Goal: Information Seeking & Learning: Learn about a topic

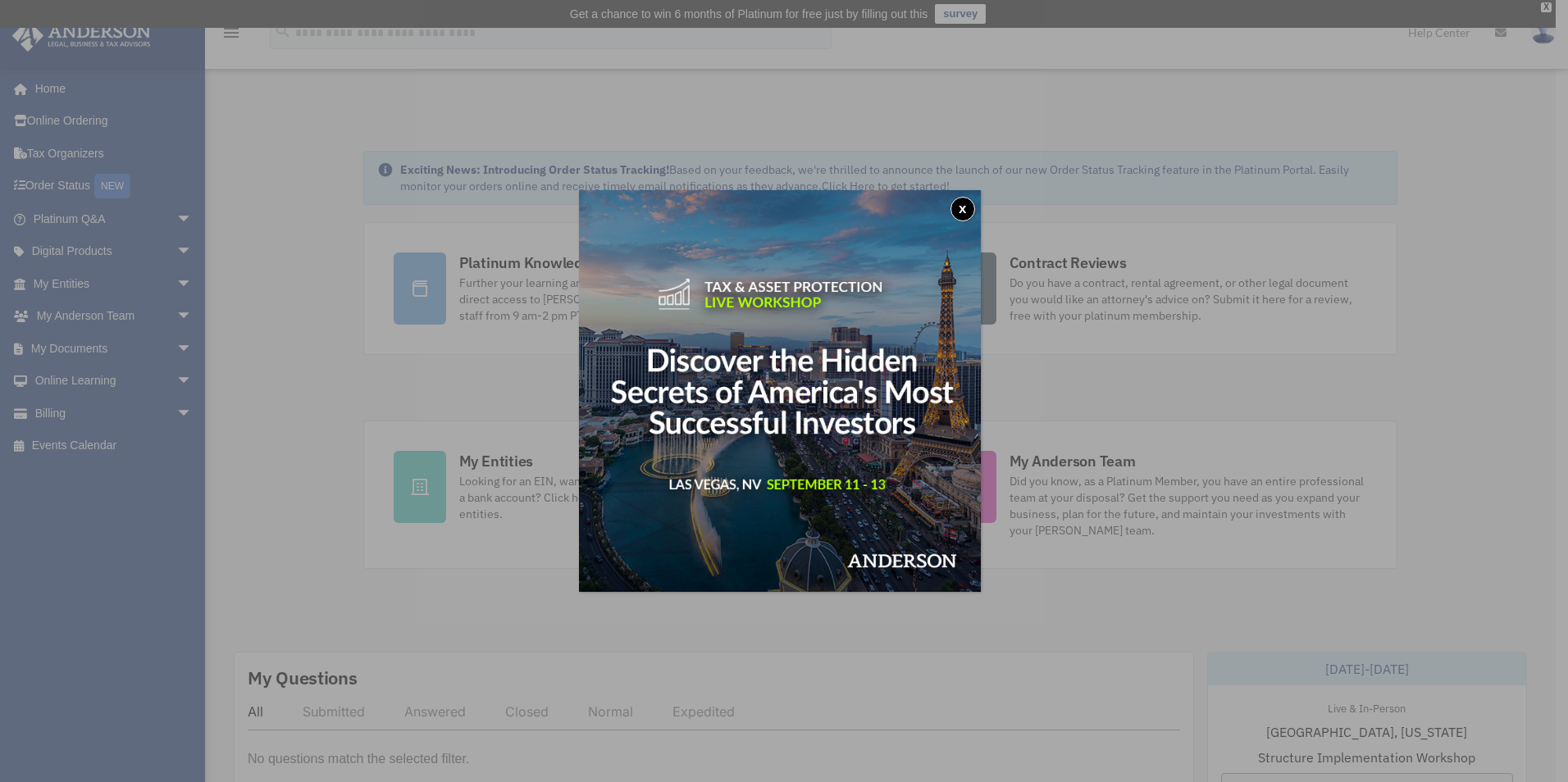
click at [970, 208] on button "x" at bounding box center [962, 209] width 24 height 24
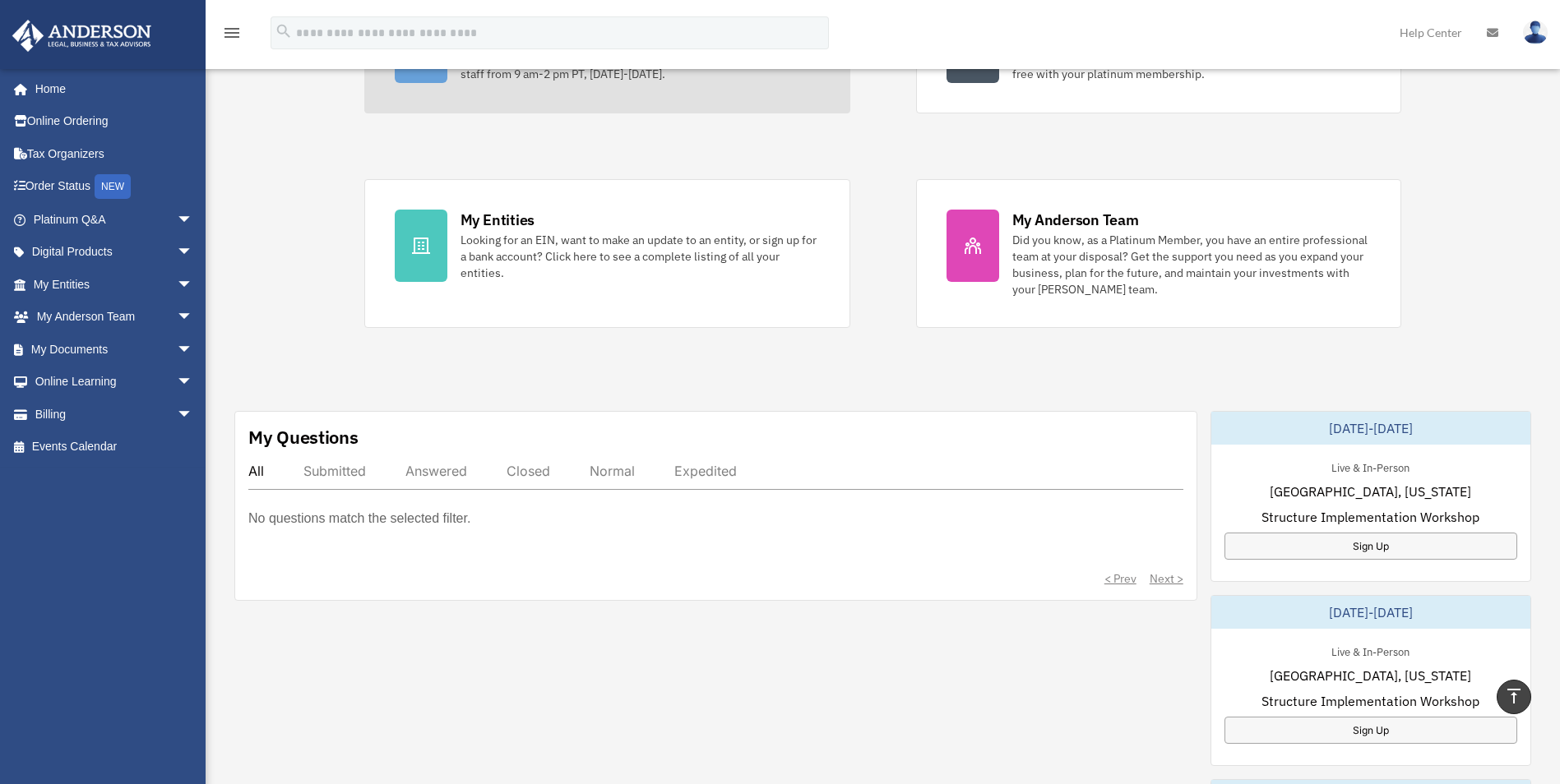
scroll to position [323, 0]
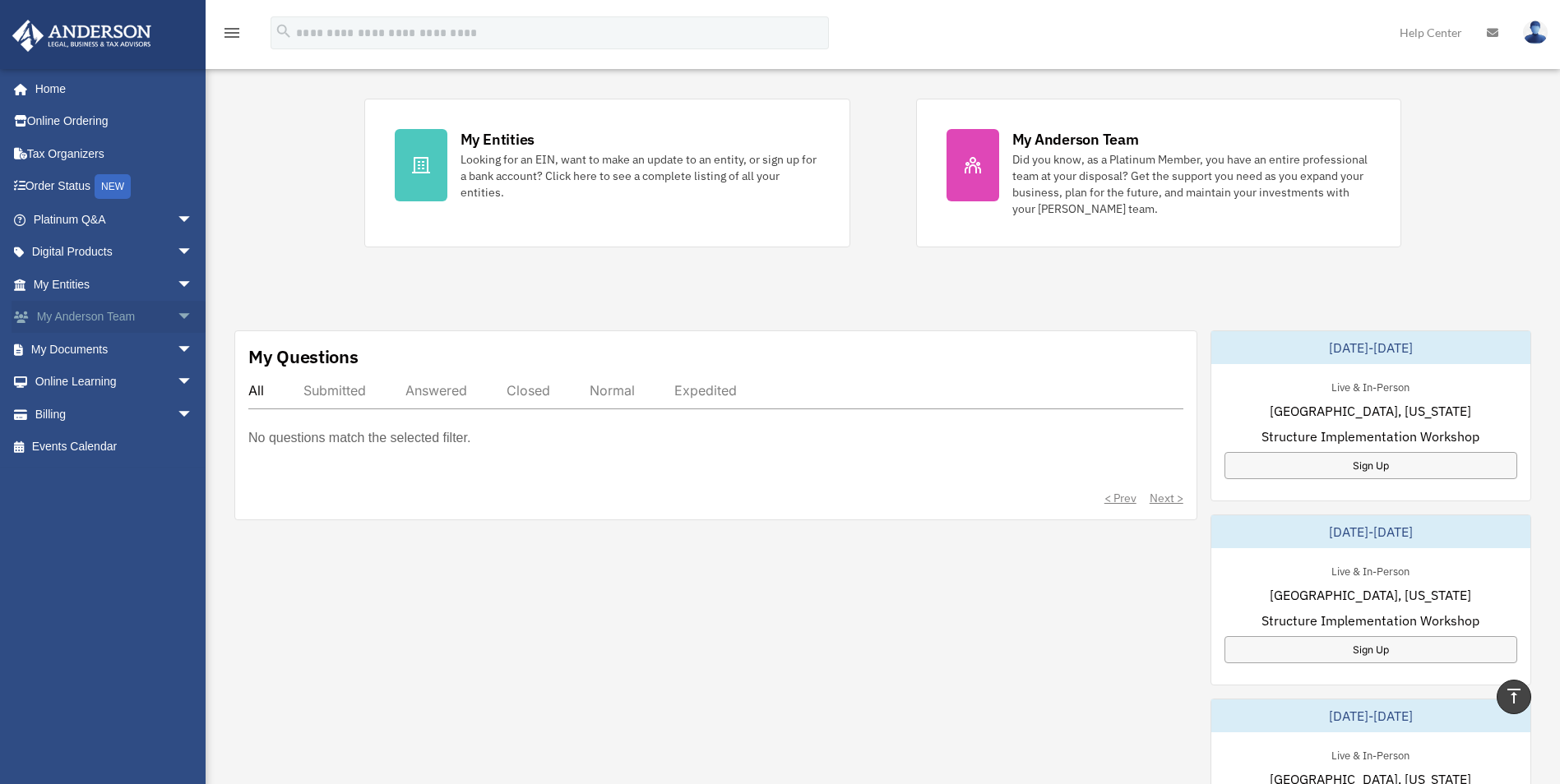
click at [153, 319] on link "My Anderson Team arrow_drop_down" at bounding box center [115, 316] width 206 height 32
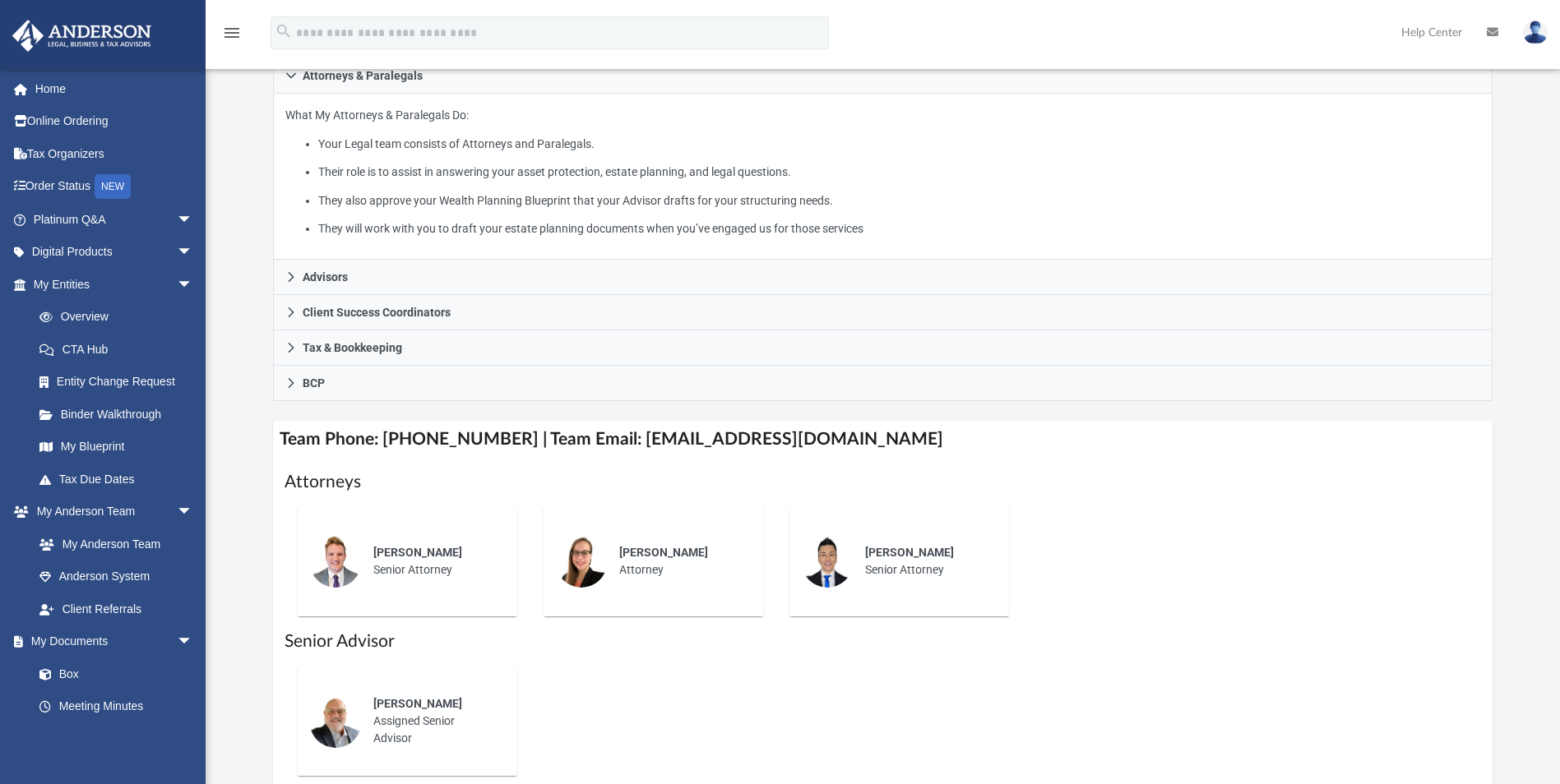
scroll to position [247, 0]
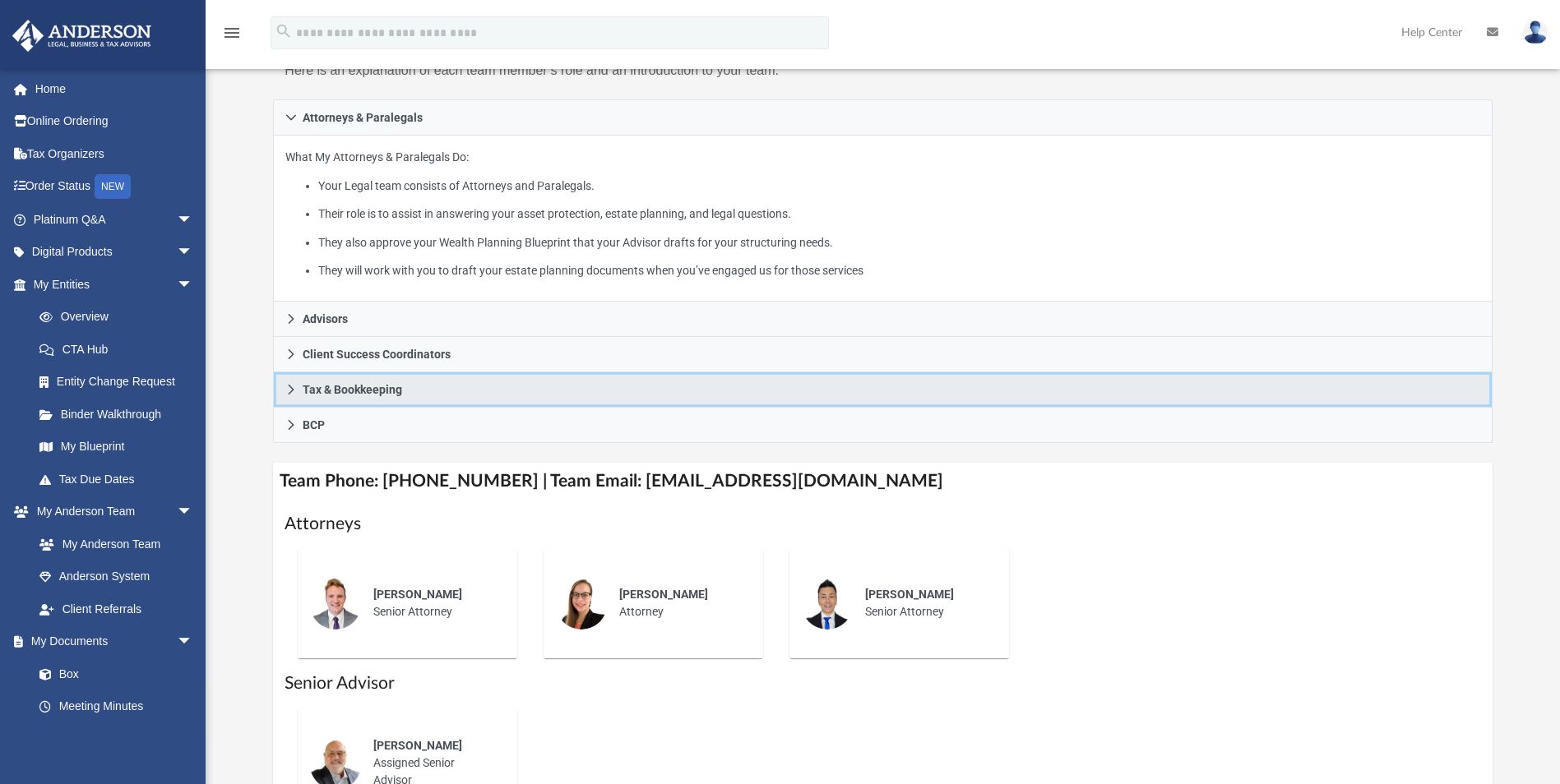
click at [390, 384] on span "Tax & Bookkeeping" at bounding box center [352, 390] width 99 height 12
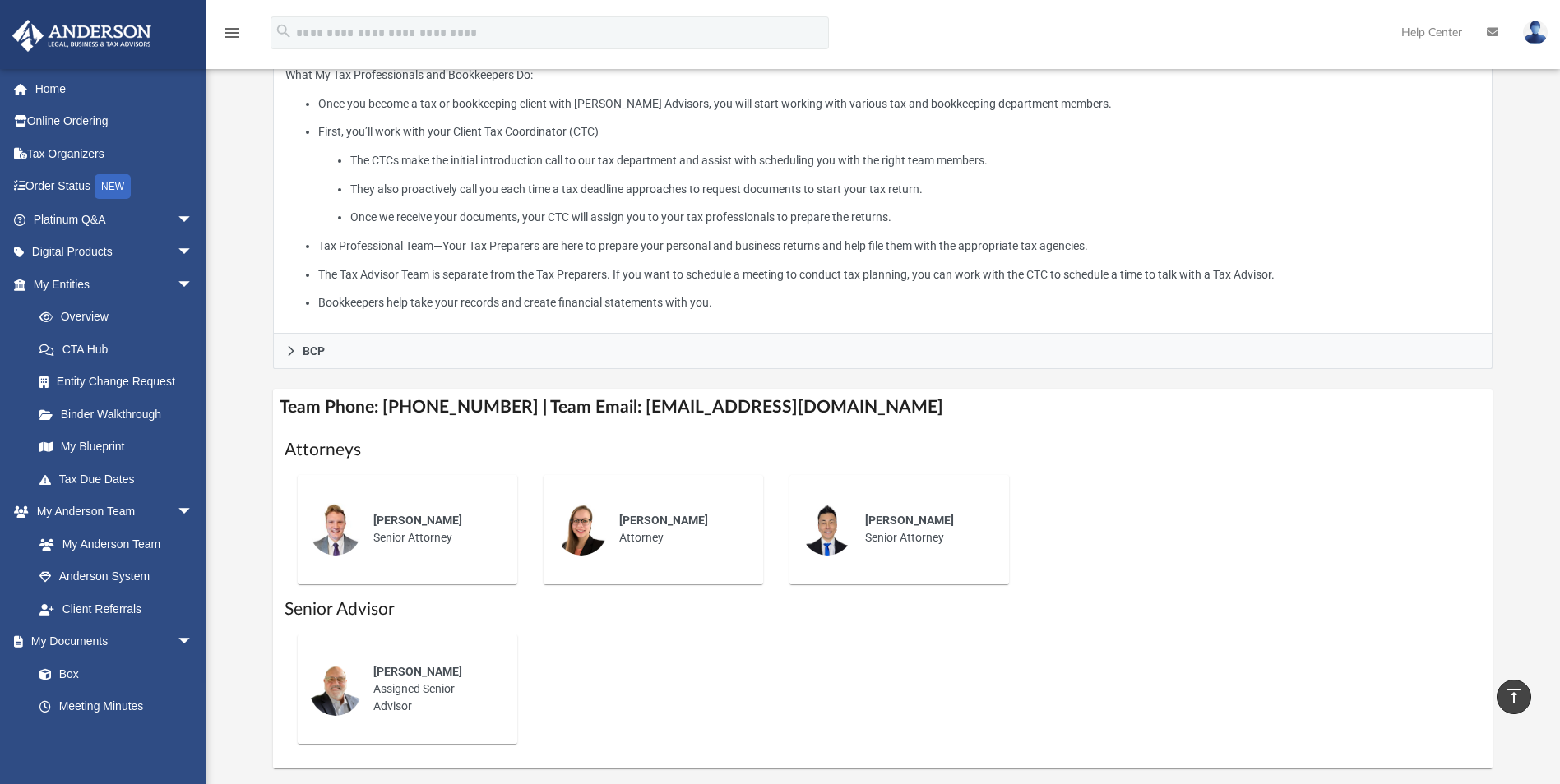
scroll to position [576, 0]
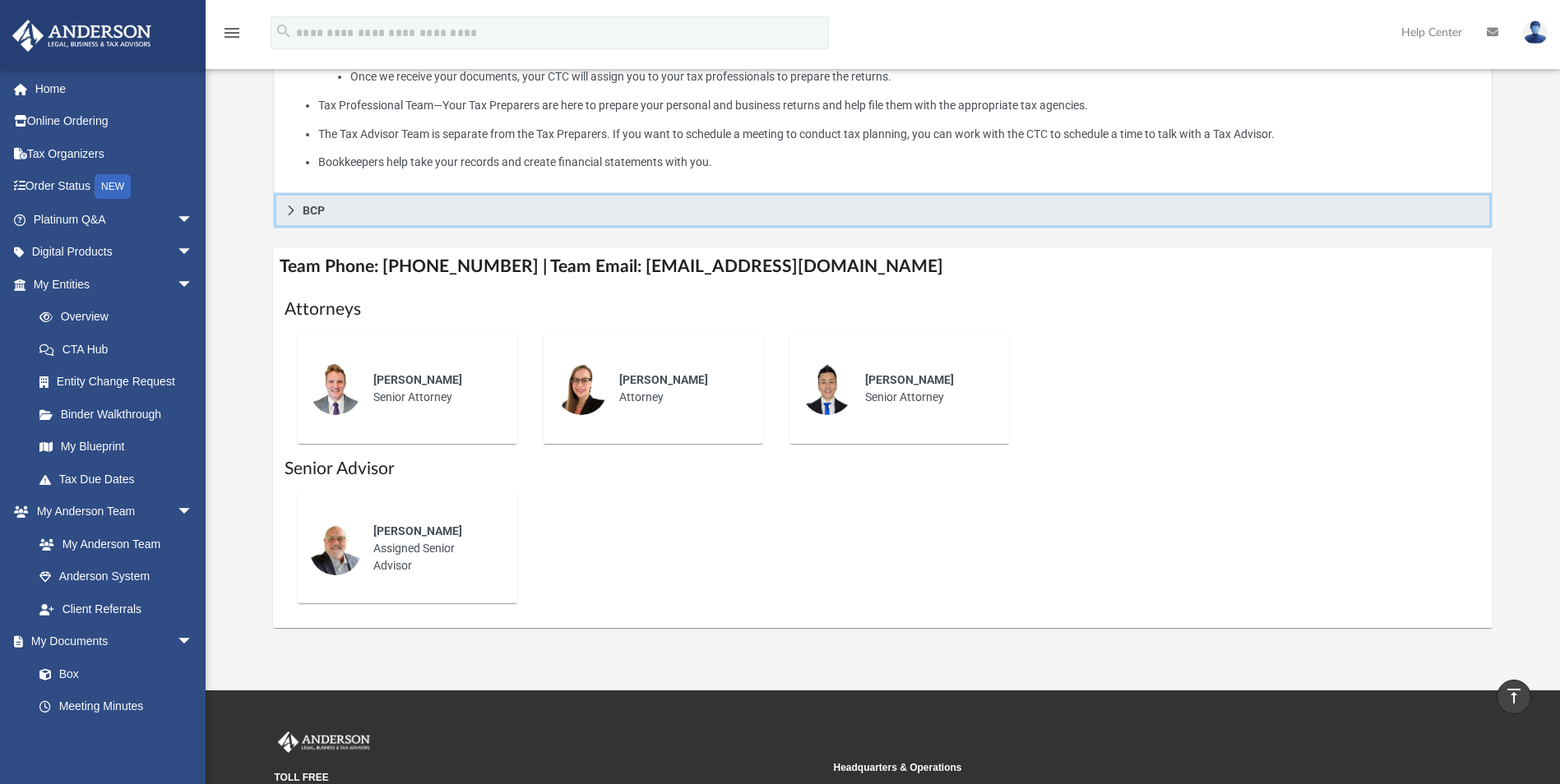
click at [317, 219] on link "BCP" at bounding box center [883, 211] width 1219 height 35
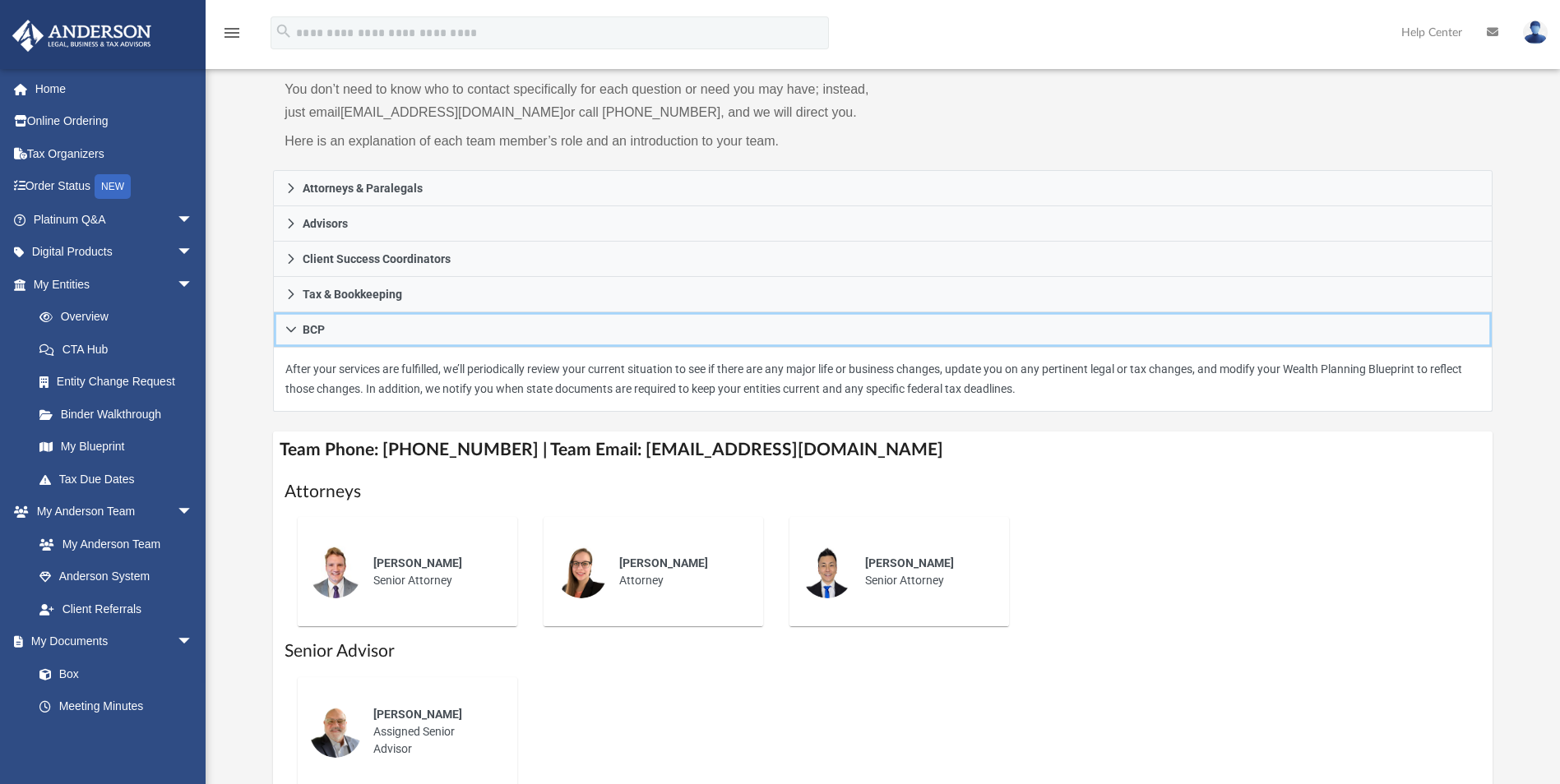
scroll to position [12, 0]
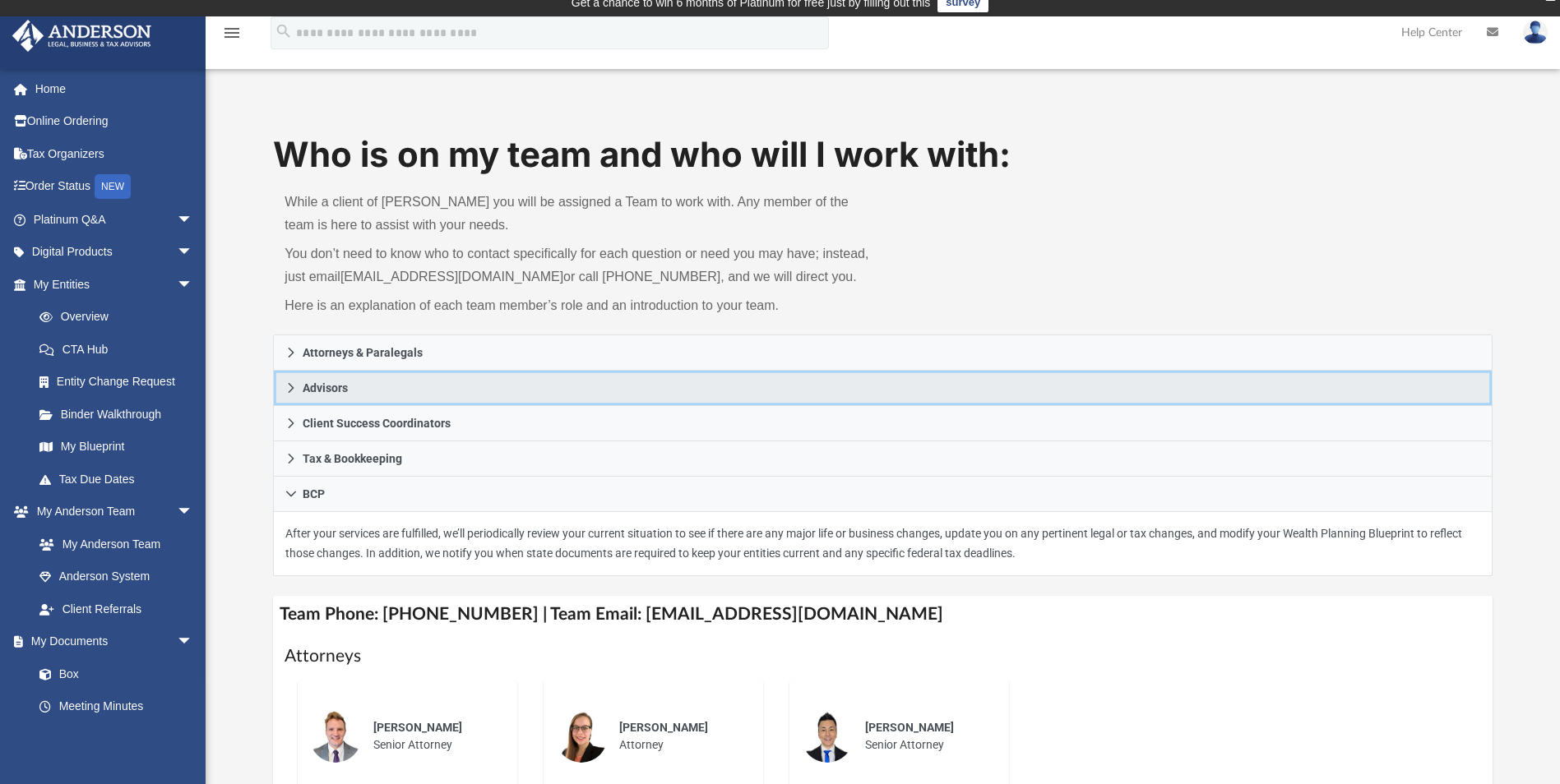
click at [418, 385] on link "Advisors" at bounding box center [883, 388] width 1219 height 35
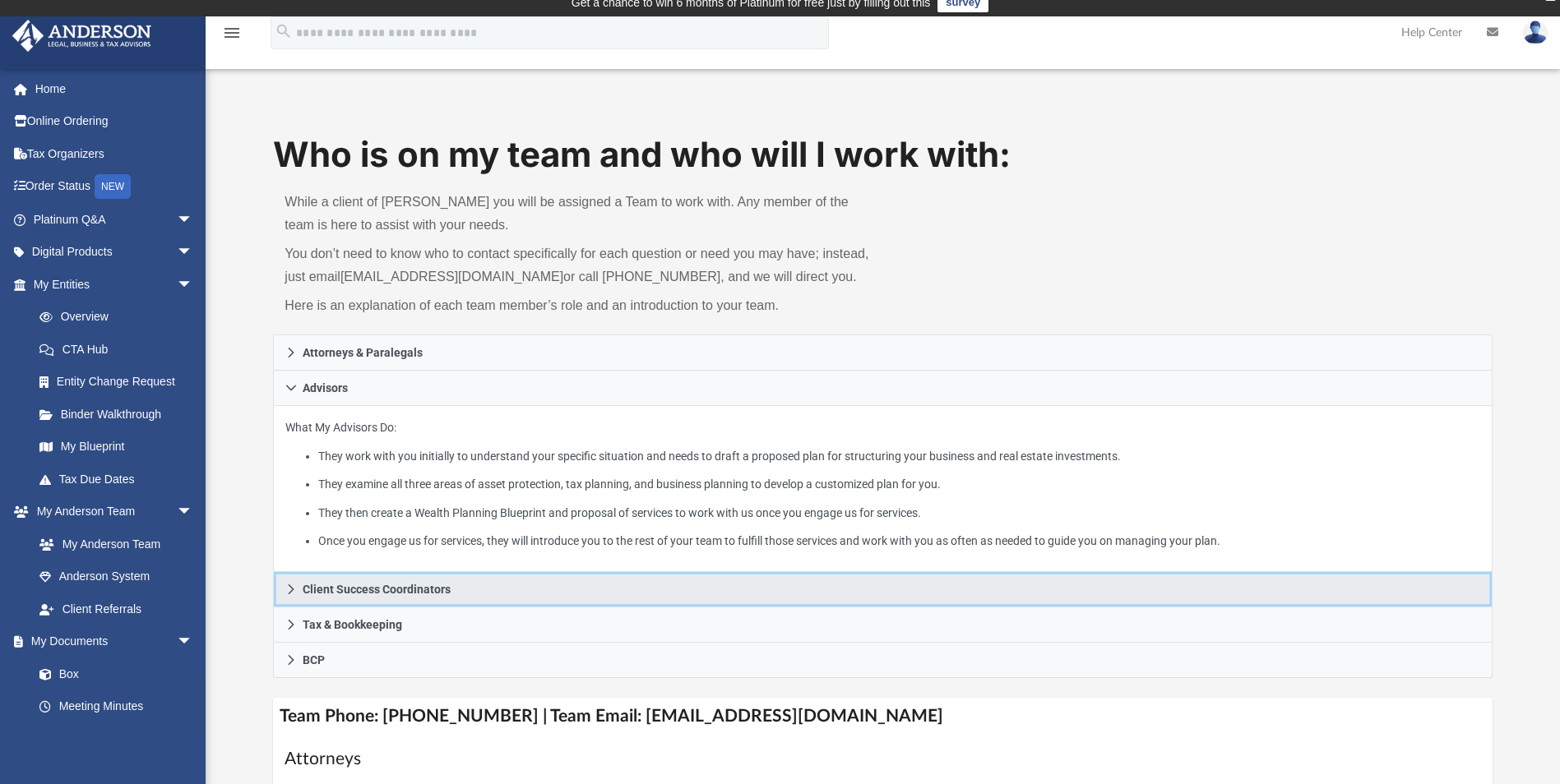
click at [436, 588] on span "Client Success Coordinators" at bounding box center [376, 589] width 148 height 12
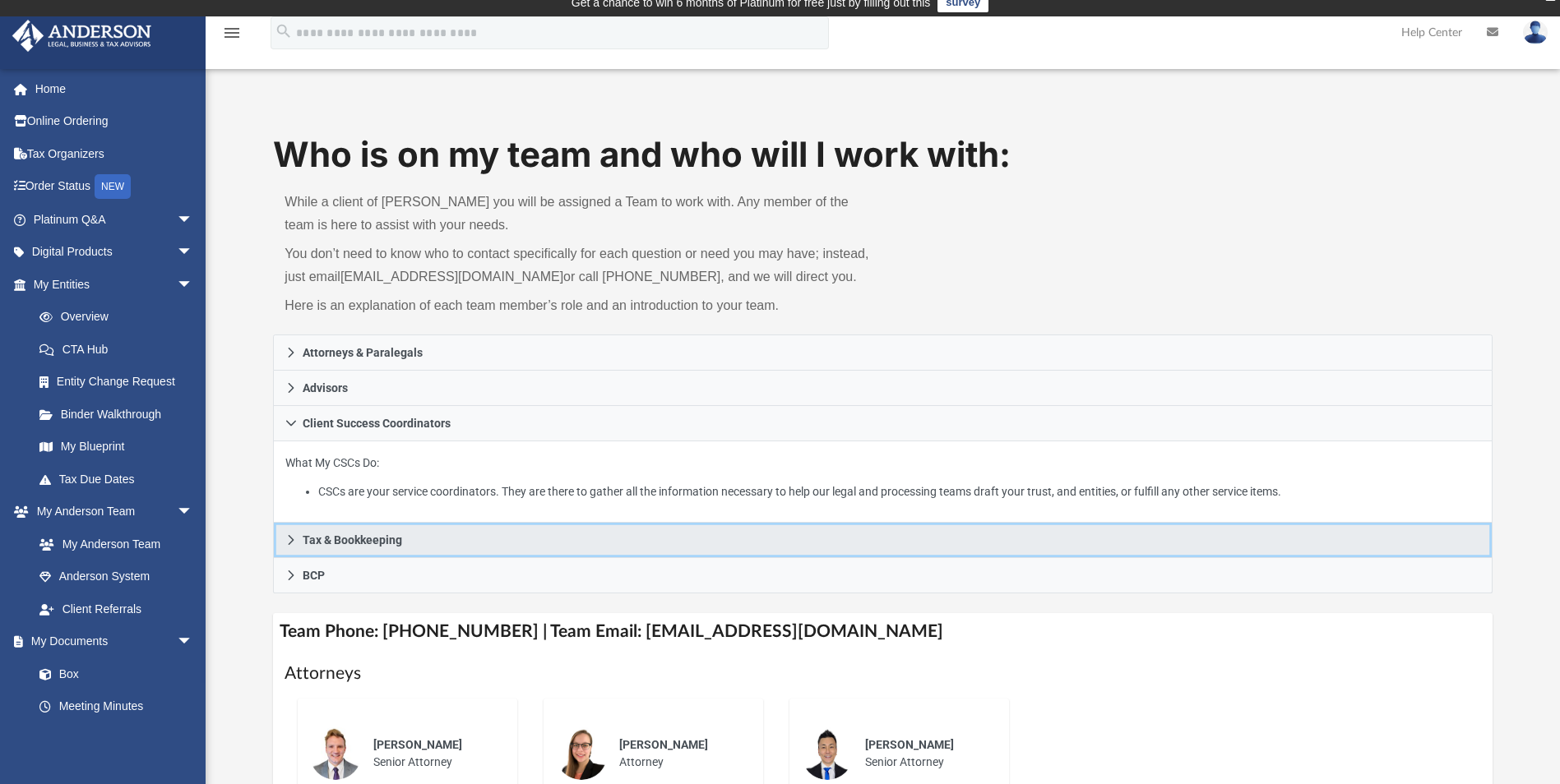
click at [457, 537] on link "Tax & Bookkeeping" at bounding box center [883, 540] width 1219 height 35
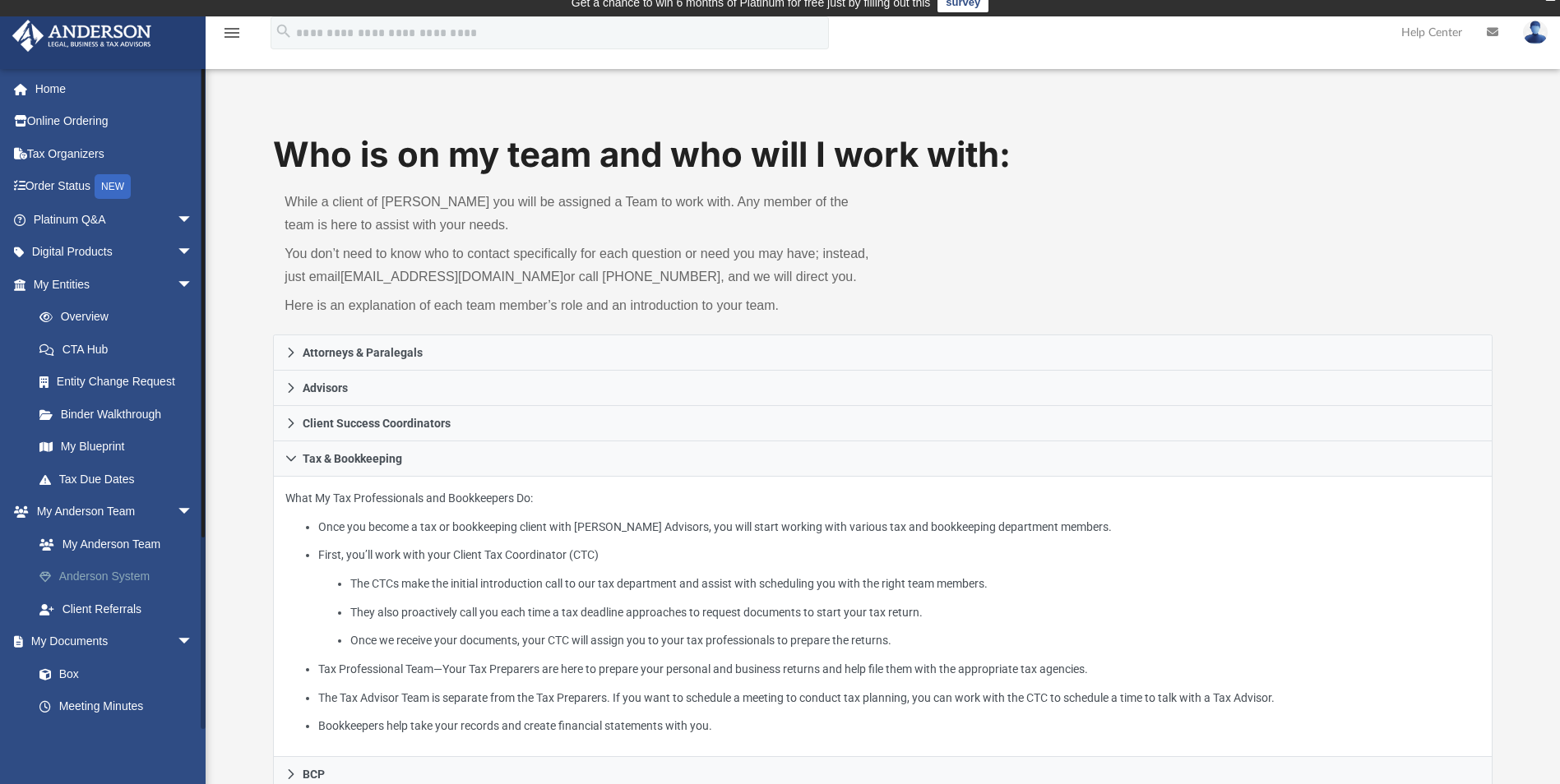
click at [130, 578] on link "Anderson System" at bounding box center [120, 577] width 195 height 32
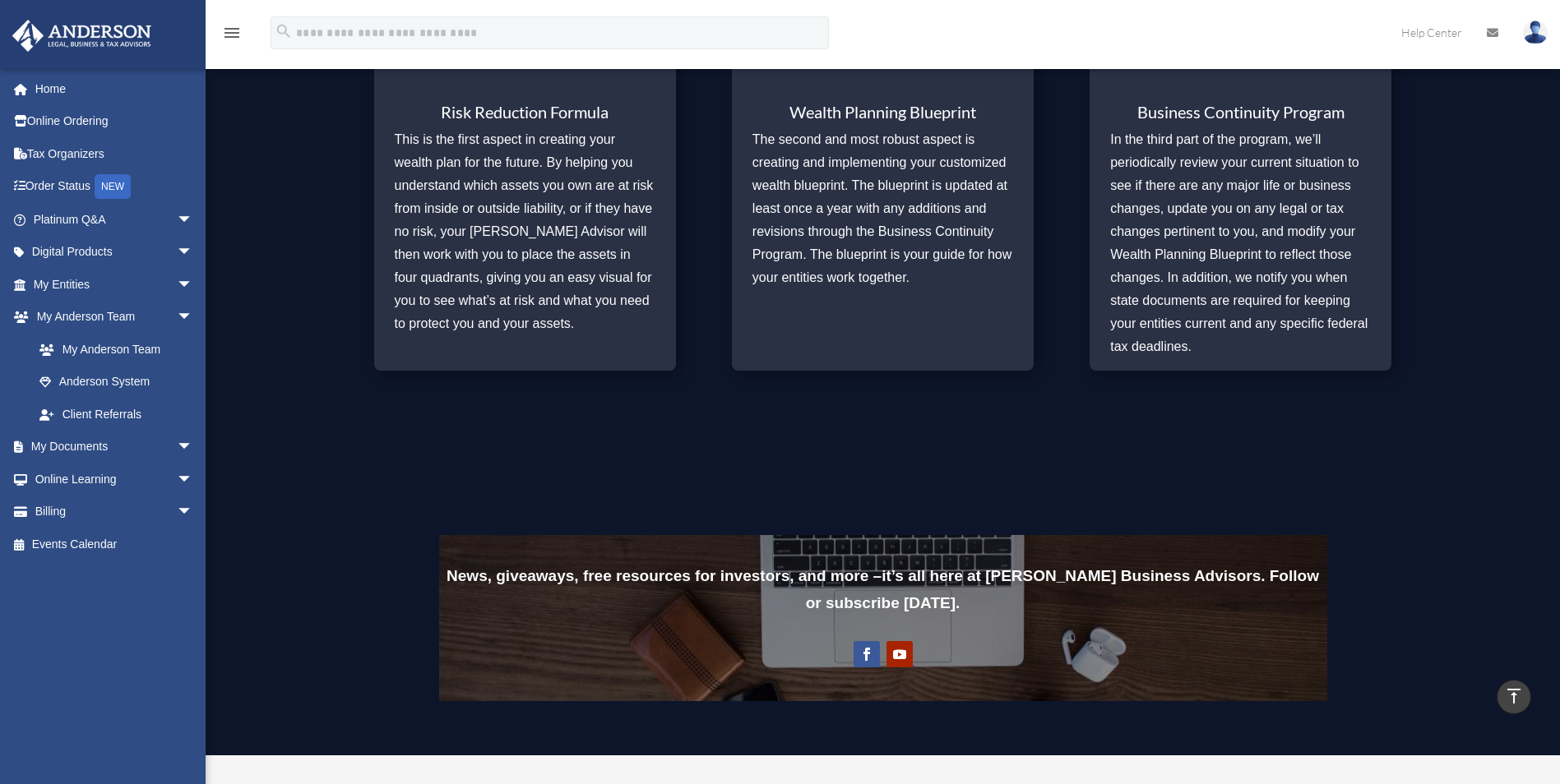
scroll to position [1246, 0]
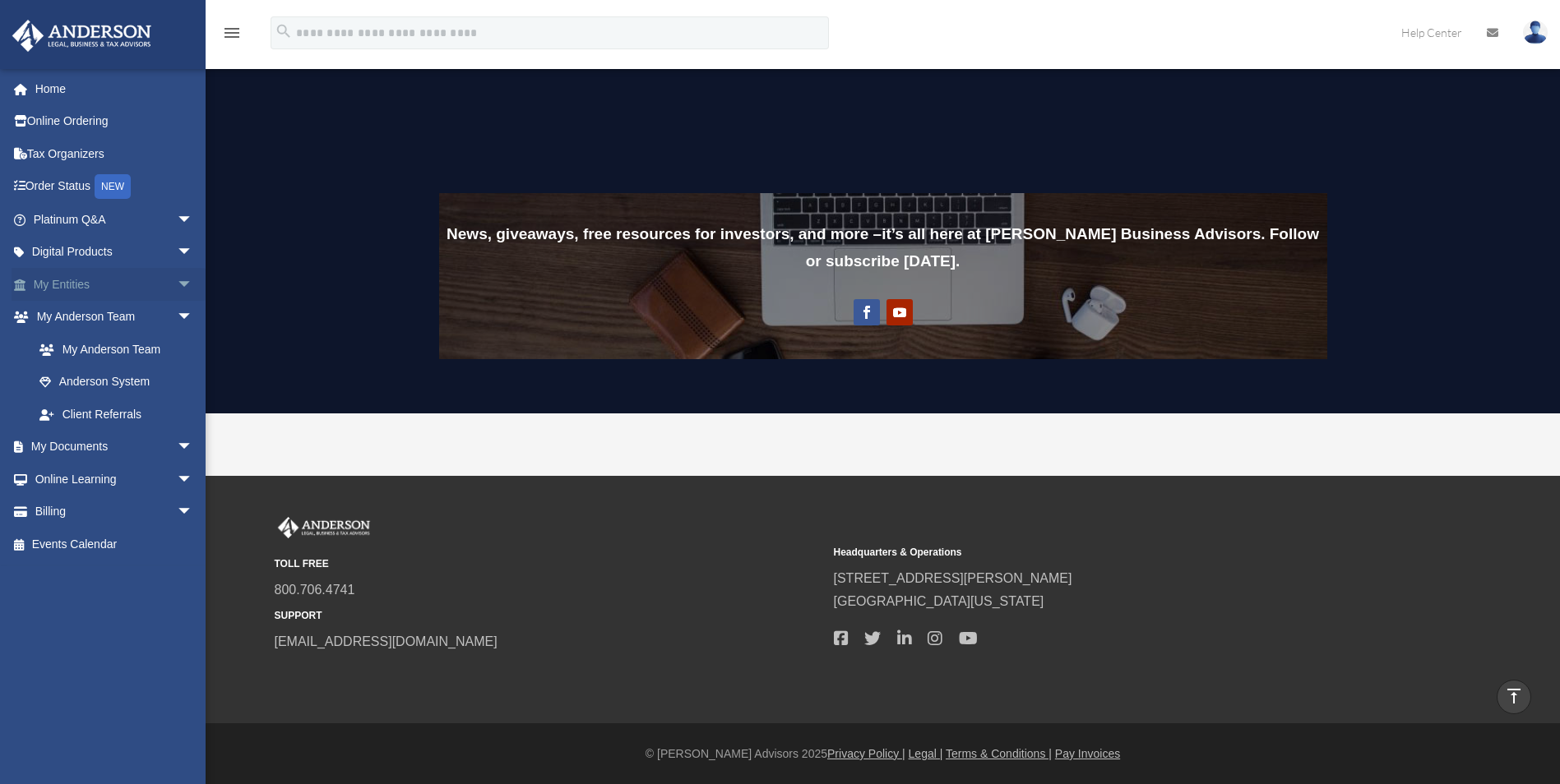
click at [112, 284] on link "My Entities arrow_drop_down" at bounding box center [115, 284] width 206 height 32
click at [179, 279] on span "arrow_drop_down" at bounding box center [193, 285] width 32 height 33
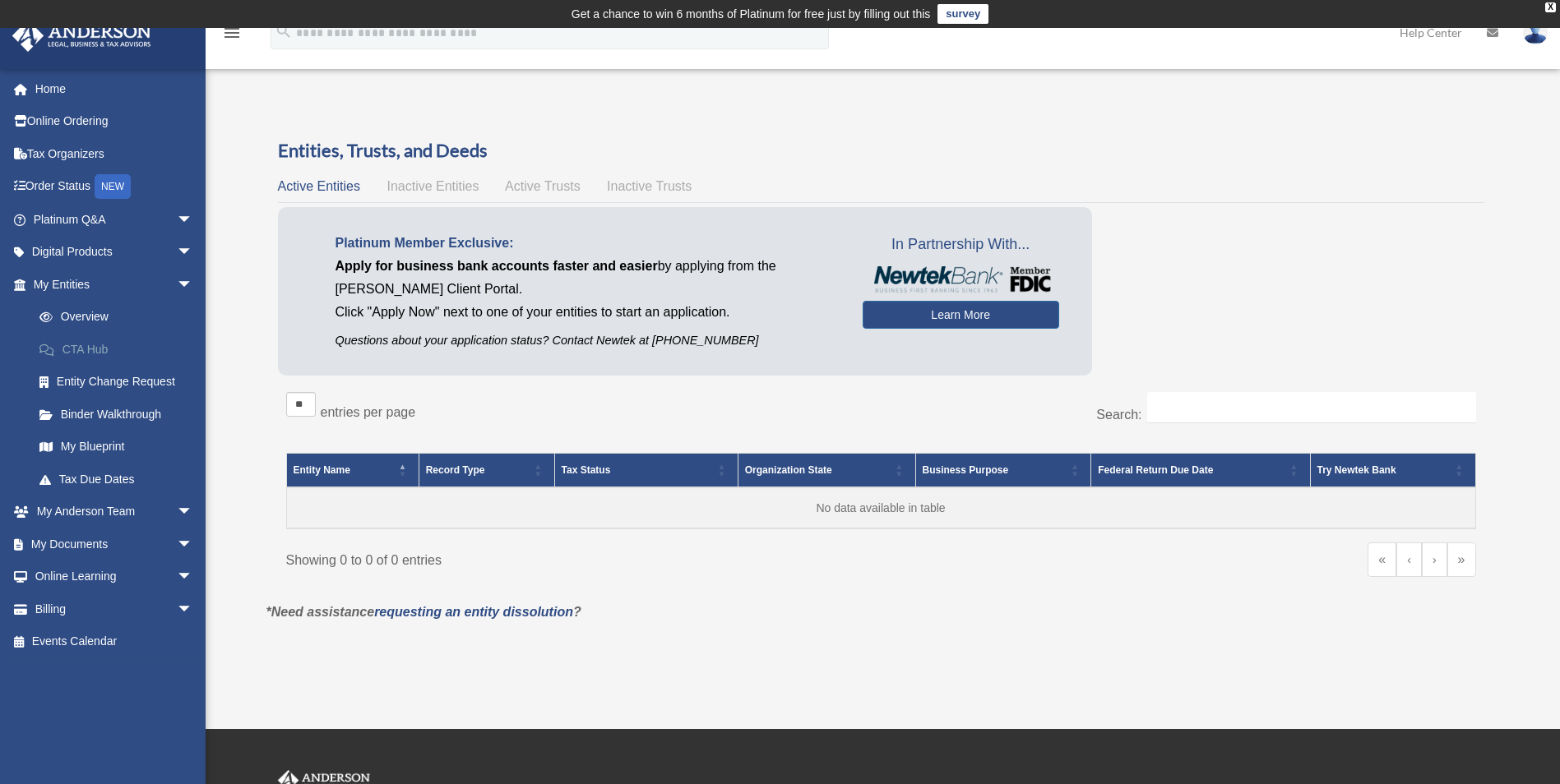
click at [117, 340] on link "CTA Hub" at bounding box center [120, 349] width 195 height 32
click at [177, 578] on span "arrow_drop_down" at bounding box center [193, 578] width 32 height 33
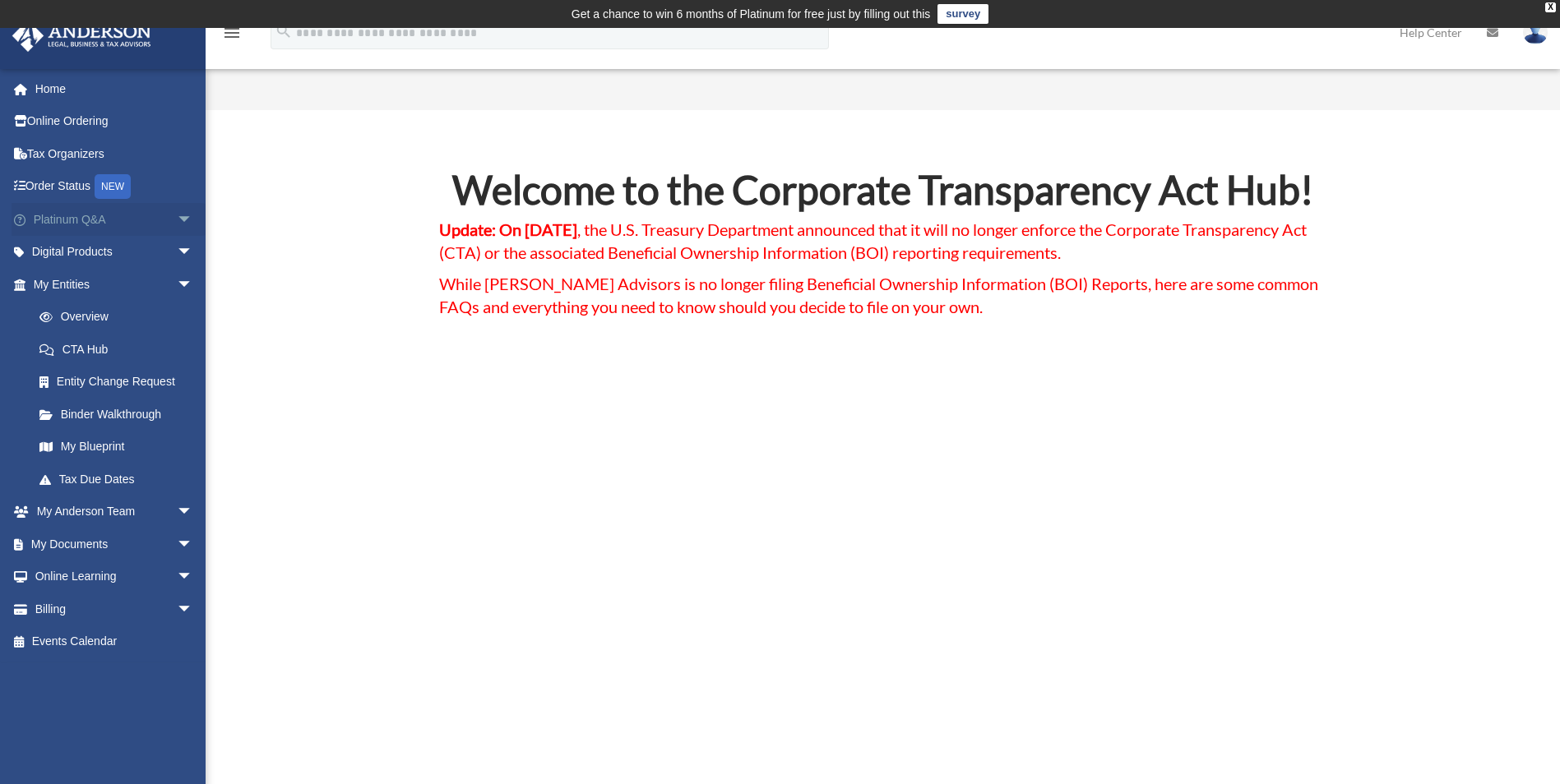
click at [132, 217] on link "Platinum Q&A arrow_drop_down" at bounding box center [115, 219] width 206 height 32
click at [178, 217] on span "arrow_drop_down" at bounding box center [193, 220] width 32 height 33
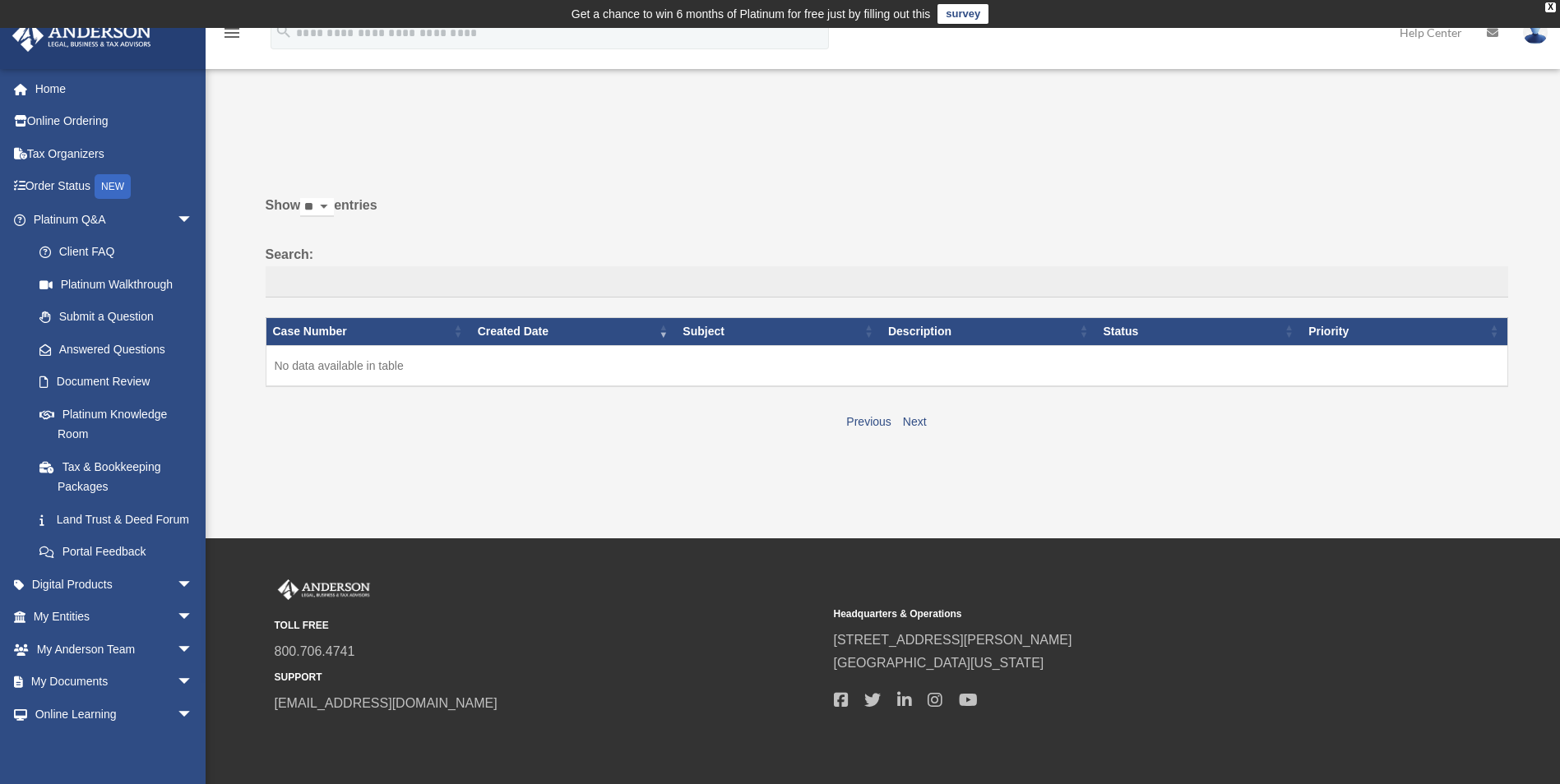
click at [108, 251] on link "Client FAQ" at bounding box center [116, 252] width 187 height 32
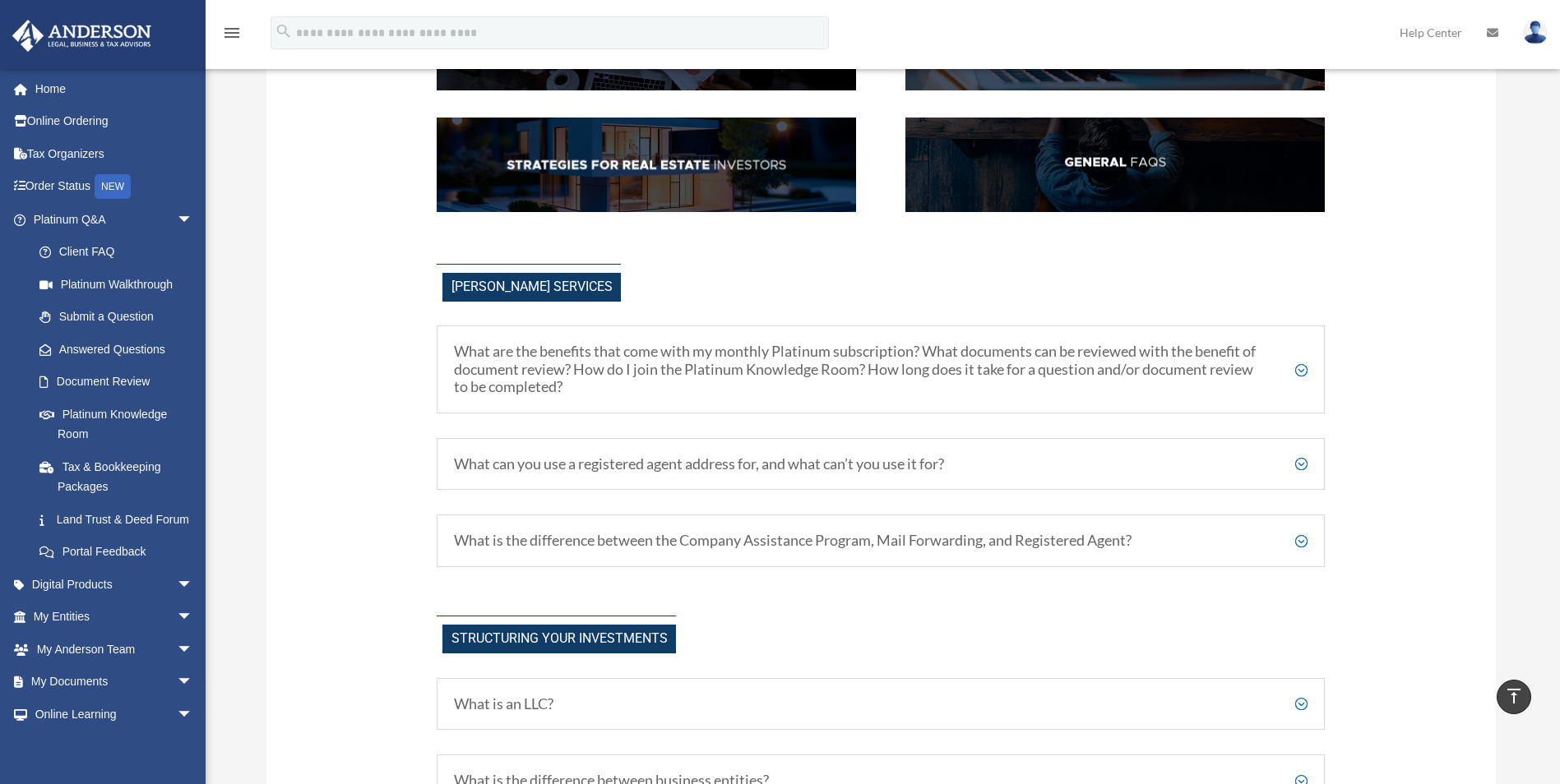
scroll to position [493, 0]
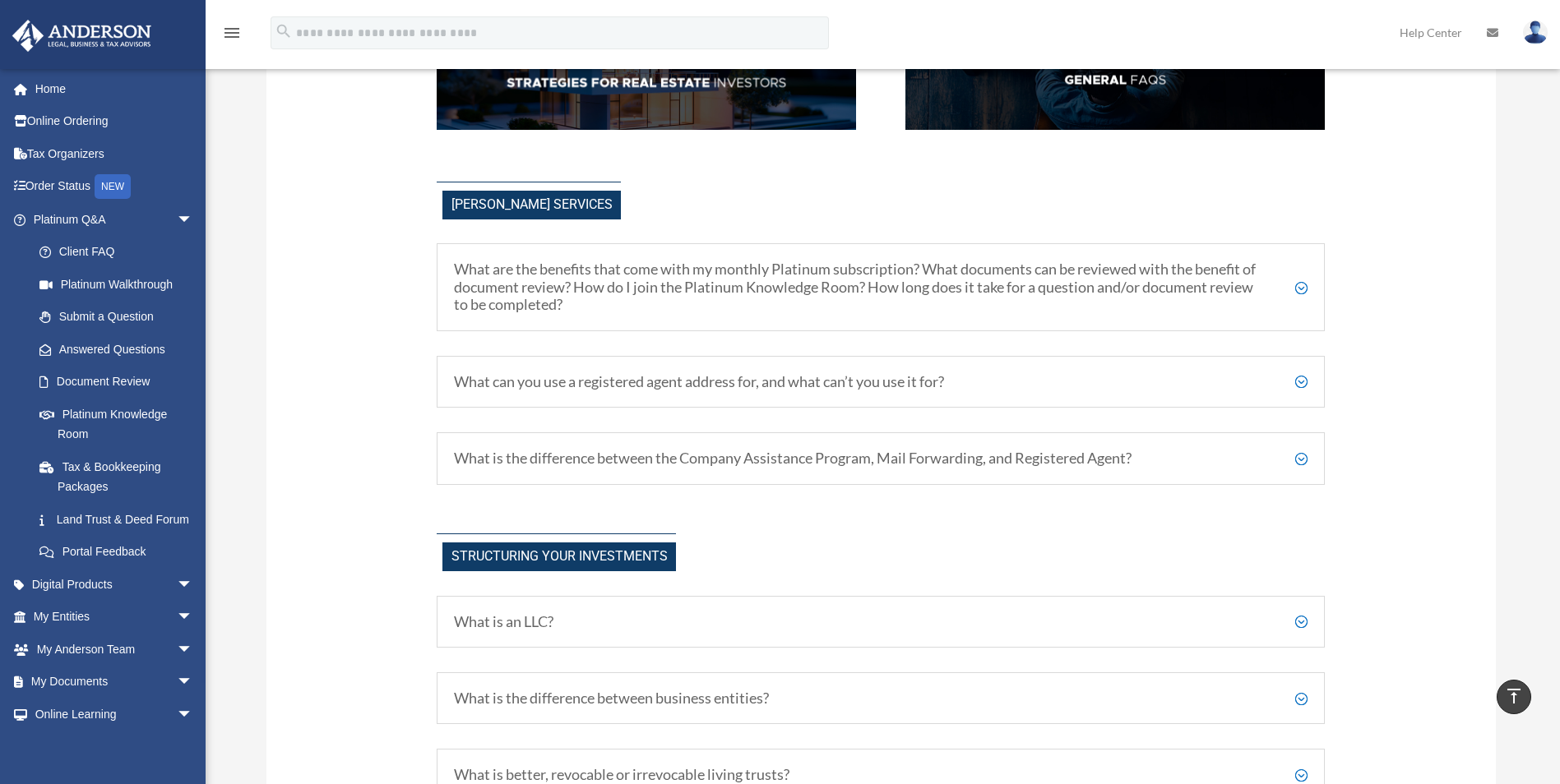
click at [1301, 461] on h5 "What is the difference between the Company Assistance Program, Mail Forwarding,…" at bounding box center [881, 459] width 853 height 18
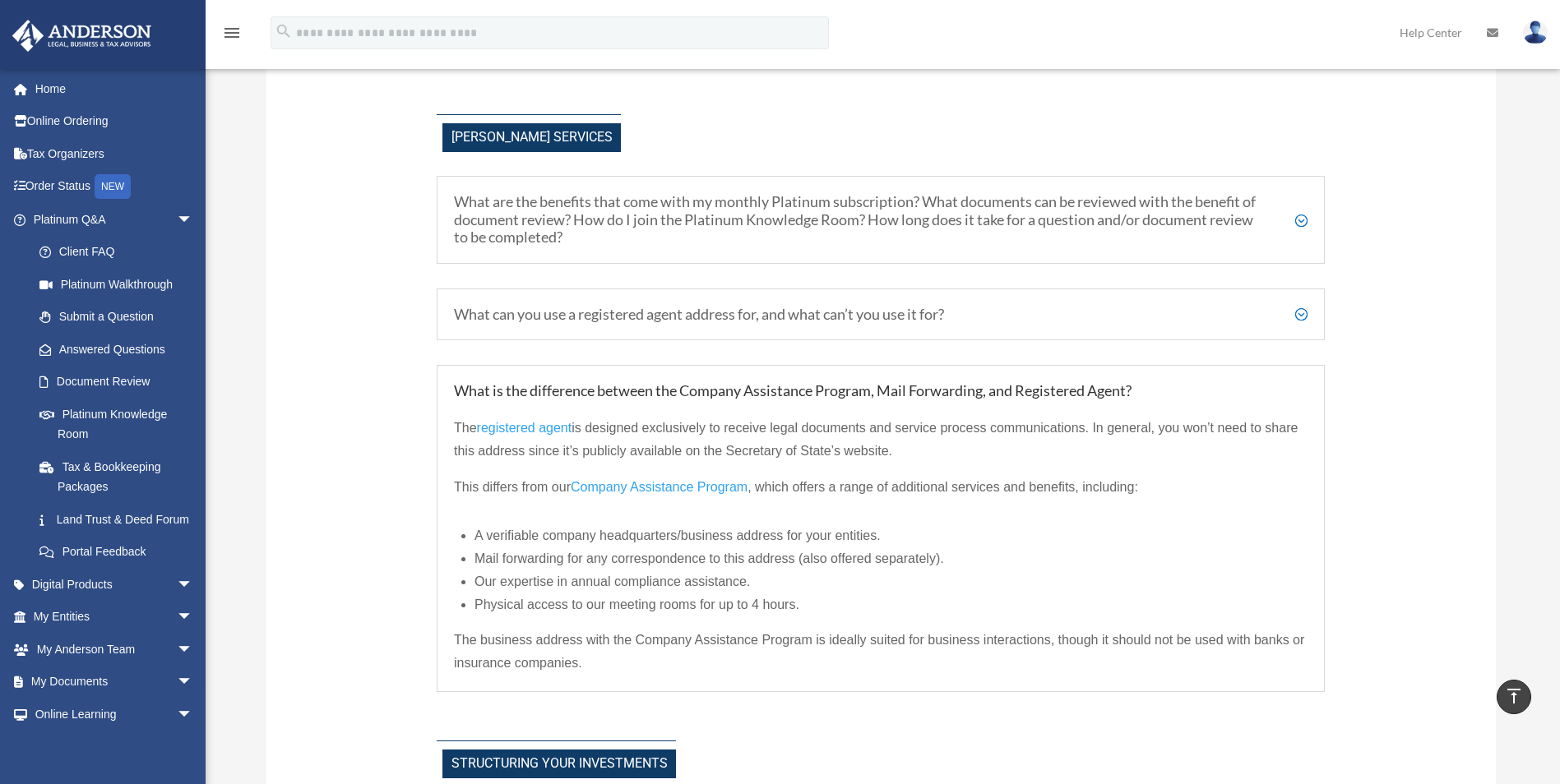
scroll to position [822, 0]
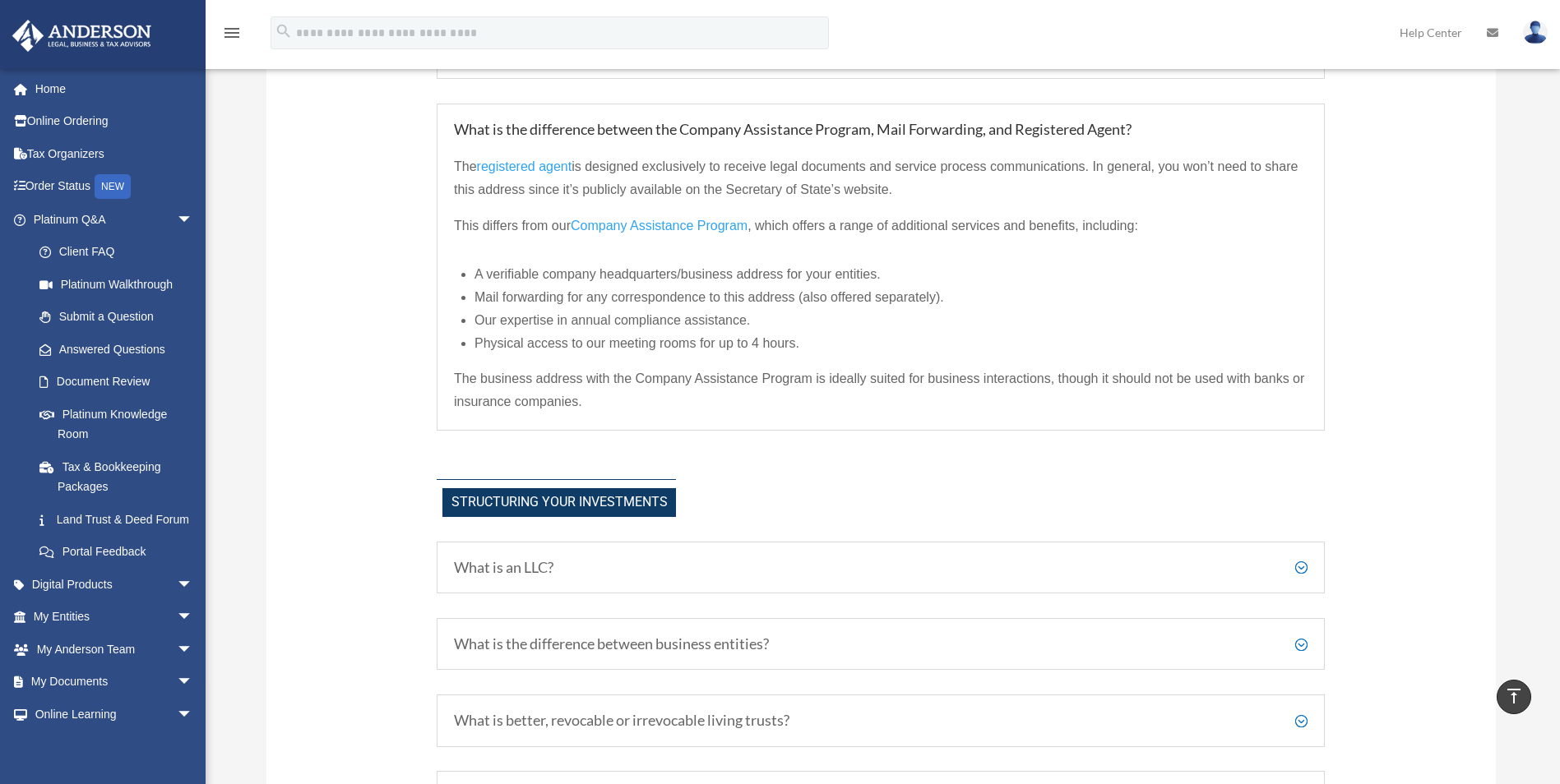
click at [732, 556] on div "What is an LLC? A Limited Liability Company (LLC) is a type of business structu…" at bounding box center [881, 568] width 889 height 53
click at [723, 567] on h5 "What is an LLC?" at bounding box center [881, 568] width 853 height 18
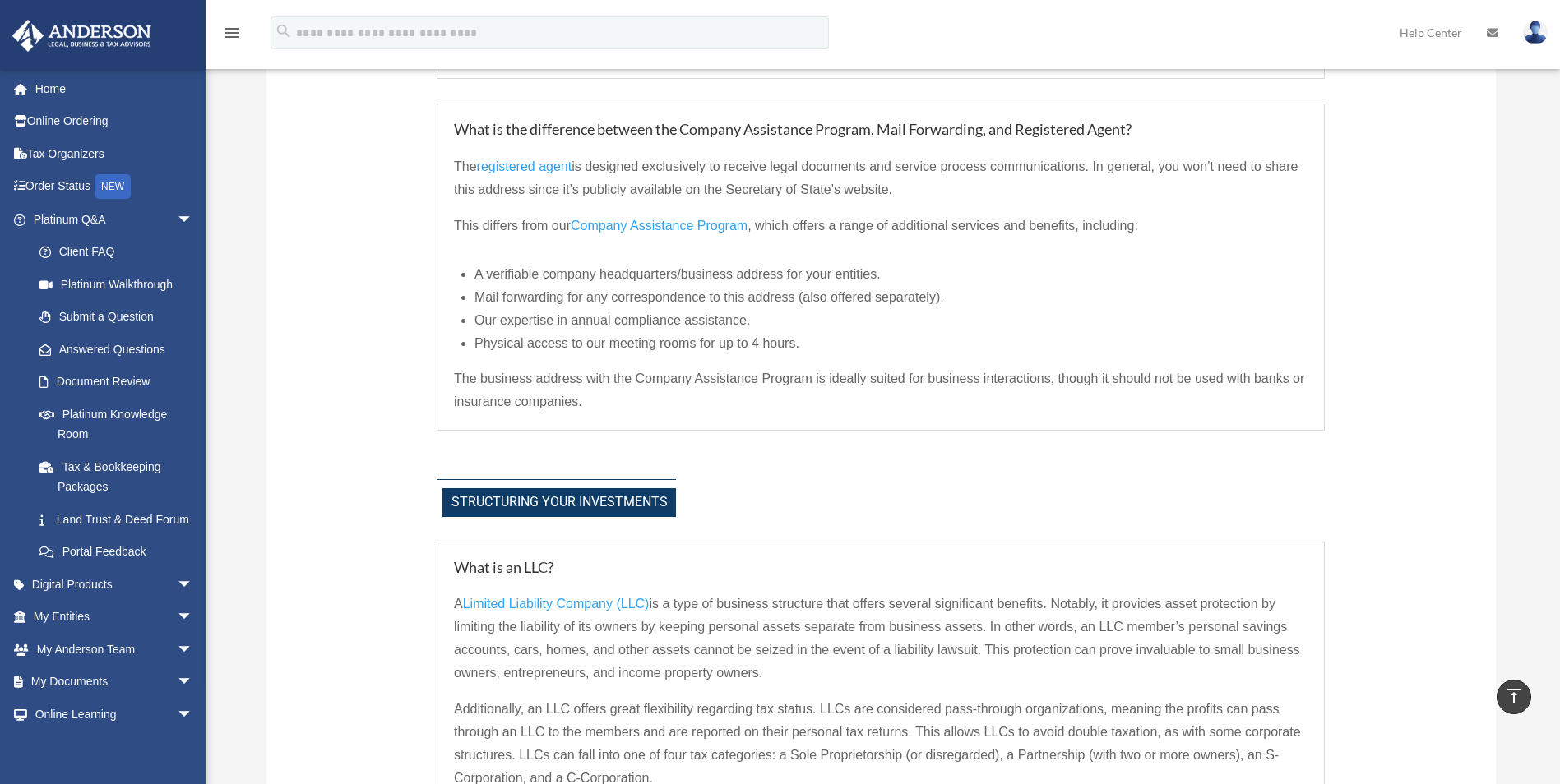
scroll to position [1149, 0]
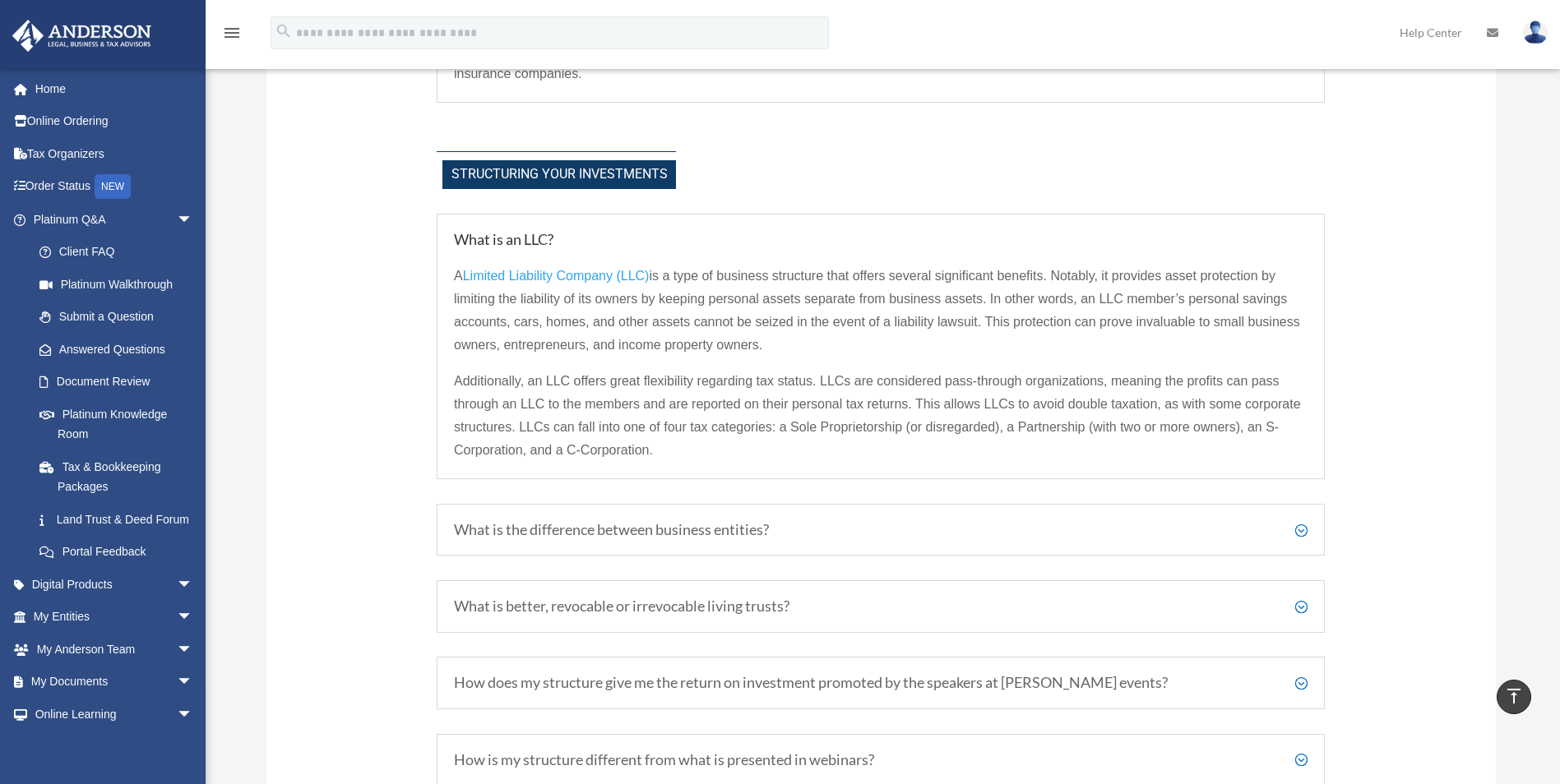
click at [874, 528] on h5 "What is the difference between business entities?" at bounding box center [881, 530] width 853 height 18
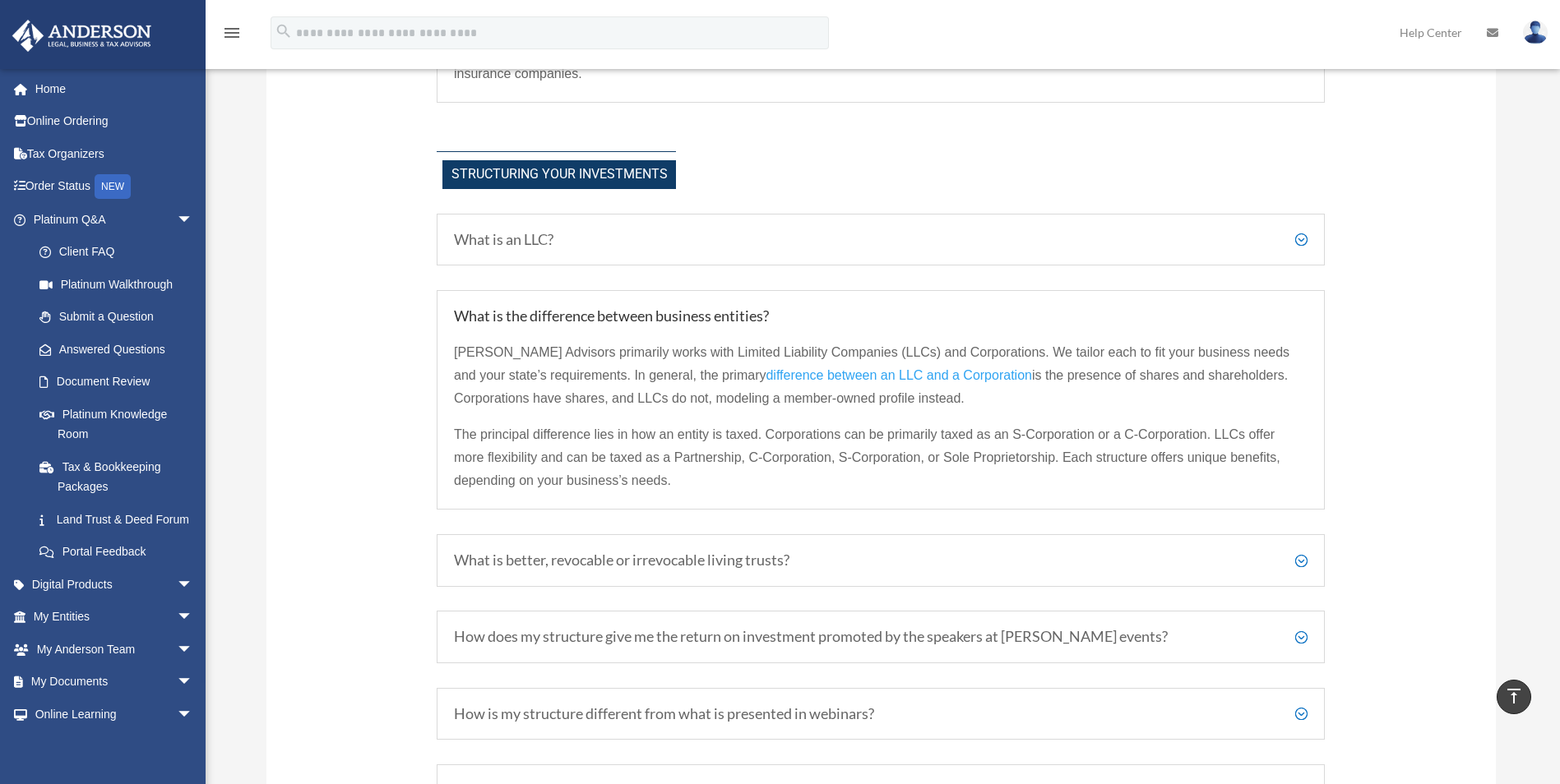
scroll to position [1233, 0]
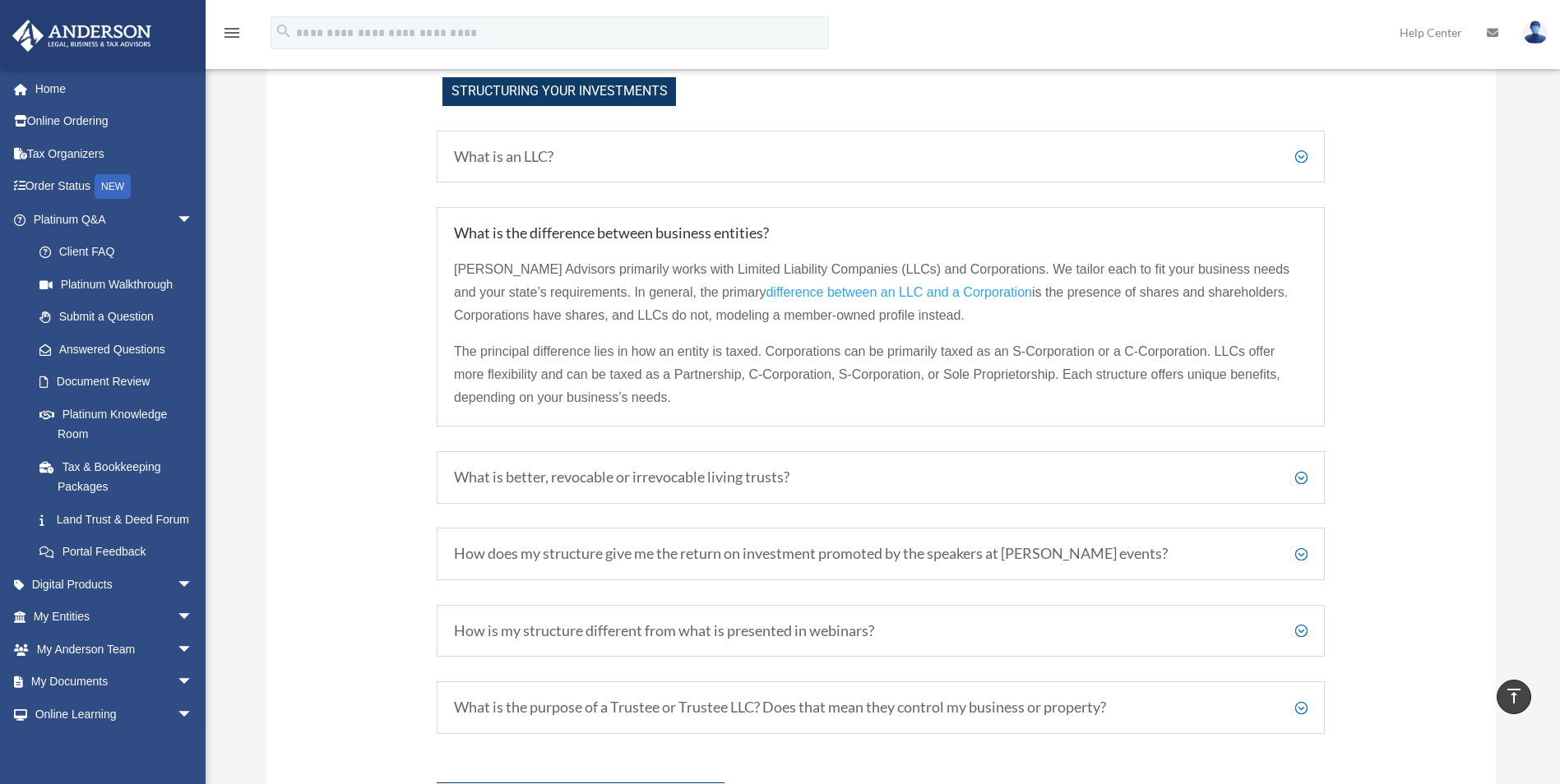
click at [949, 471] on h5 "What is better, revocable or irrevocable living trusts?" at bounding box center [881, 477] width 853 height 18
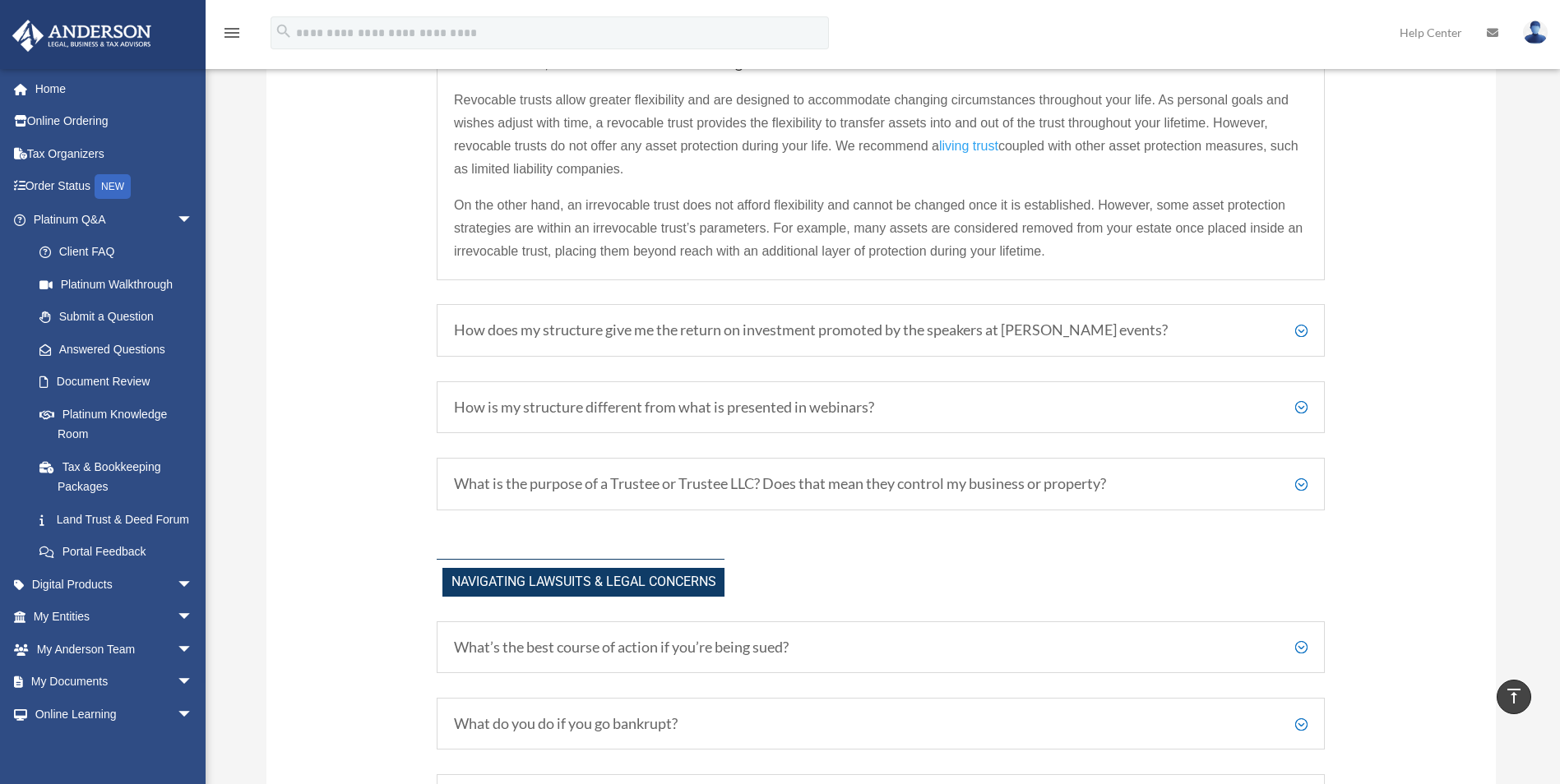
scroll to position [1726, 0]
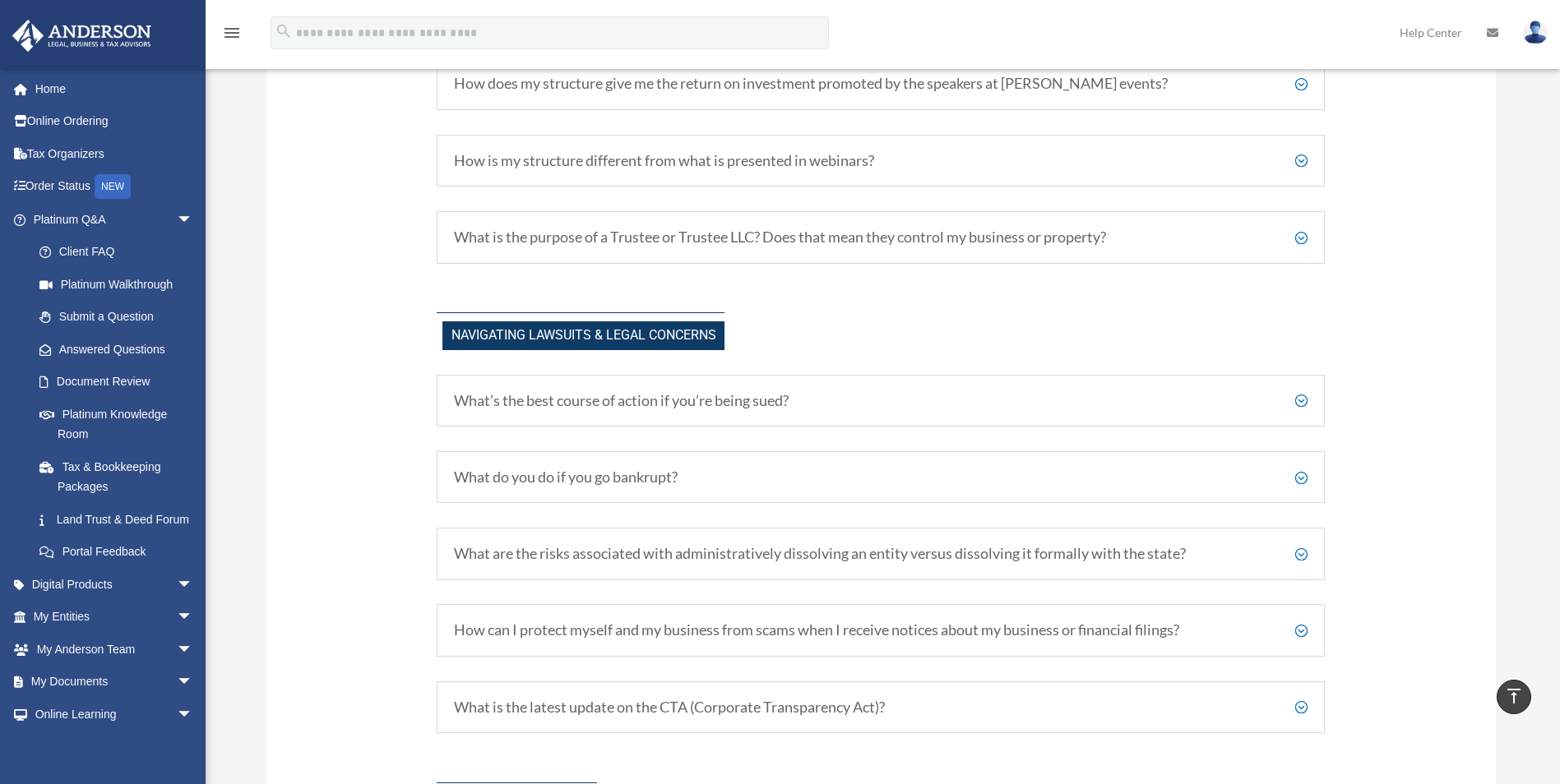
click at [1034, 400] on h5 "What’s the best course of action if you’re being sued?" at bounding box center [881, 401] width 853 height 18
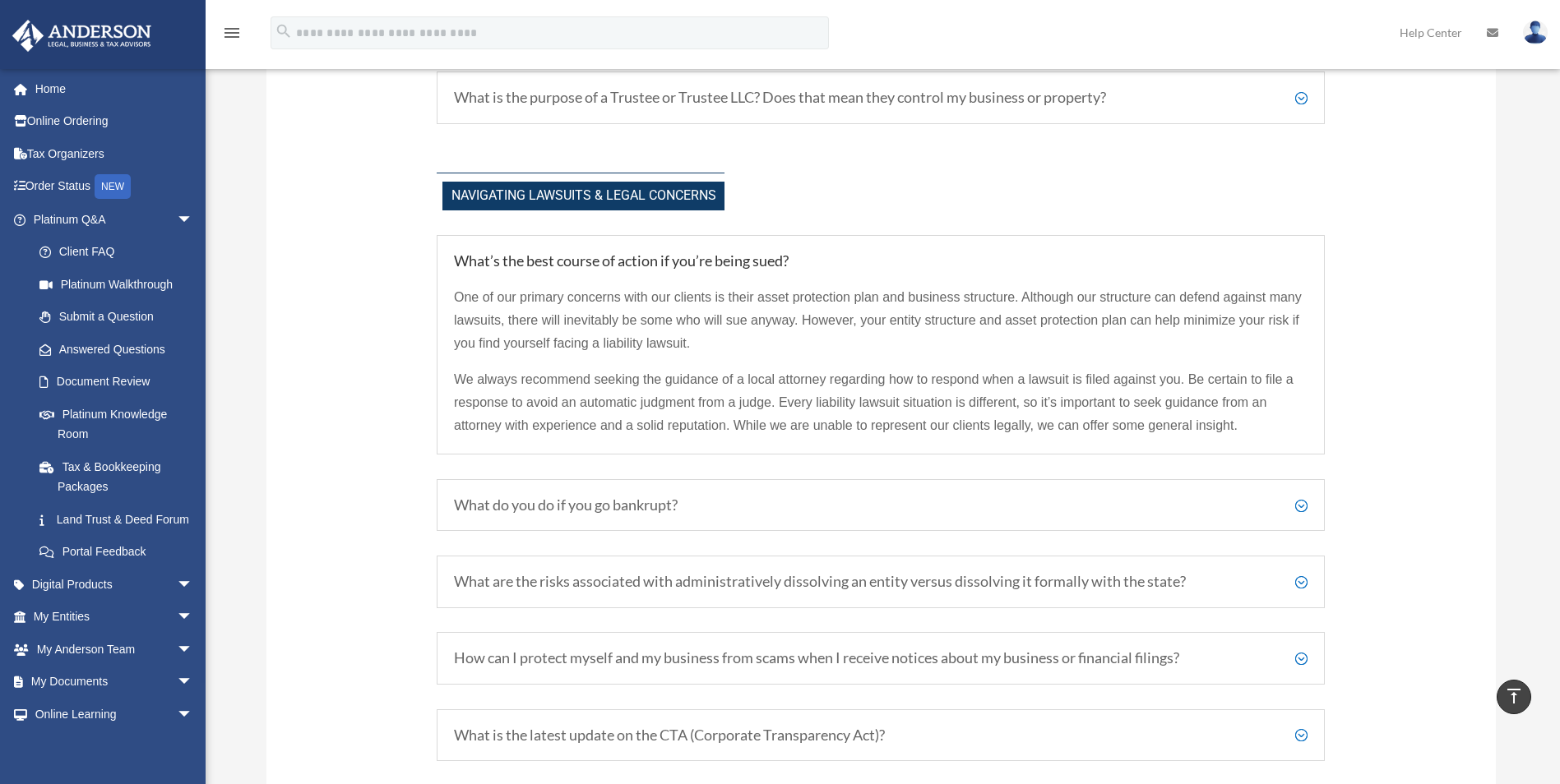
scroll to position [1890, 0]
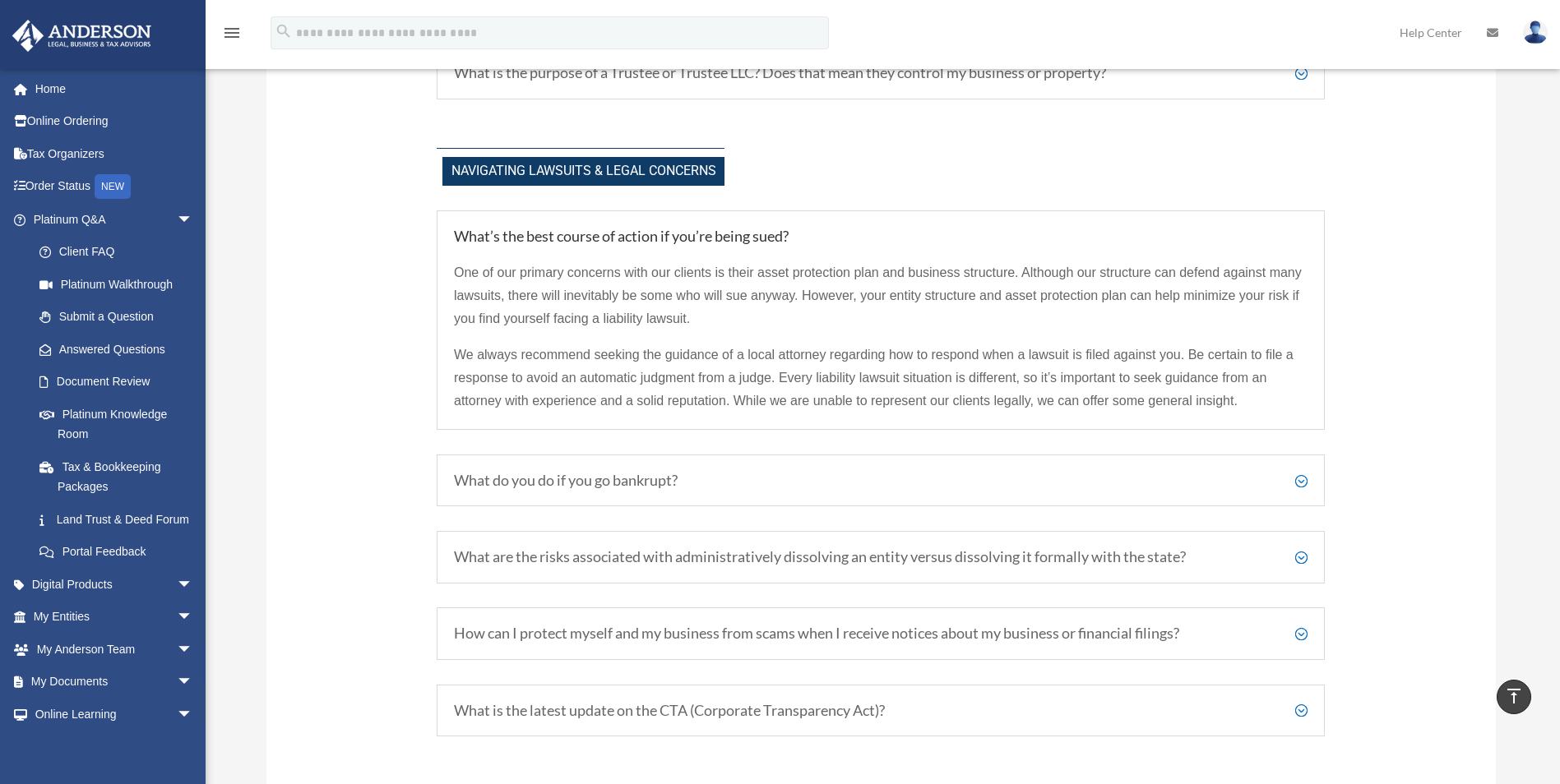
click at [1091, 476] on h5 "What do you do if you go bankrupt?" at bounding box center [881, 480] width 853 height 18
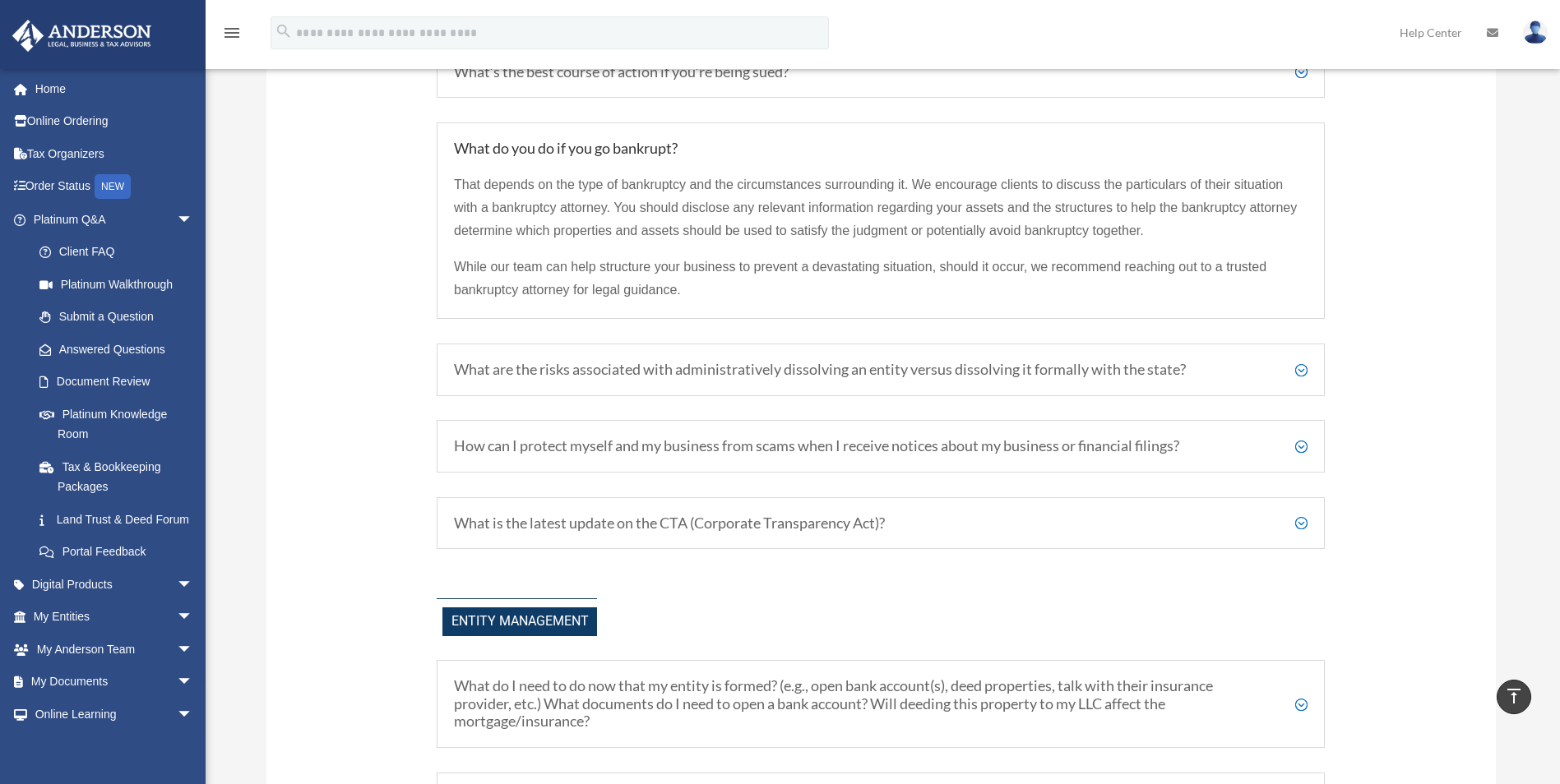
scroll to position [2302, 0]
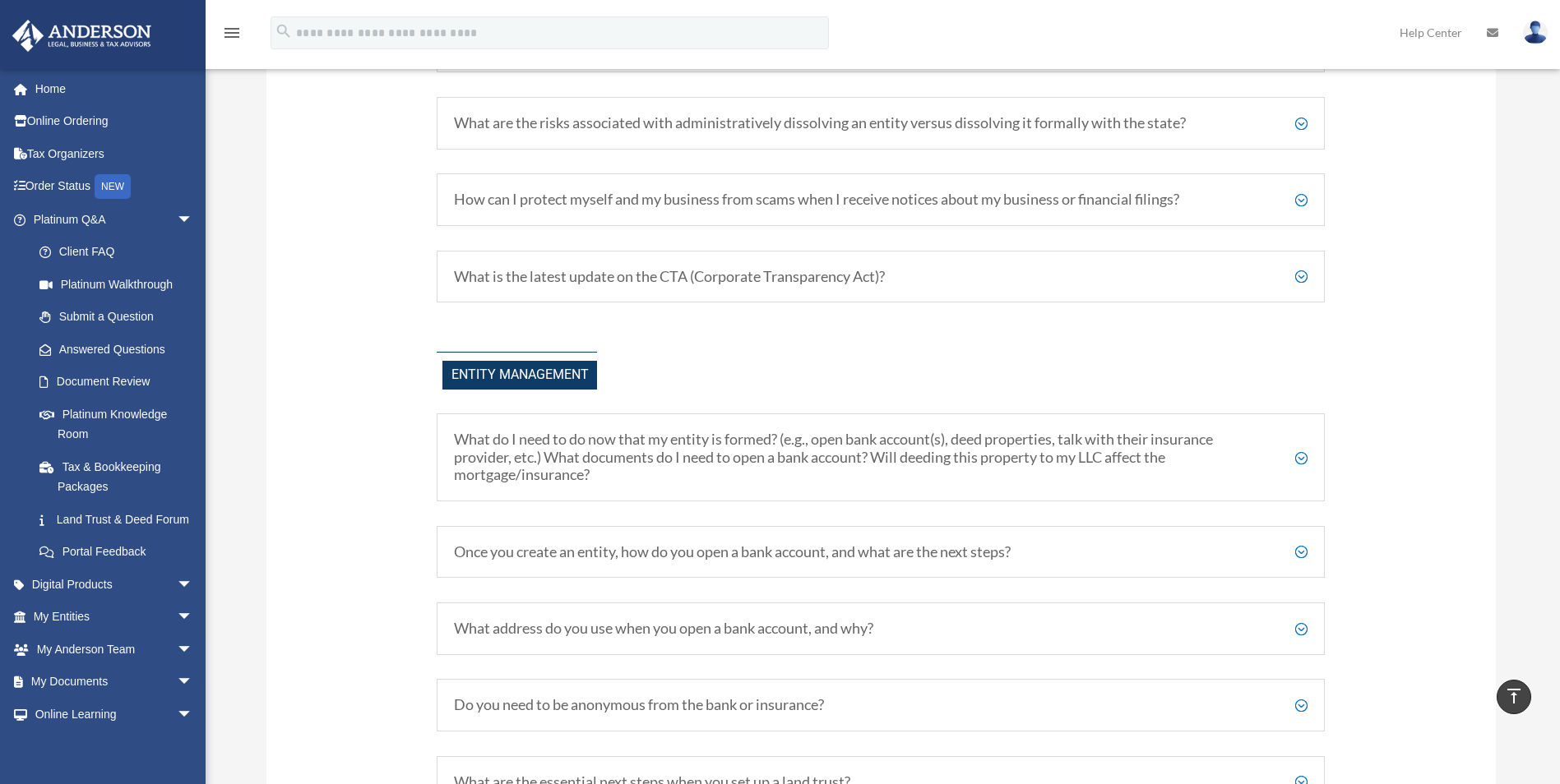
click at [1011, 433] on h5 "What do I need to do now that my entity is formed? (e.g., open bank account(s),…" at bounding box center [881, 457] width 853 height 53
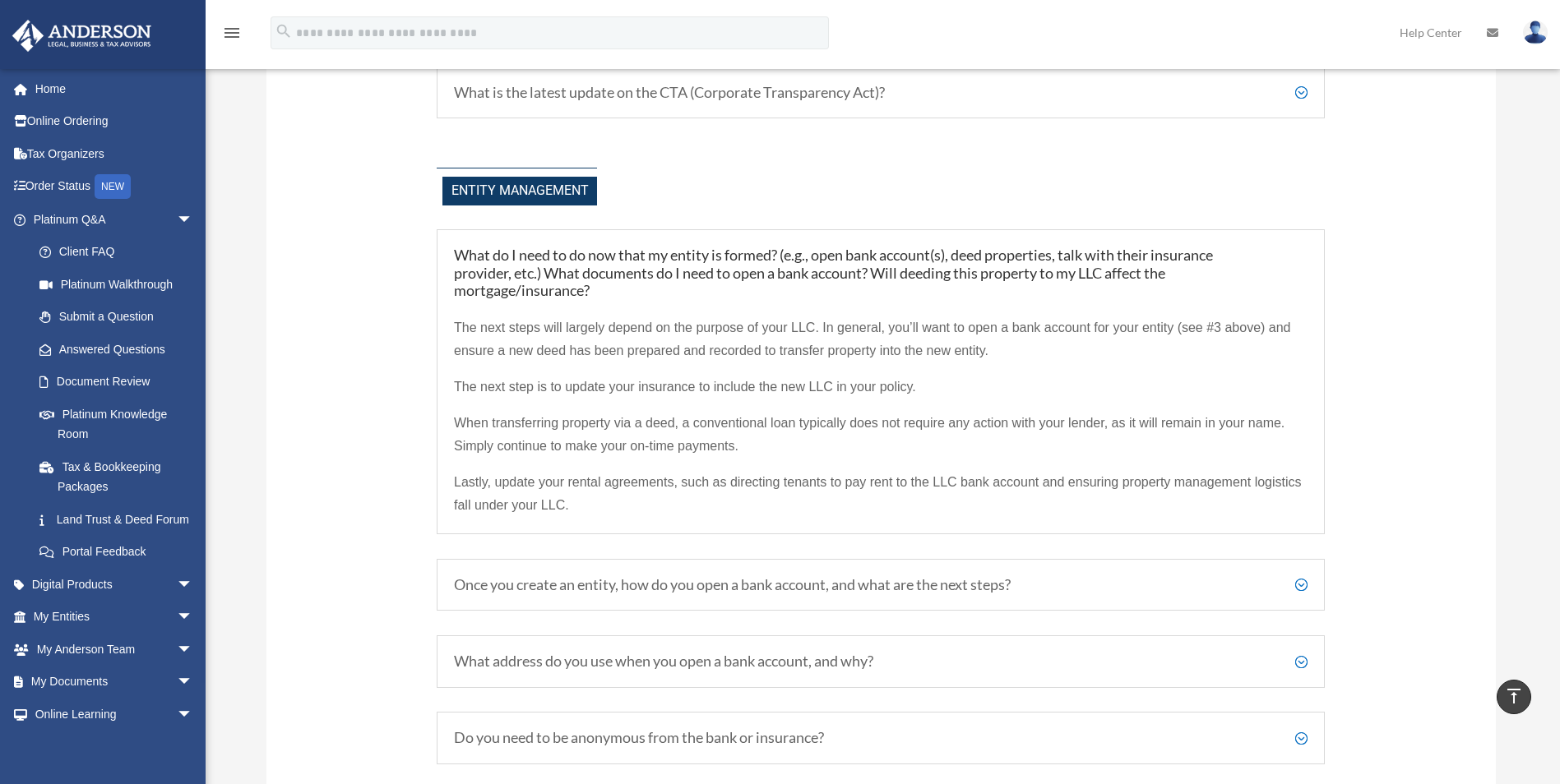
scroll to position [2630, 0]
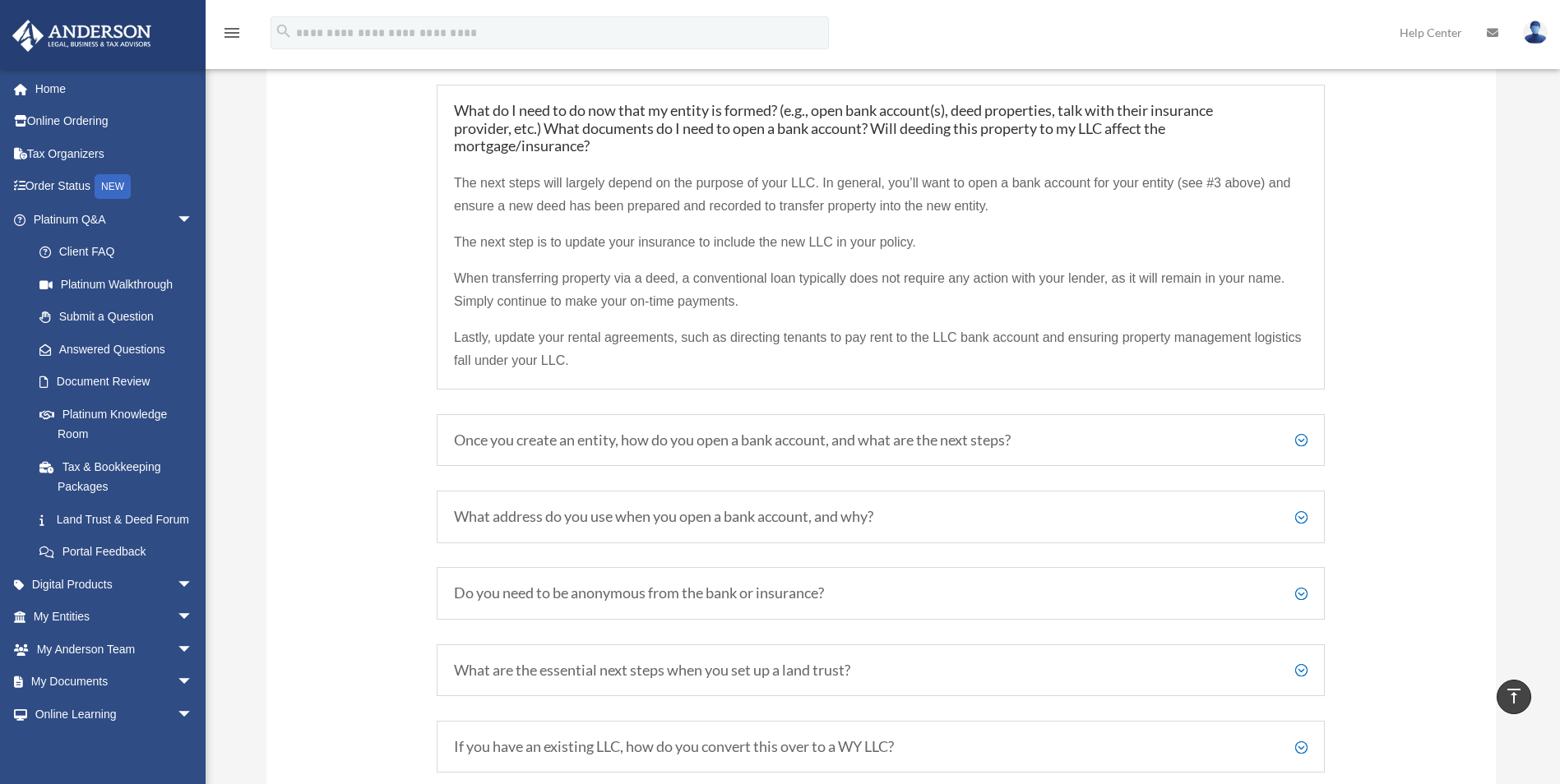
click at [1011, 433] on h5 "Once you create an entity, how do you open a bank account, and what are the nex…" at bounding box center [881, 440] width 853 height 18
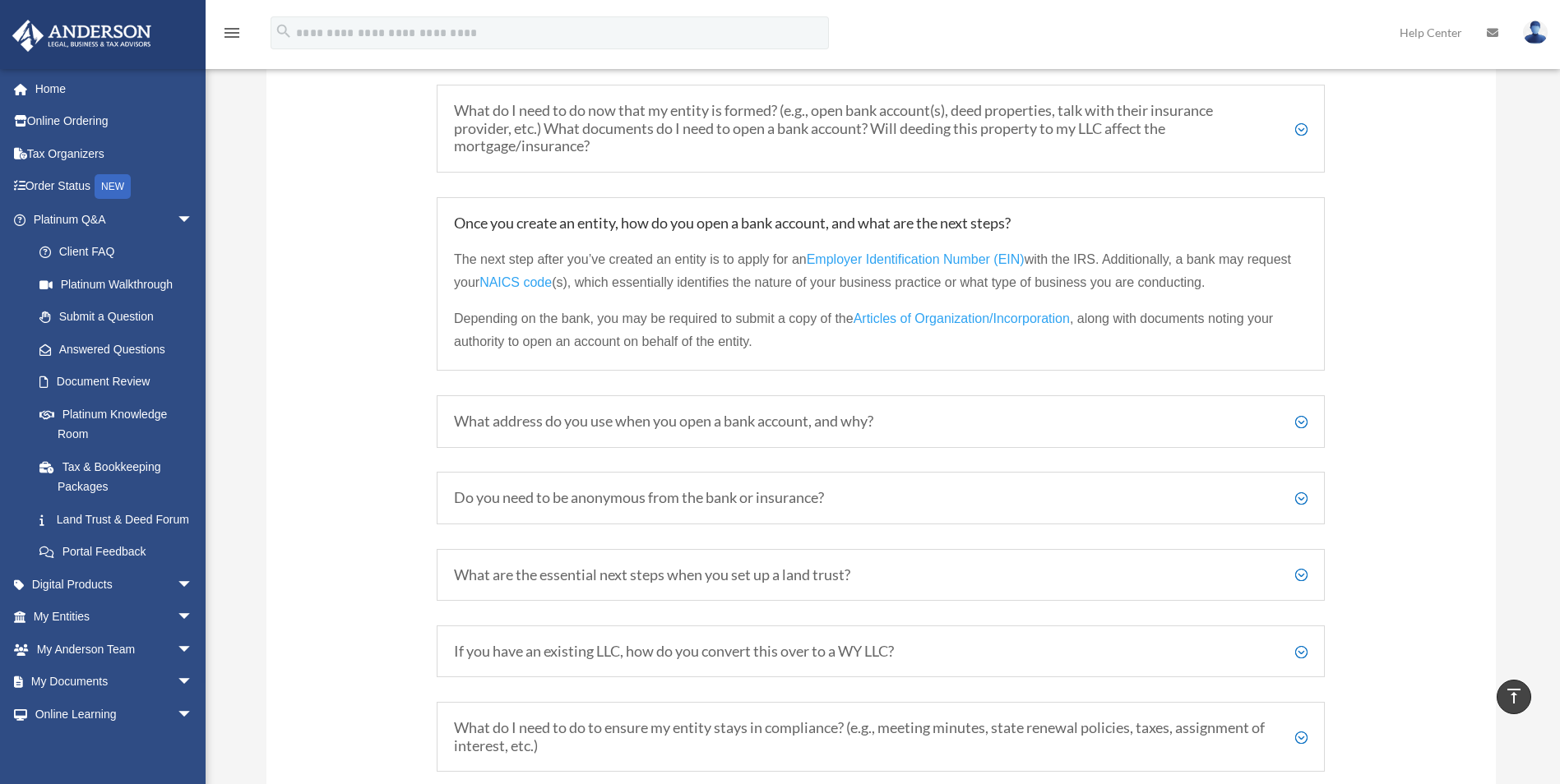
click at [816, 506] on h5 "Do you need to be anonymous from the bank or insurance?" at bounding box center [881, 498] width 853 height 18
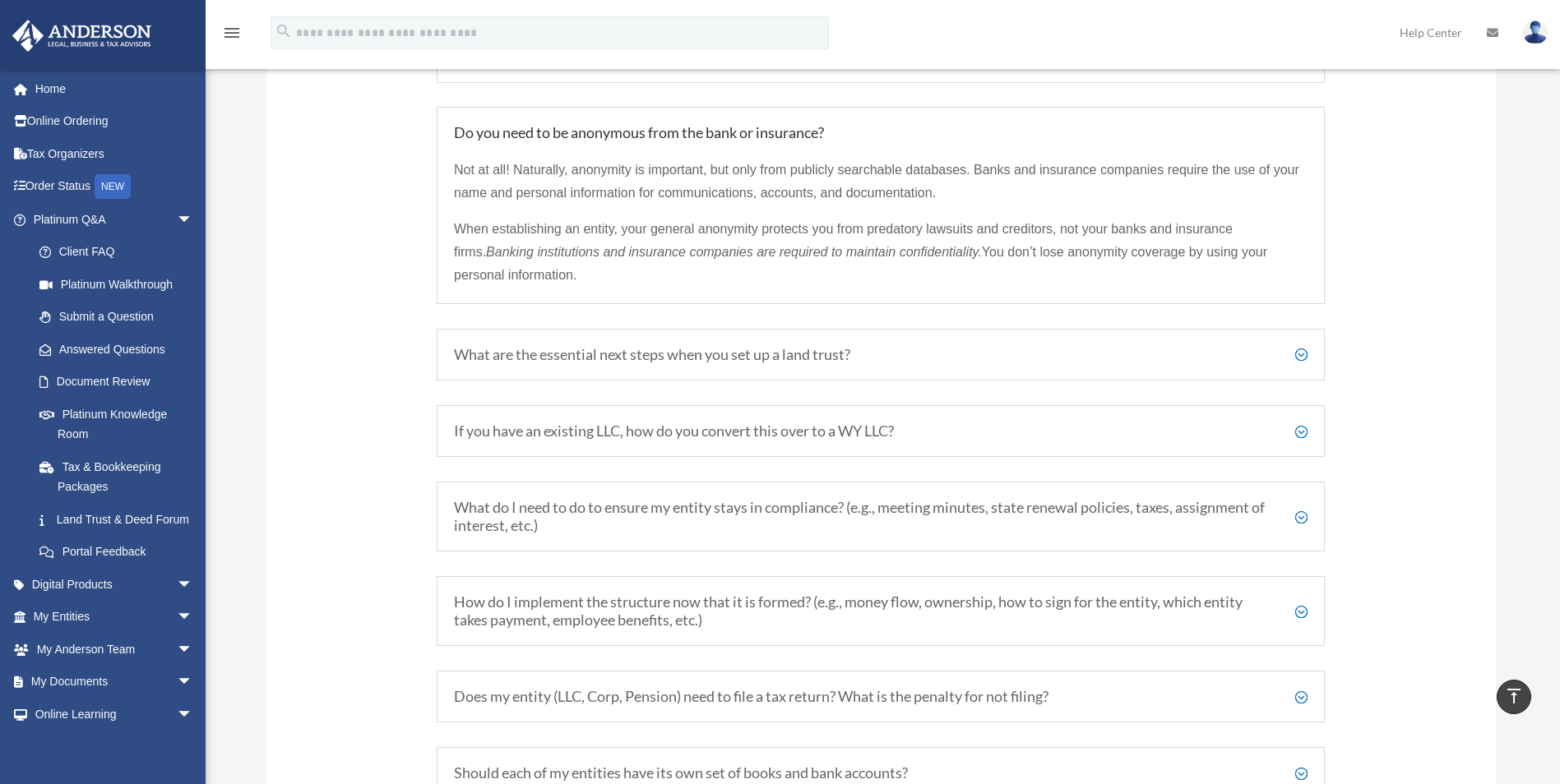
scroll to position [2877, 0]
click at [860, 428] on h5 "If you have an existing LLC, how do you convert this over to a WY LLC?" at bounding box center [881, 428] width 853 height 18
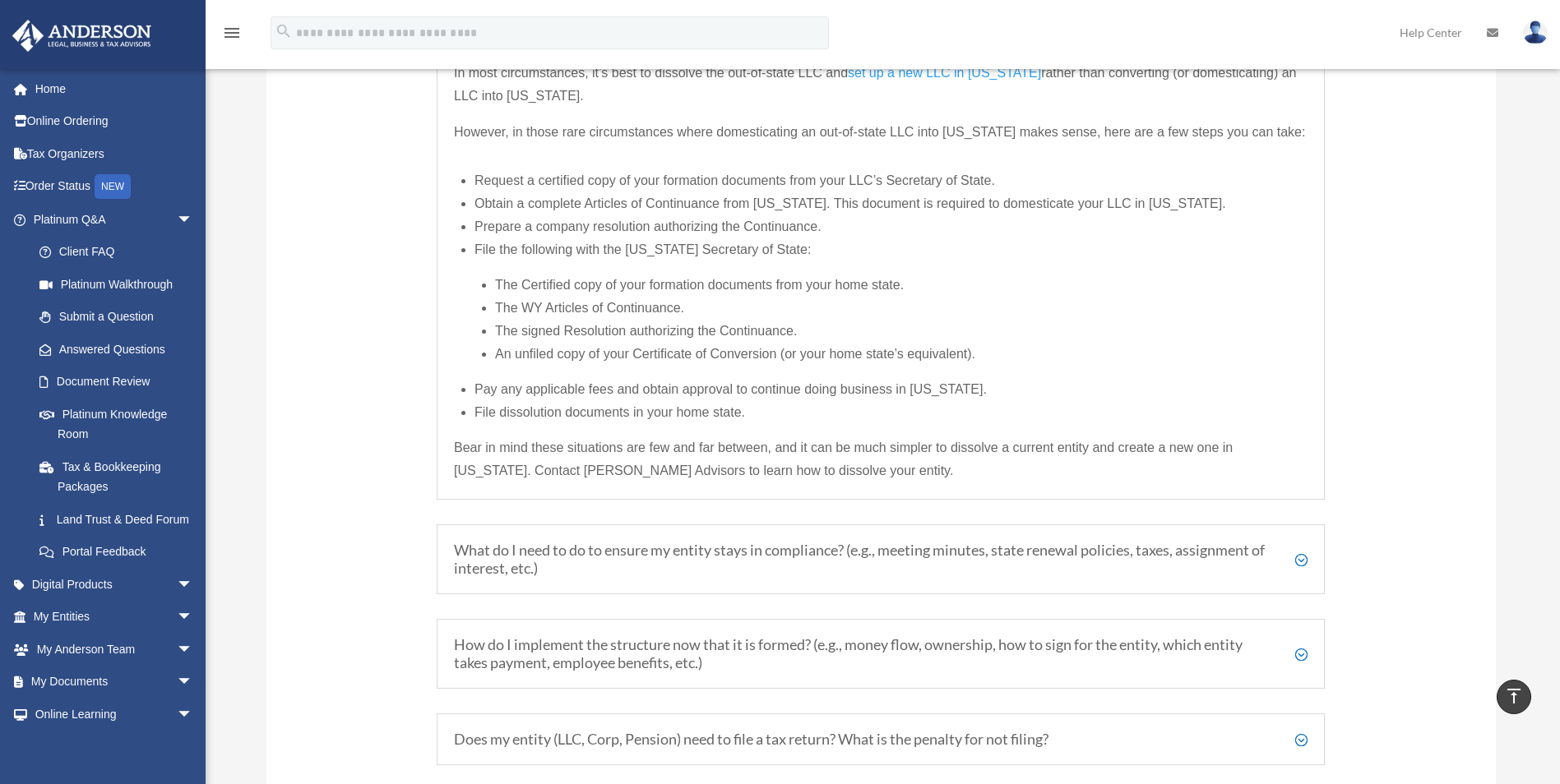
scroll to position [3206, 0]
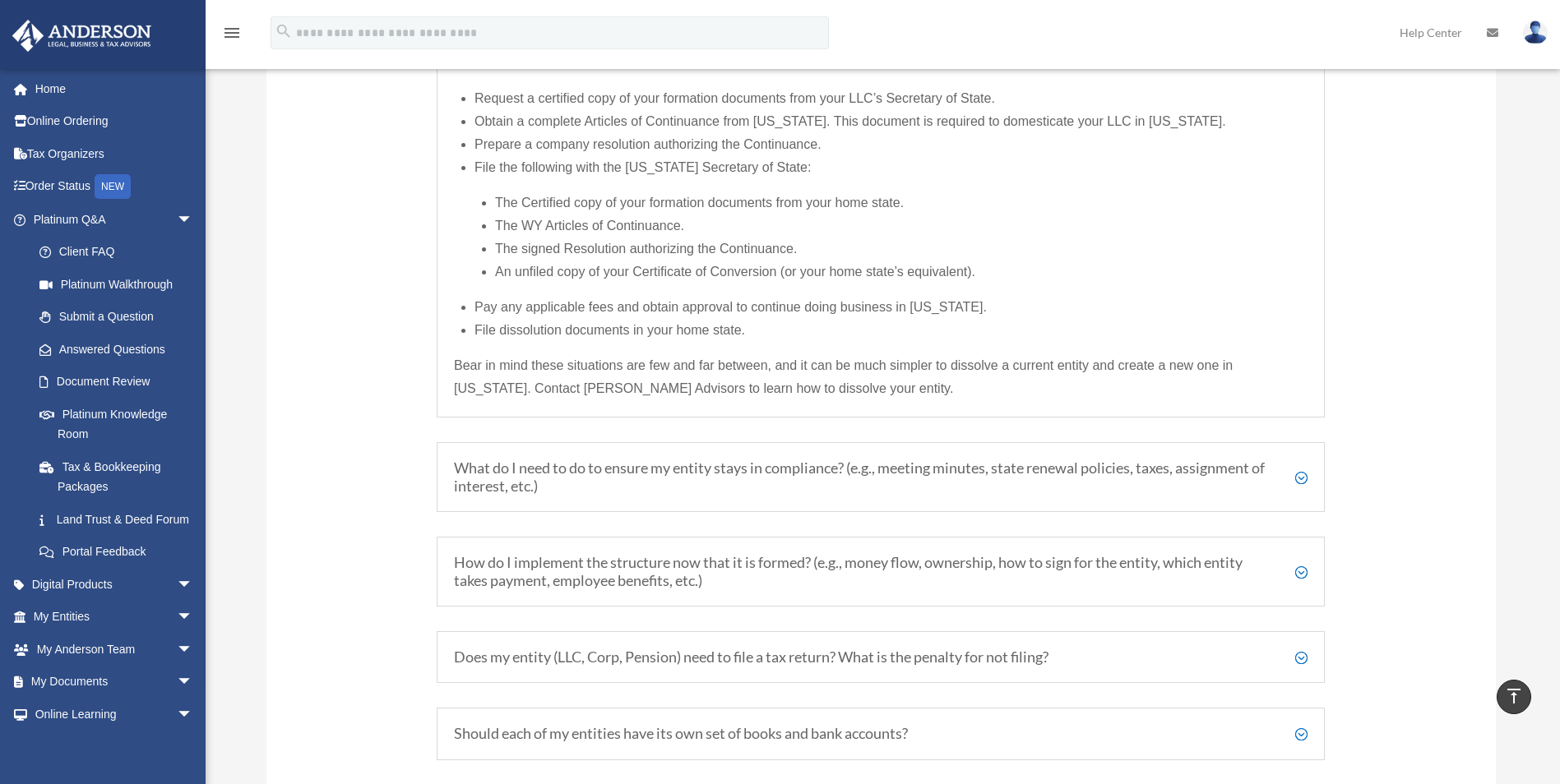
click at [871, 483] on h5 "What do I need to do to ensure my entity stays in compliance? (e.g., meeting mi…" at bounding box center [881, 477] width 853 height 35
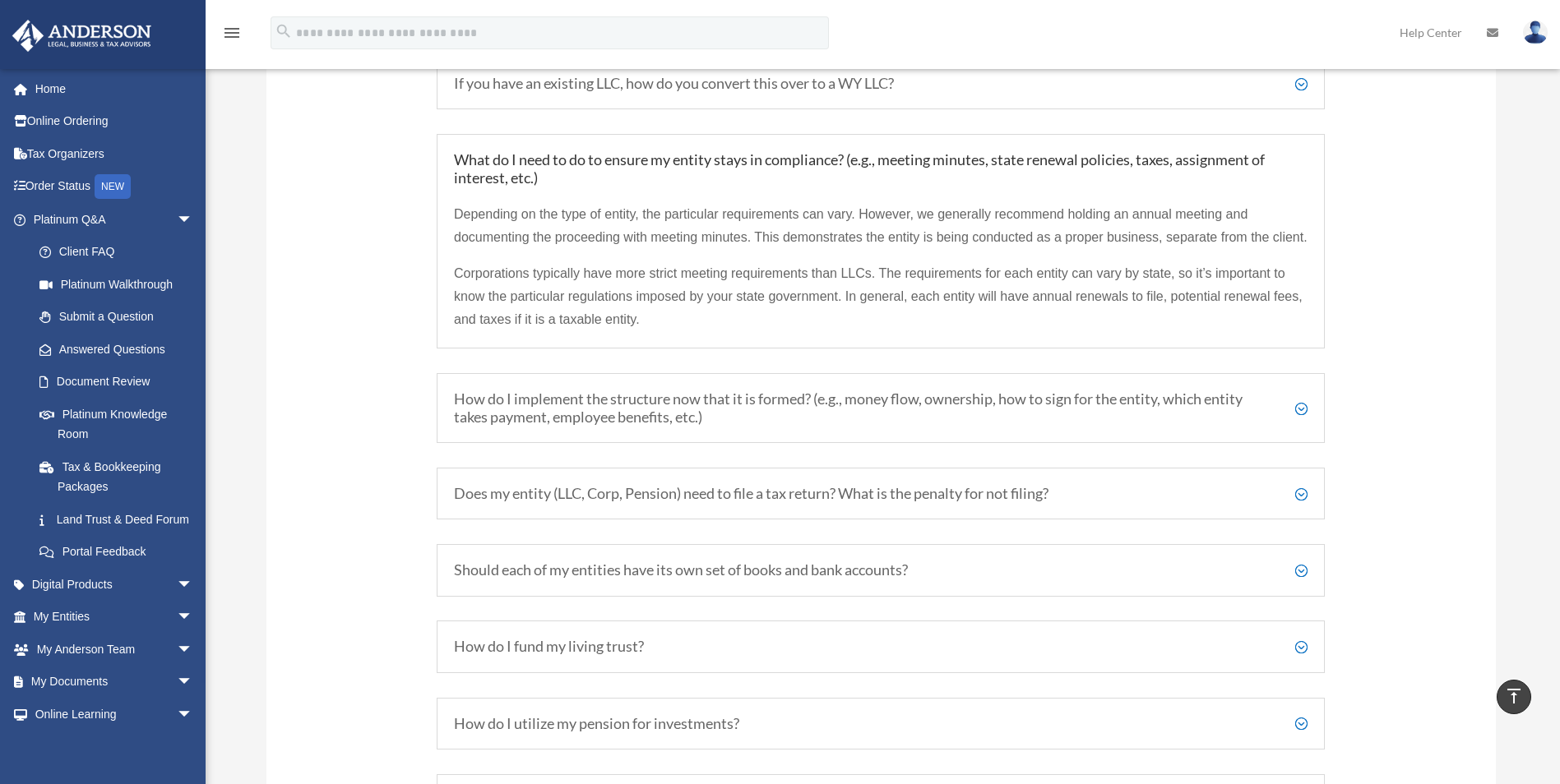
scroll to position [2954, 0]
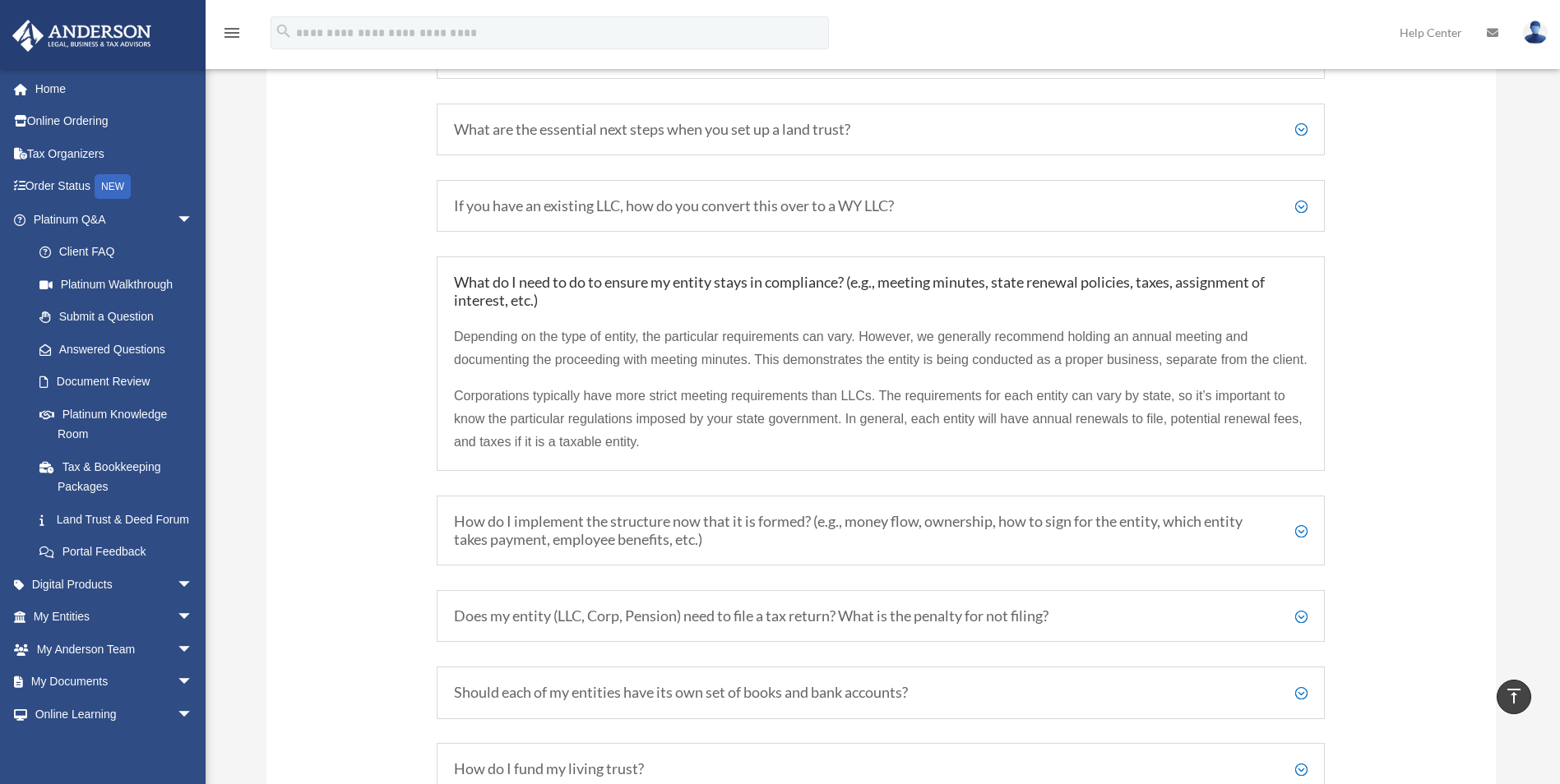
click at [823, 548] on h5 "How do I implement the structure now that it is formed? (e.g., money flow, owne…" at bounding box center [881, 531] width 853 height 35
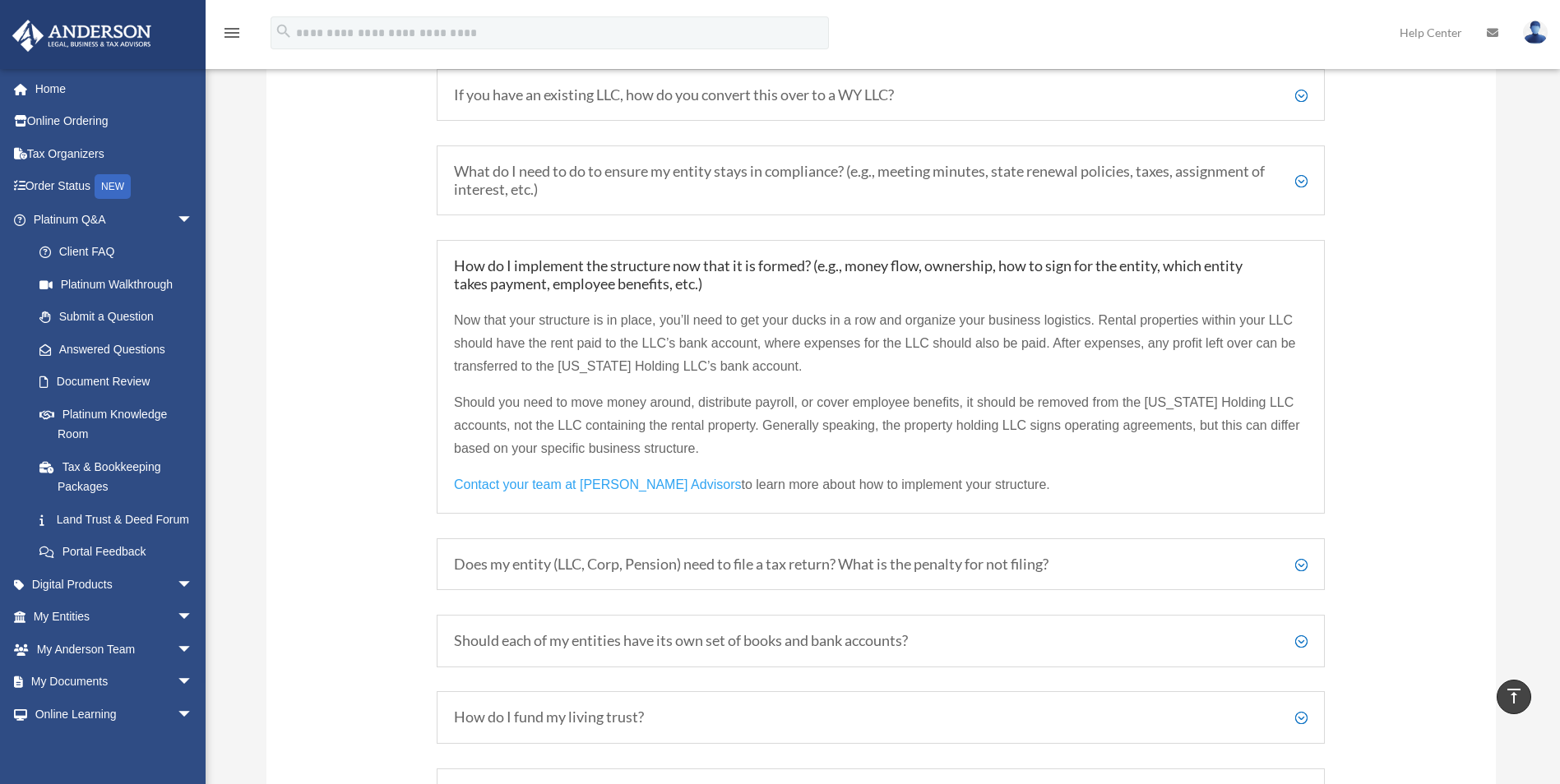
scroll to position [3118, 0]
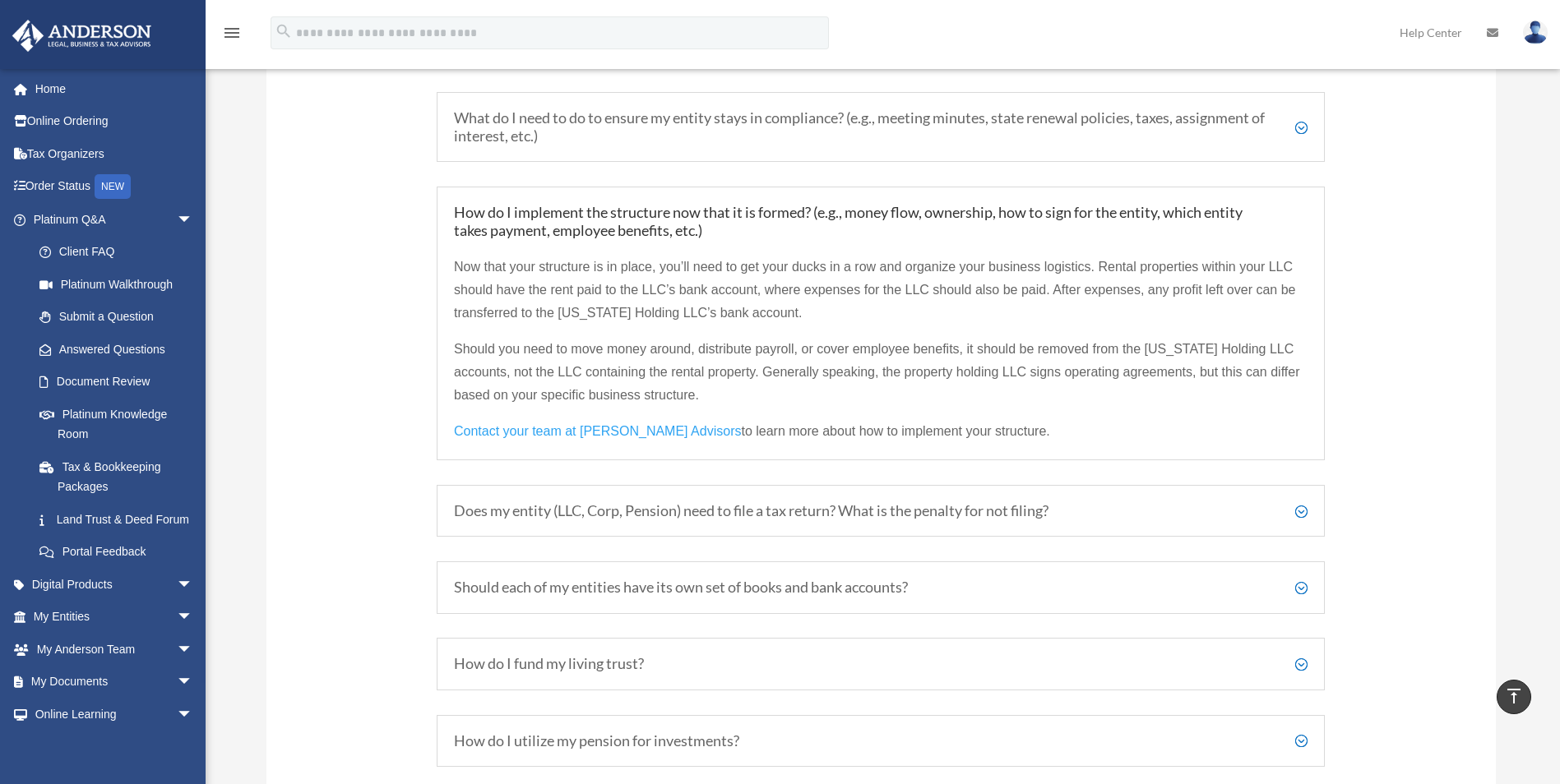
click at [1018, 589] on h5 "Should each of my entities have its own set of books and bank accounts?" at bounding box center [881, 588] width 853 height 18
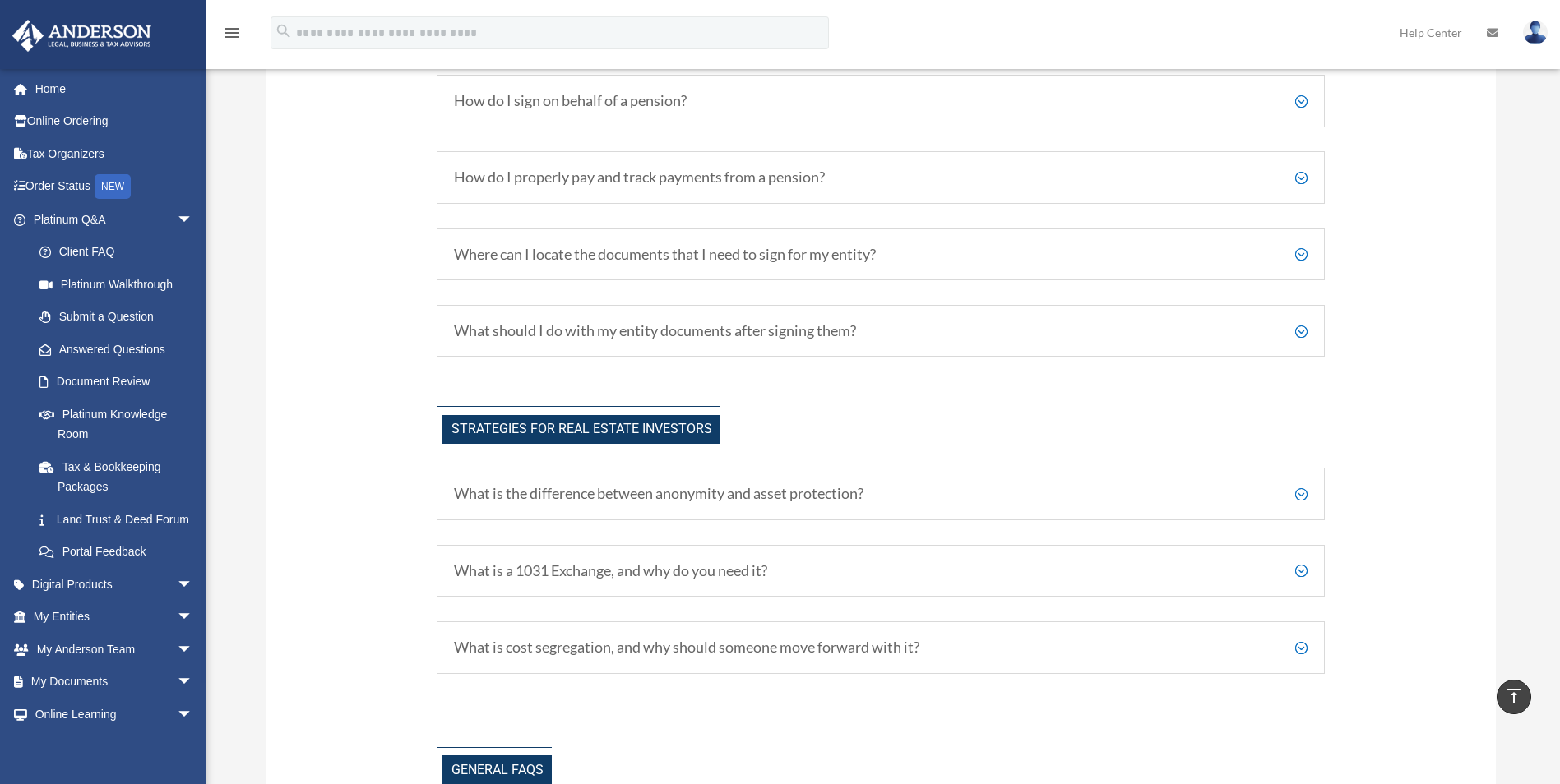
scroll to position [4022, 0]
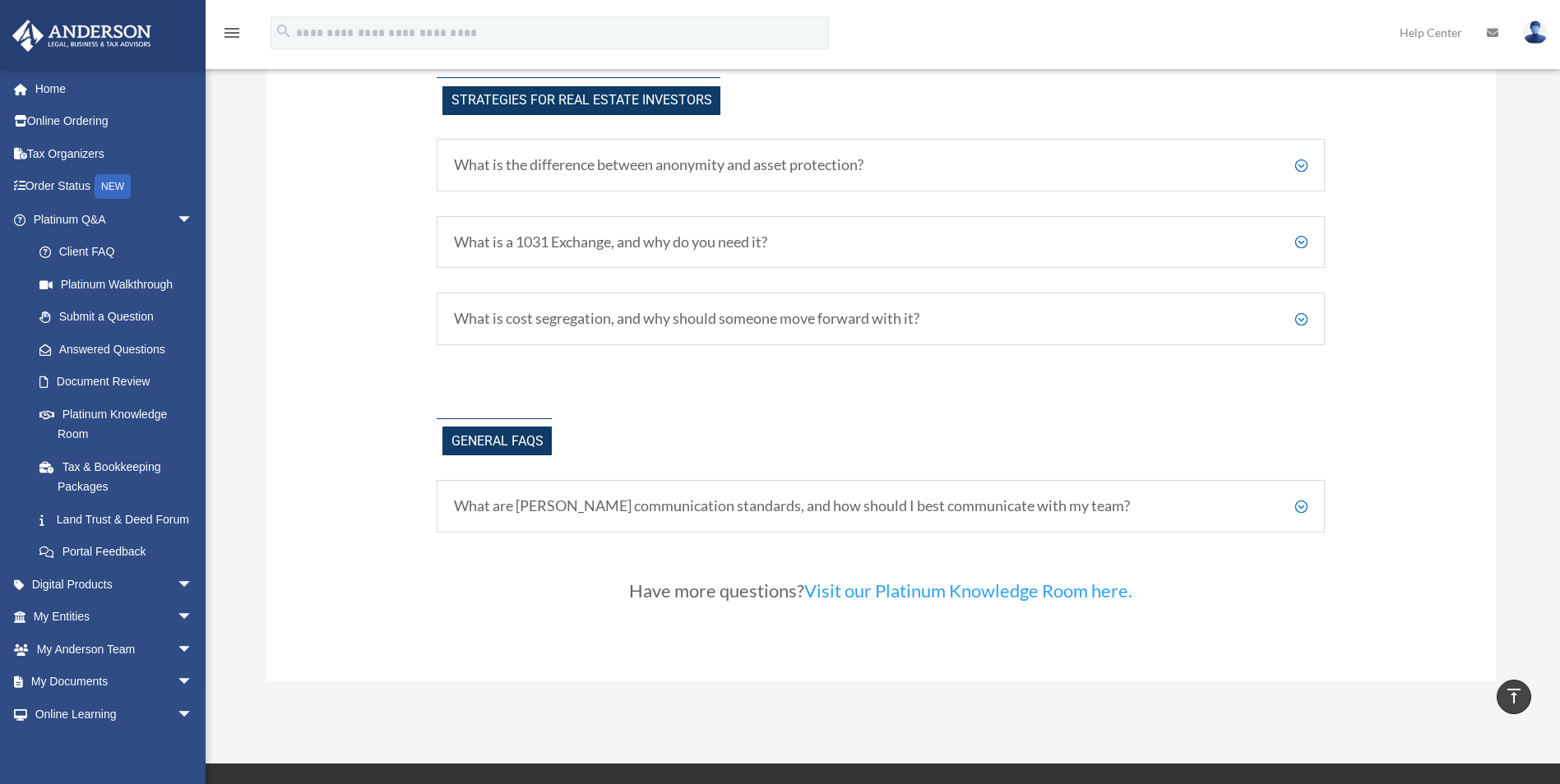
click at [915, 314] on h5 "What is cost segregation, and why should someone move forward with it?" at bounding box center [881, 318] width 853 height 18
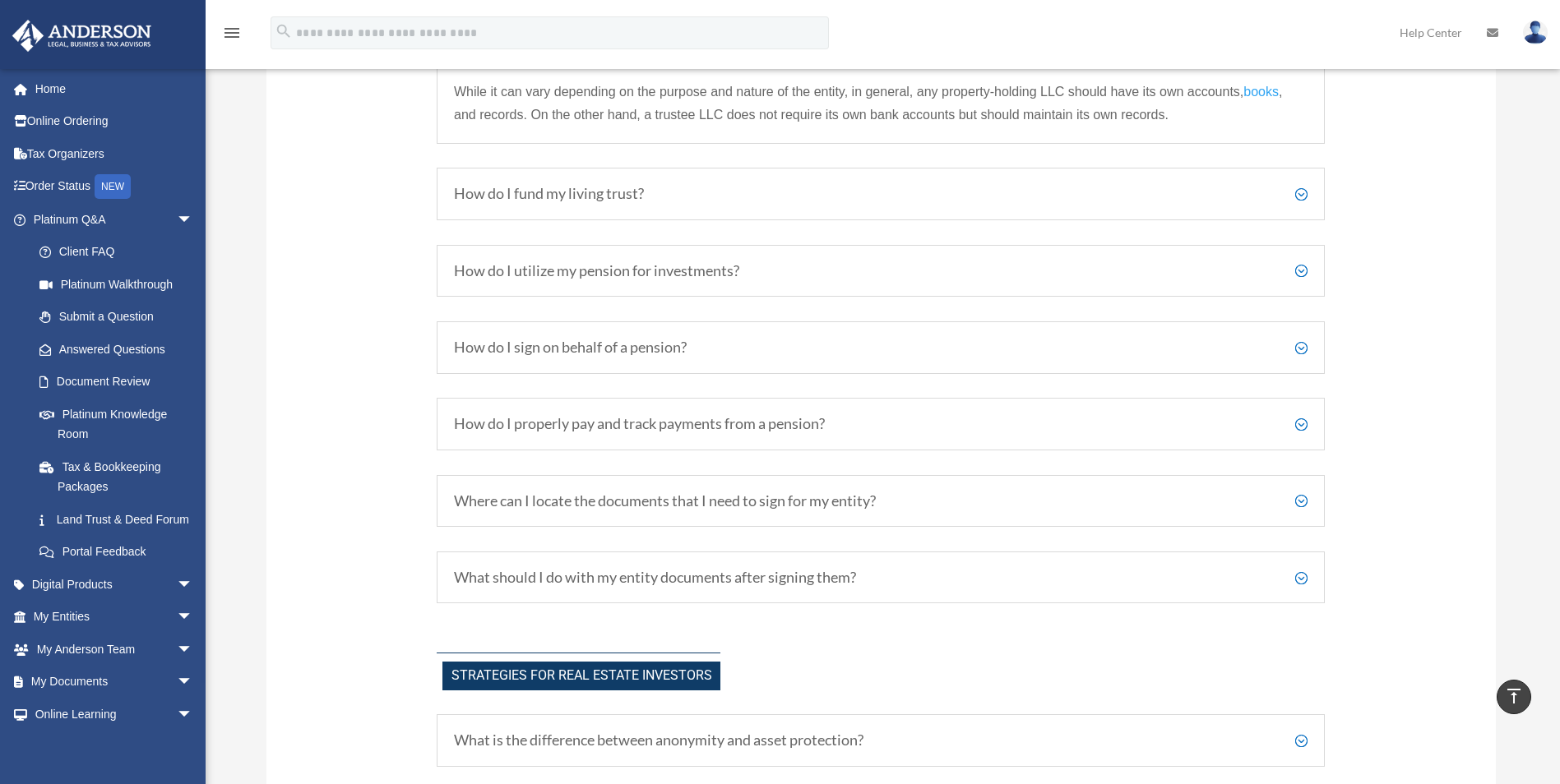
scroll to position [3037, 0]
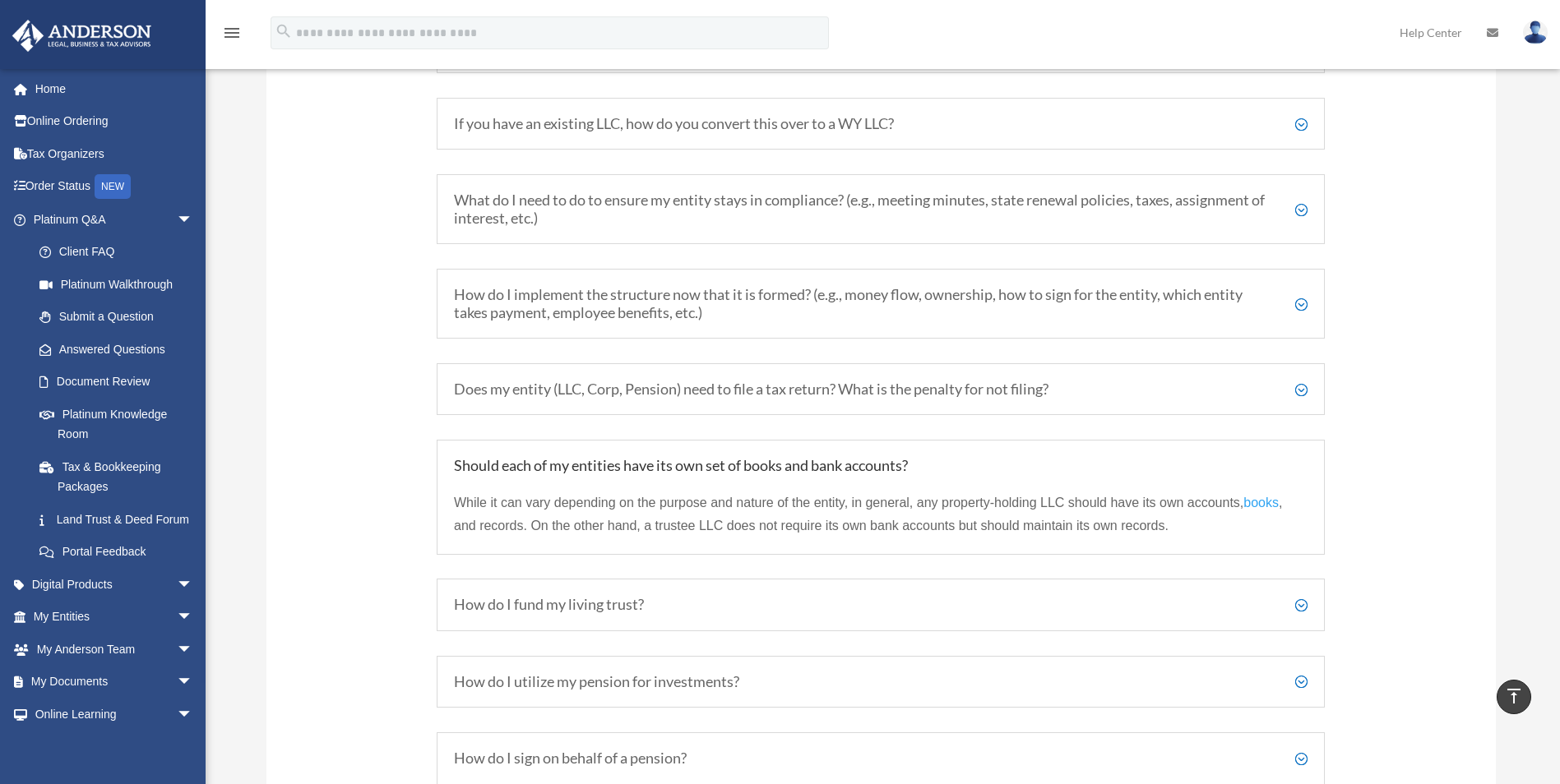
click at [684, 307] on h5 "How do I implement the structure now that it is formed? (e.g., money flow, owne…" at bounding box center [881, 304] width 853 height 35
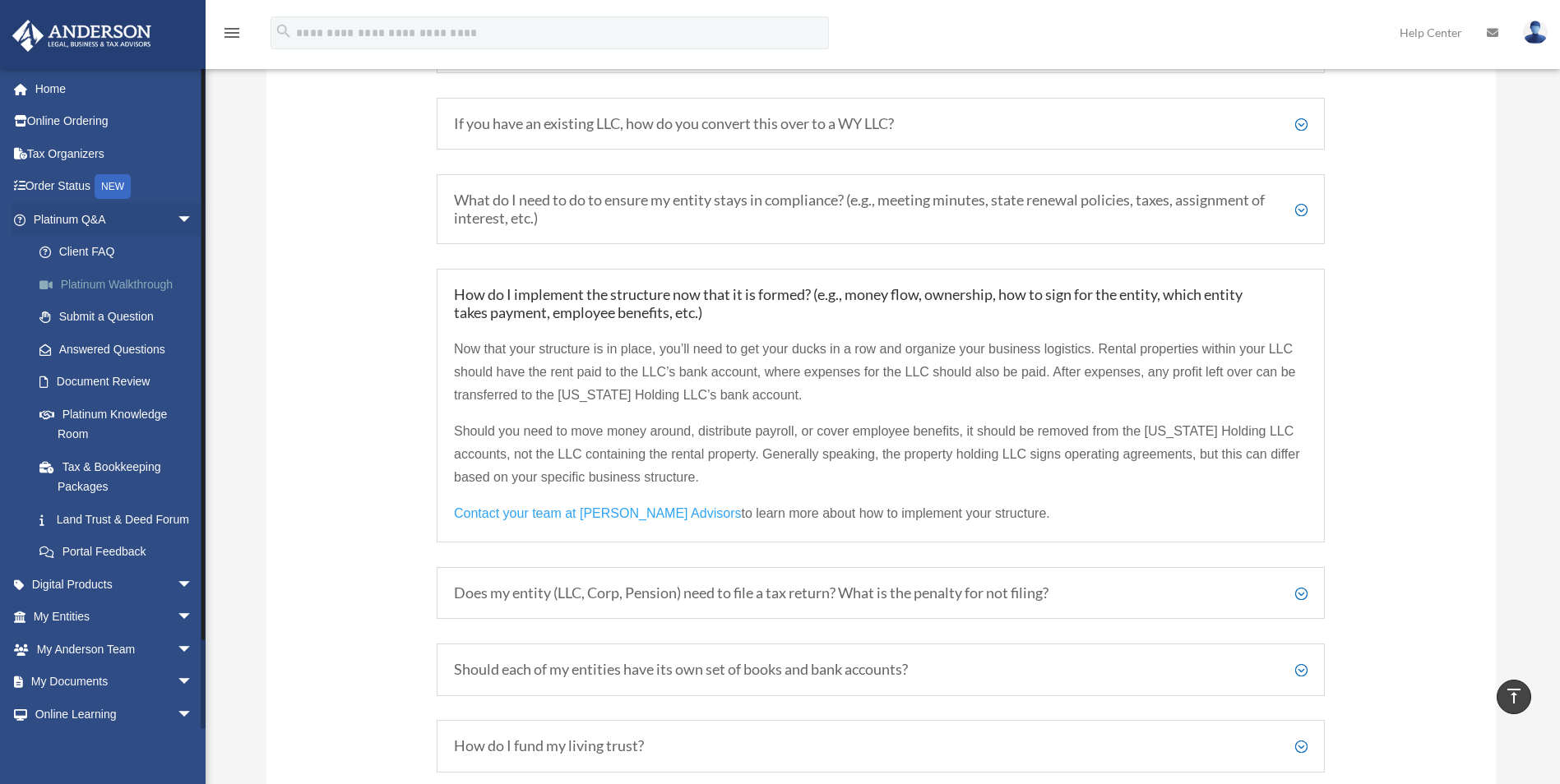
click at [122, 289] on link "Platinum Walkthrough" at bounding box center [120, 284] width 195 height 32
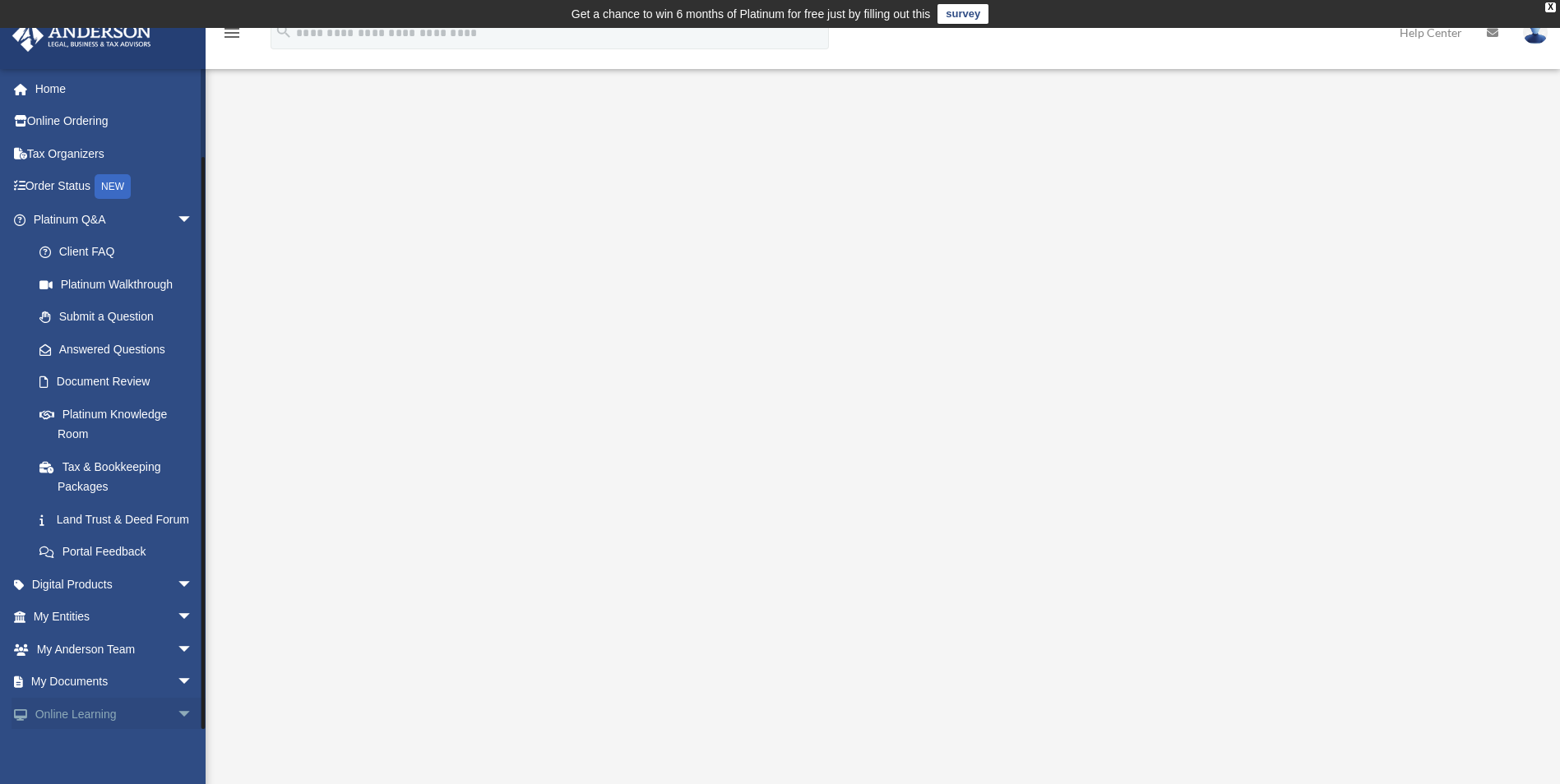
scroll to position [90, 0]
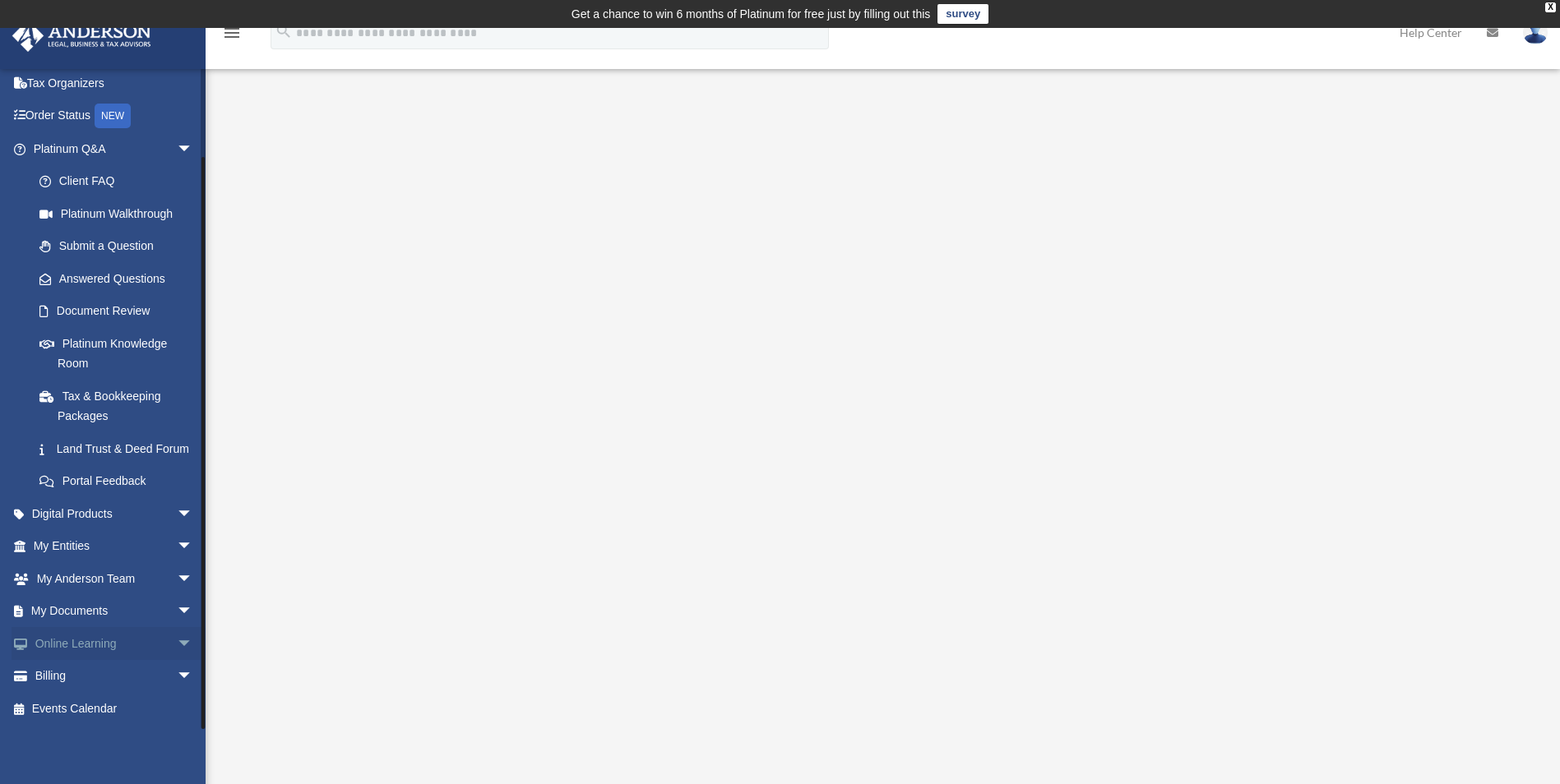
click at [177, 650] on span "arrow_drop_down" at bounding box center [193, 644] width 32 height 33
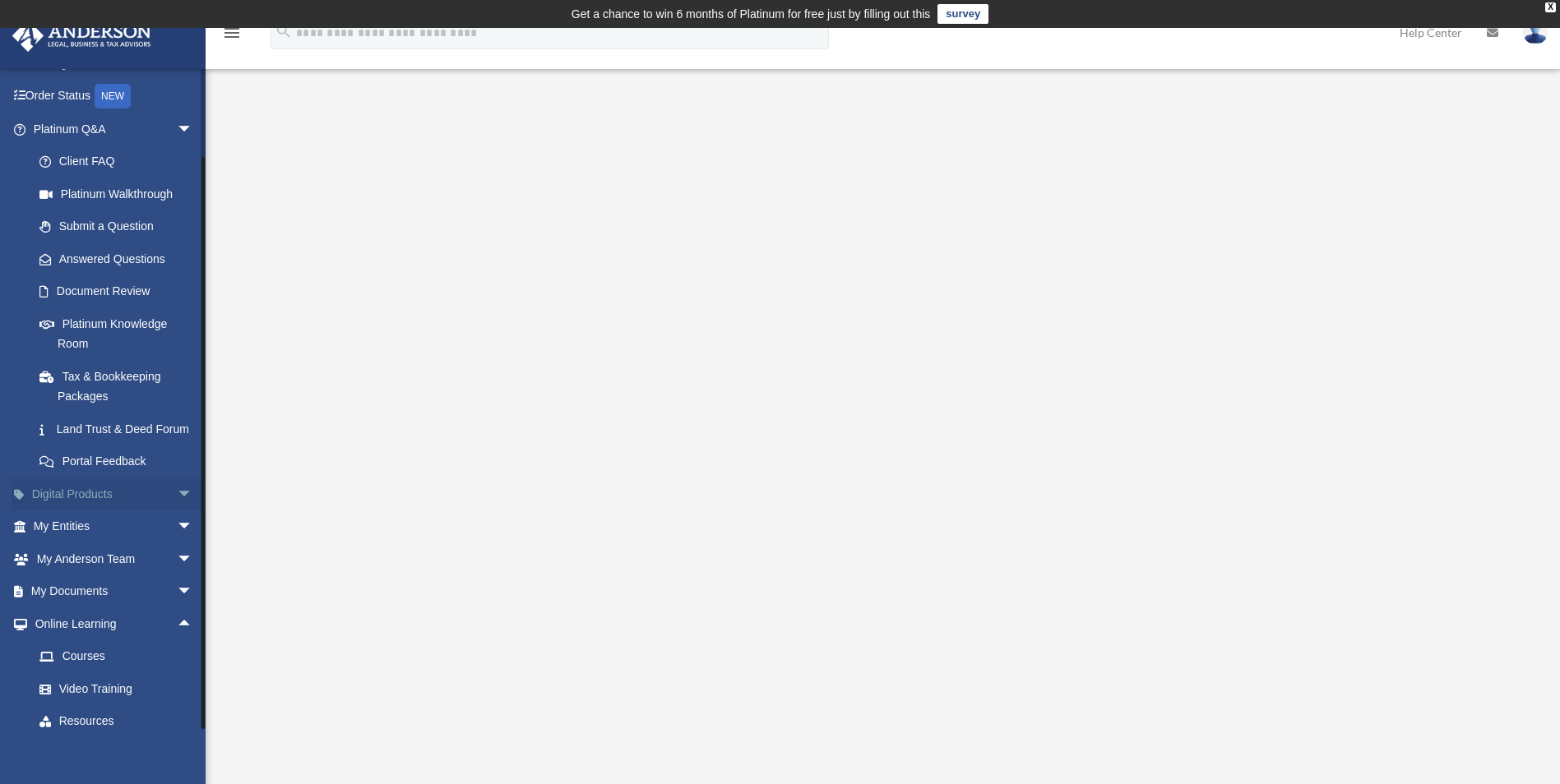
click at [177, 509] on span "arrow_drop_down" at bounding box center [193, 494] width 32 height 33
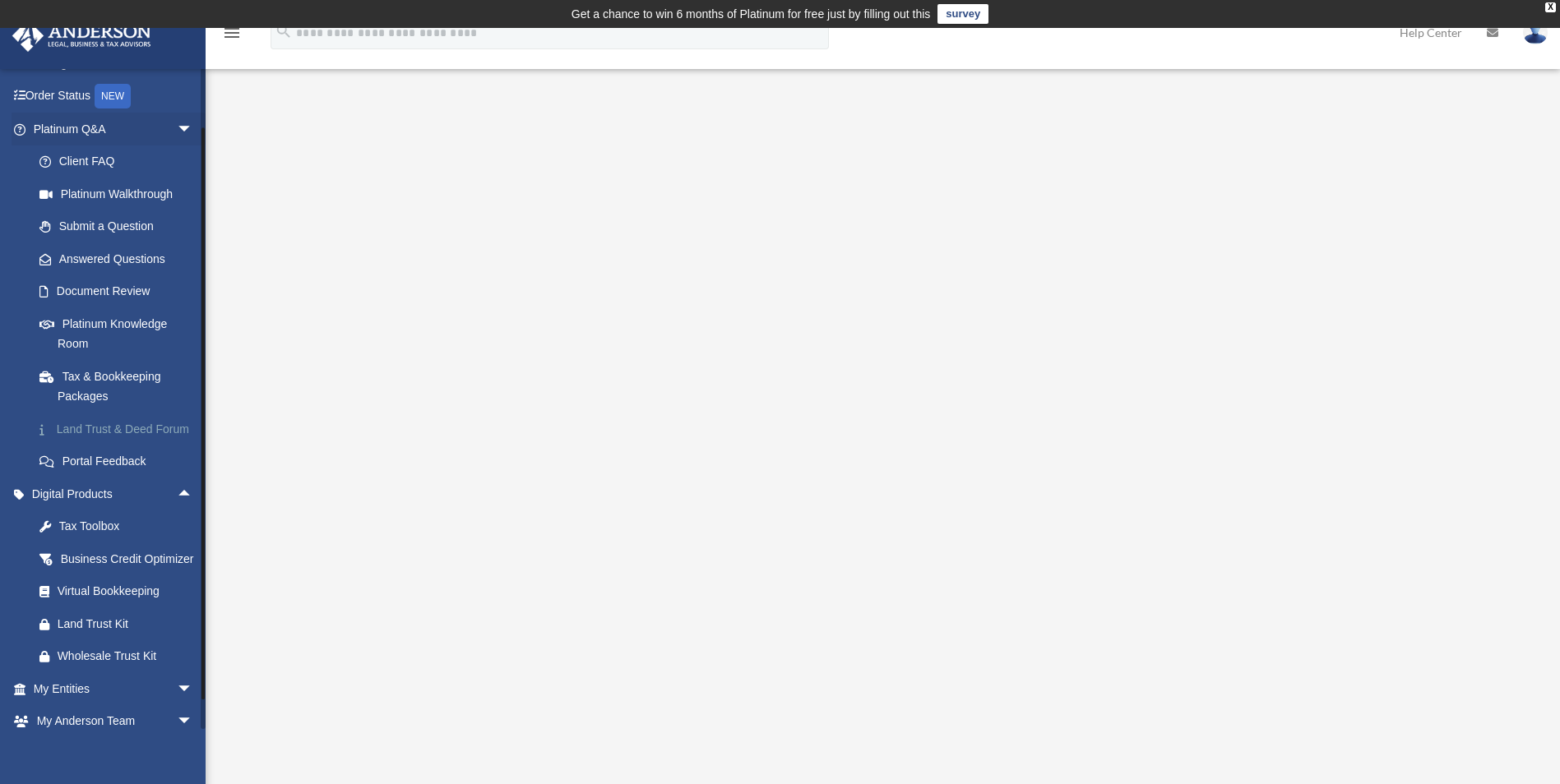
scroll to position [254, 0]
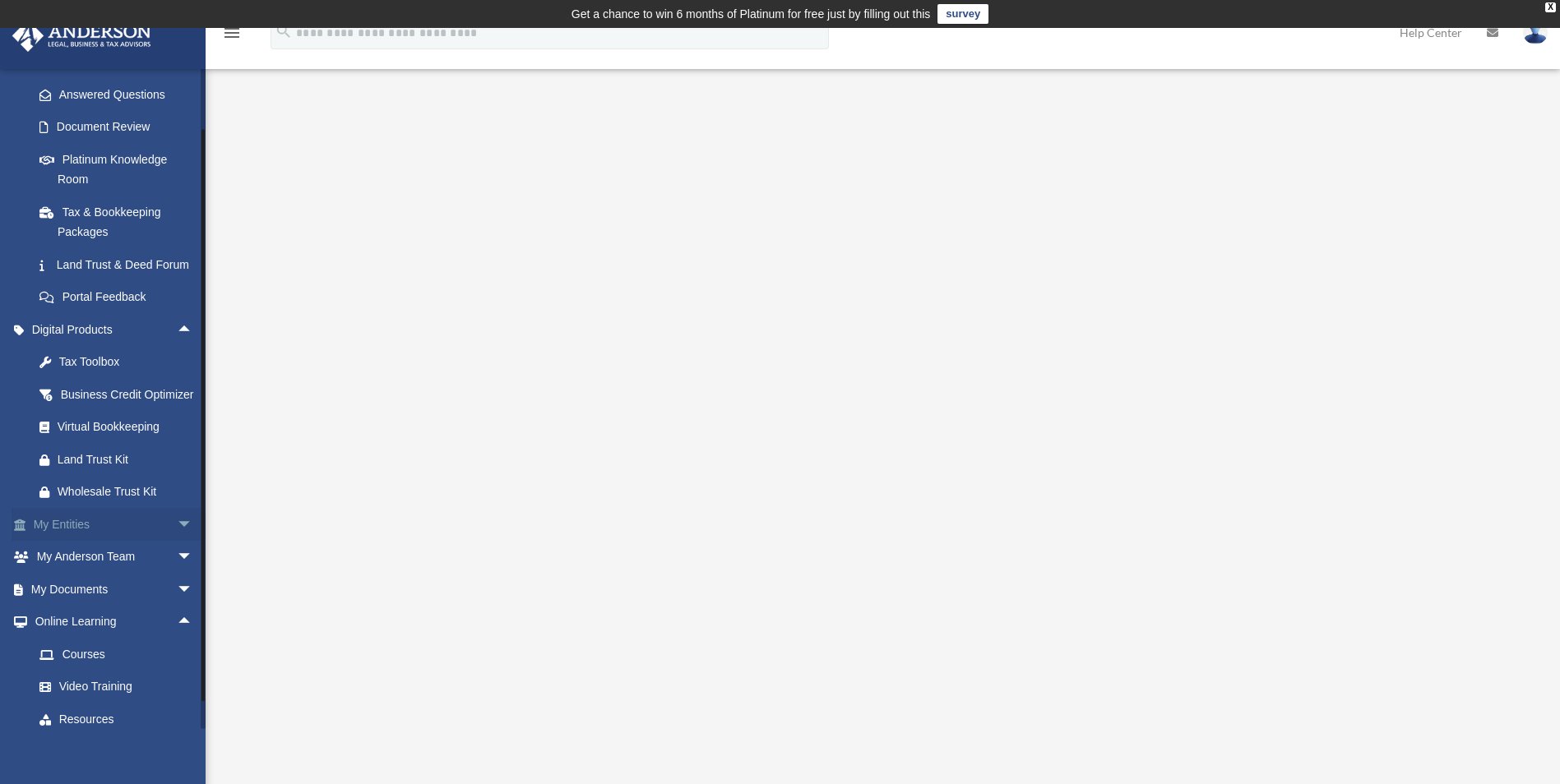
click at [179, 541] on span "arrow_drop_down" at bounding box center [193, 525] width 32 height 33
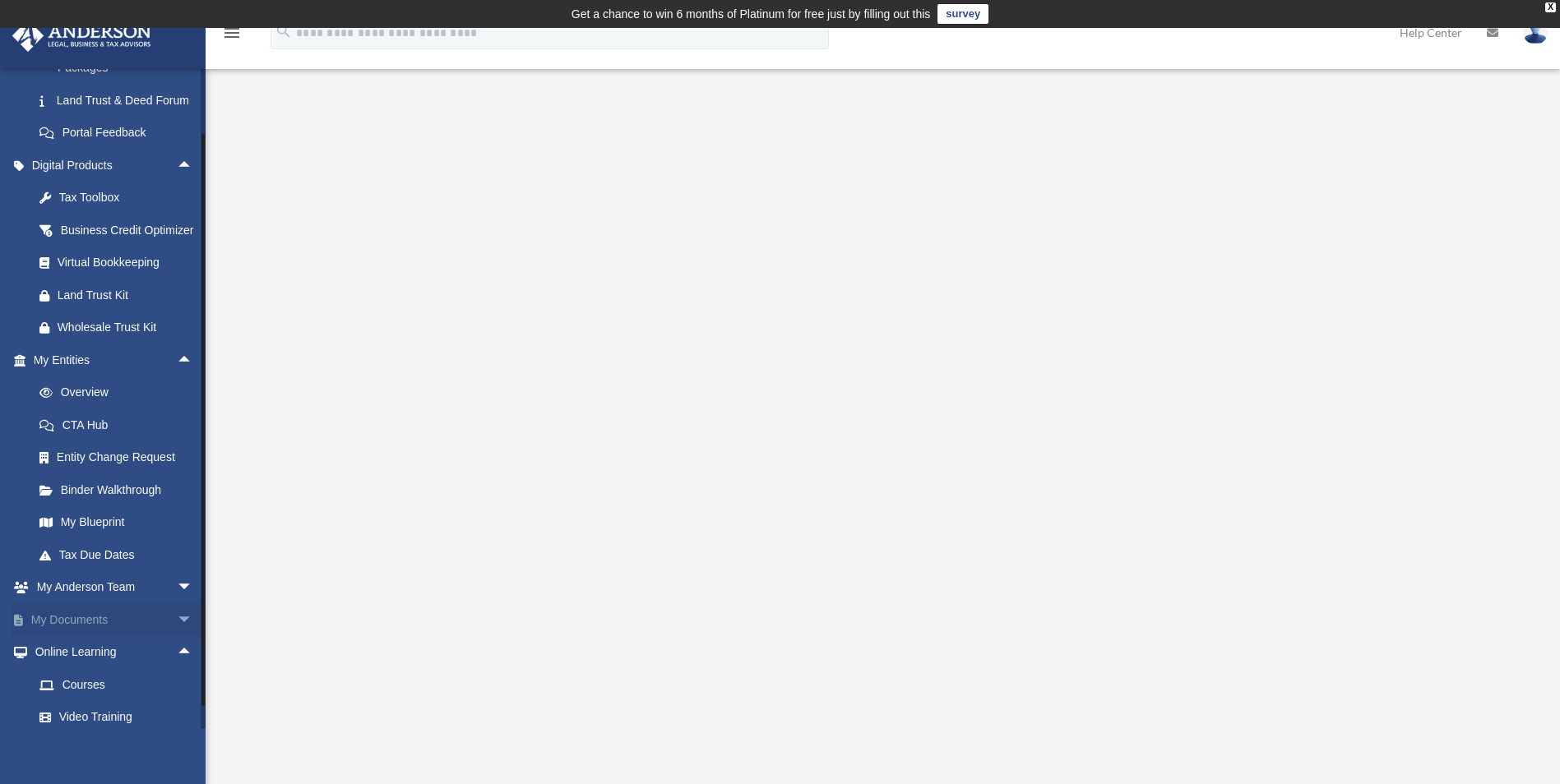
click at [178, 637] on span "arrow_drop_down" at bounding box center [193, 620] width 32 height 33
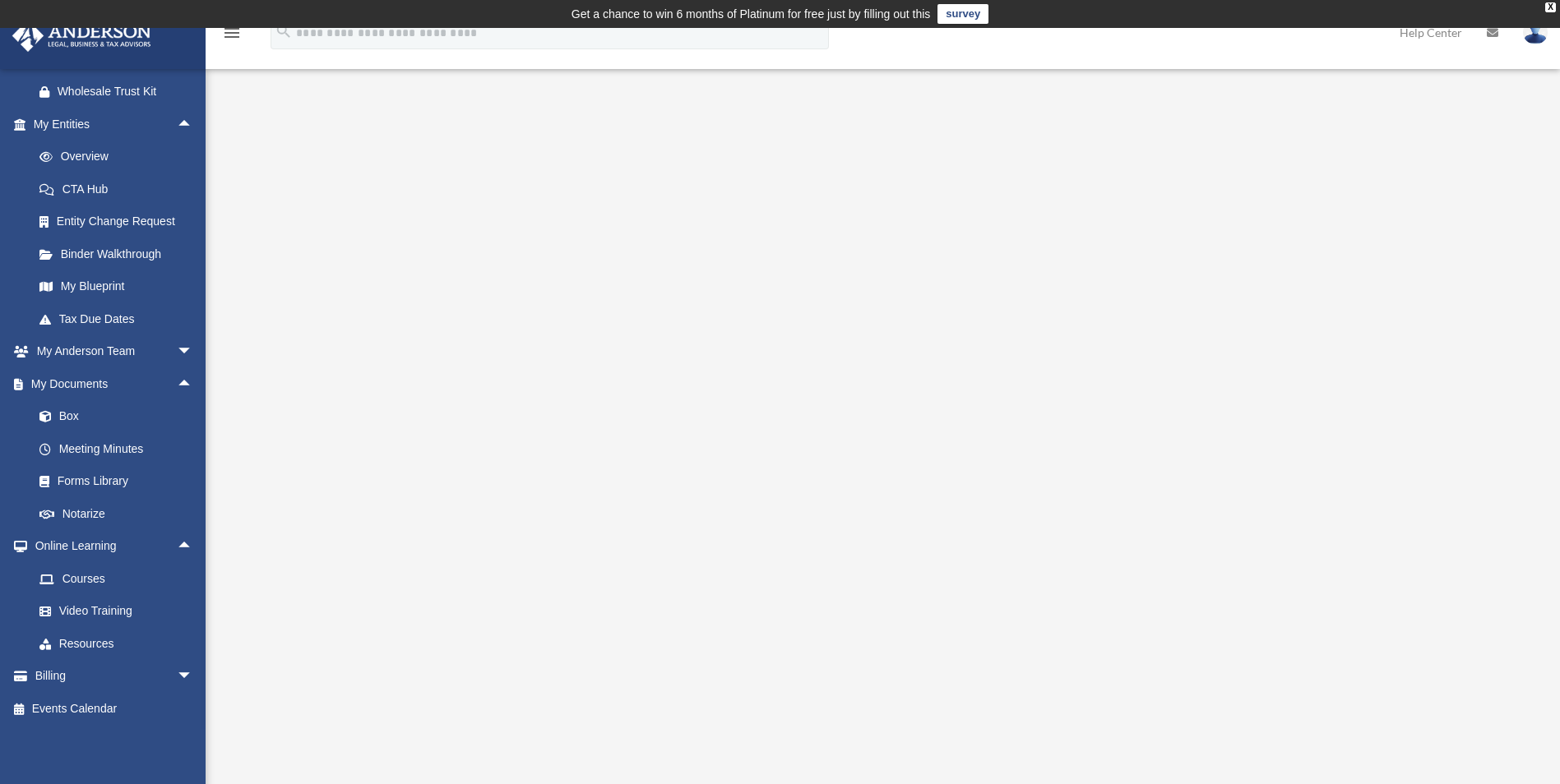
drag, startPoint x: 982, startPoint y: 0, endPoint x: 970, endPoint y: 8, distance: 14.4
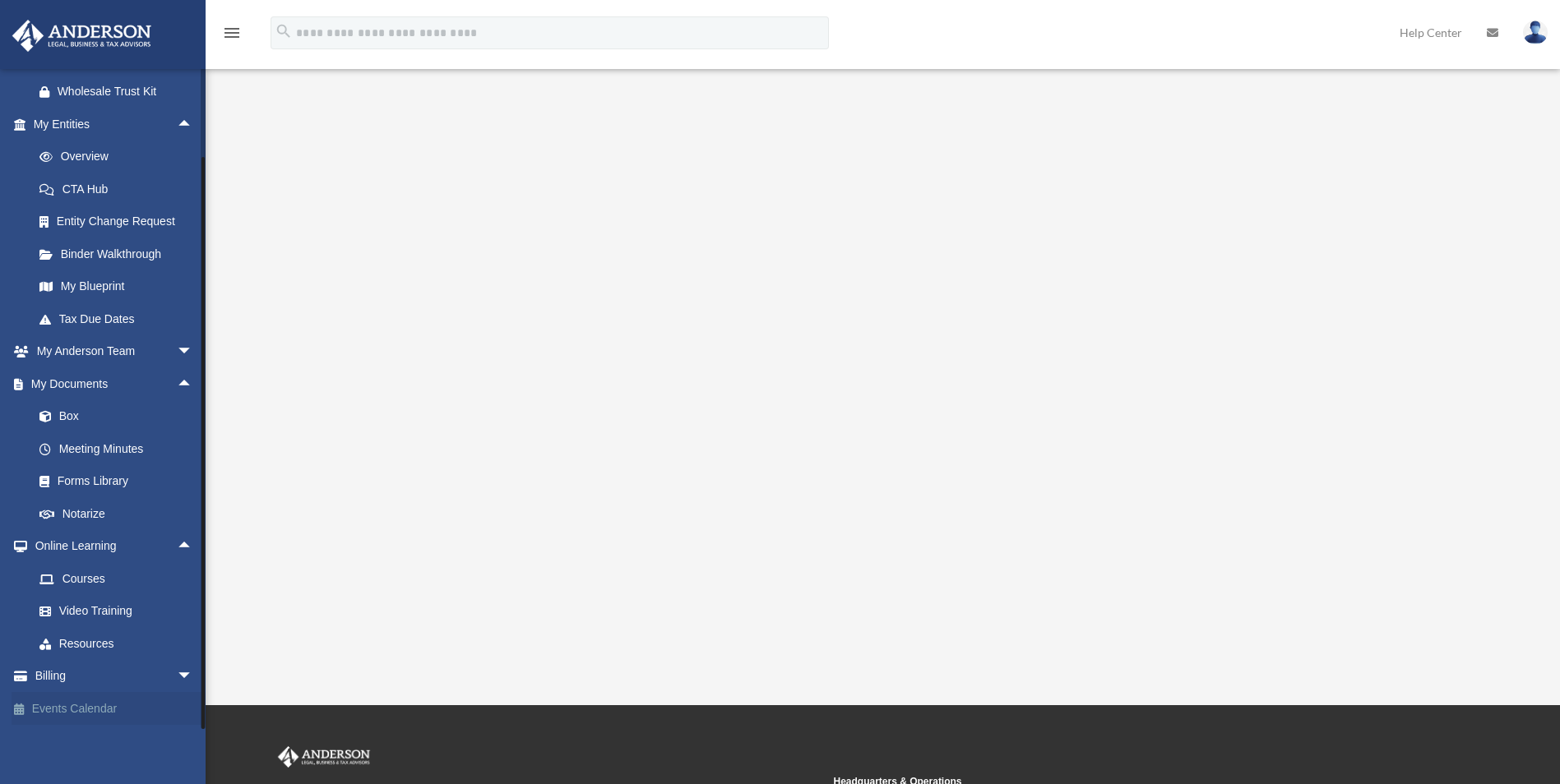
click at [78, 707] on link "Events Calendar" at bounding box center [115, 707] width 206 height 32
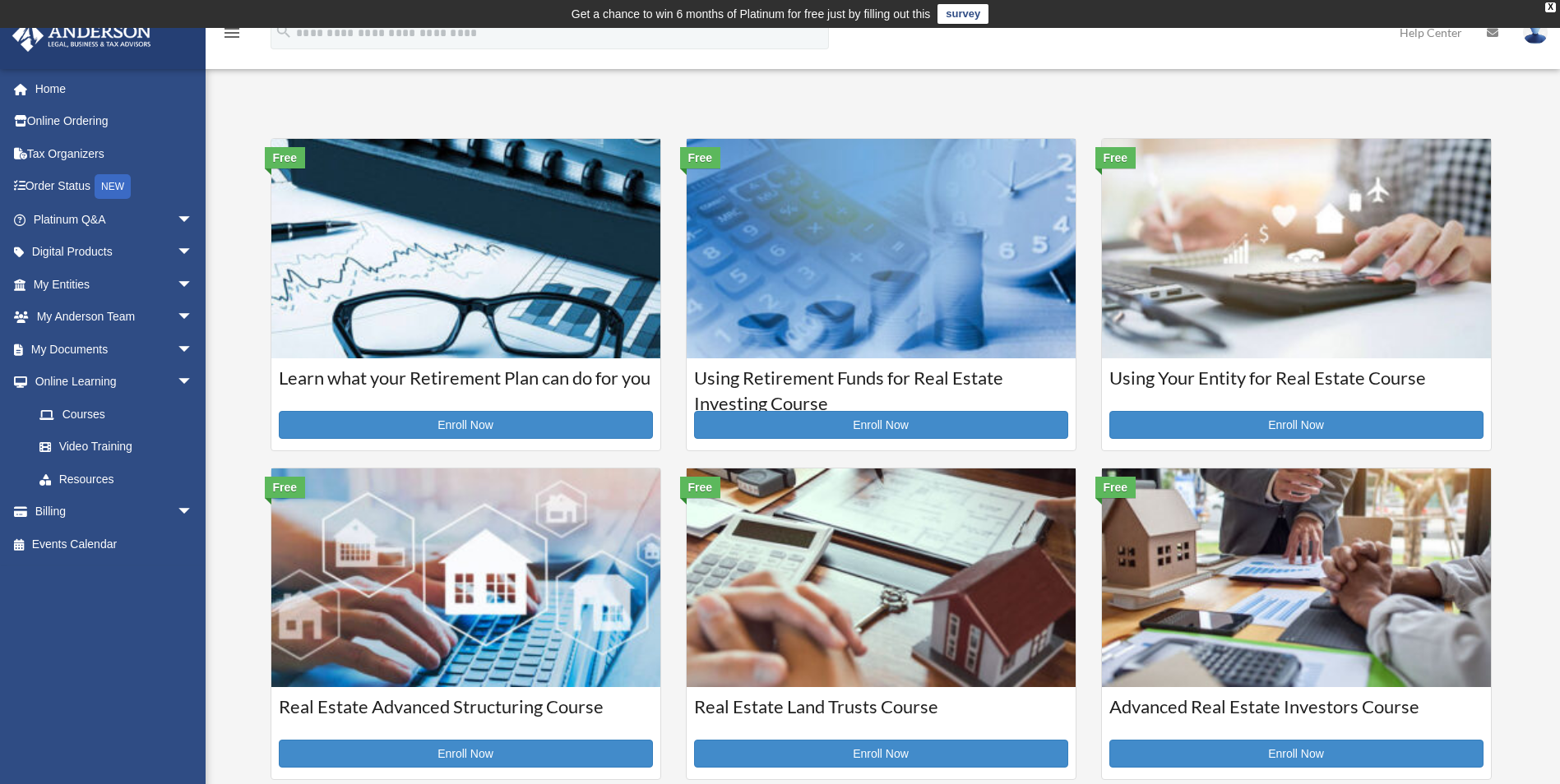
click at [229, 32] on icon "menu" at bounding box center [232, 32] width 20 height 20
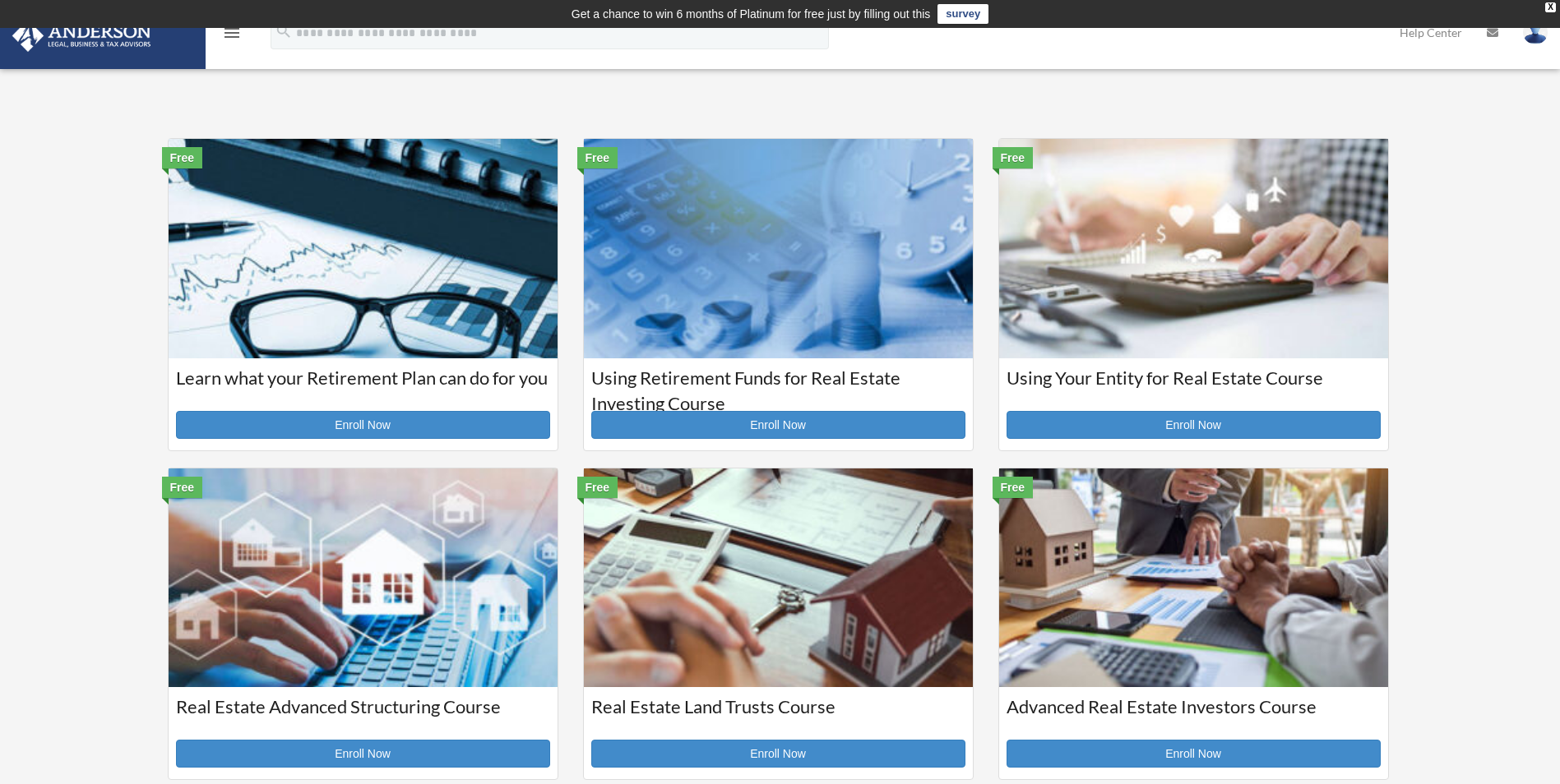
click at [229, 32] on icon "menu" at bounding box center [232, 32] width 20 height 20
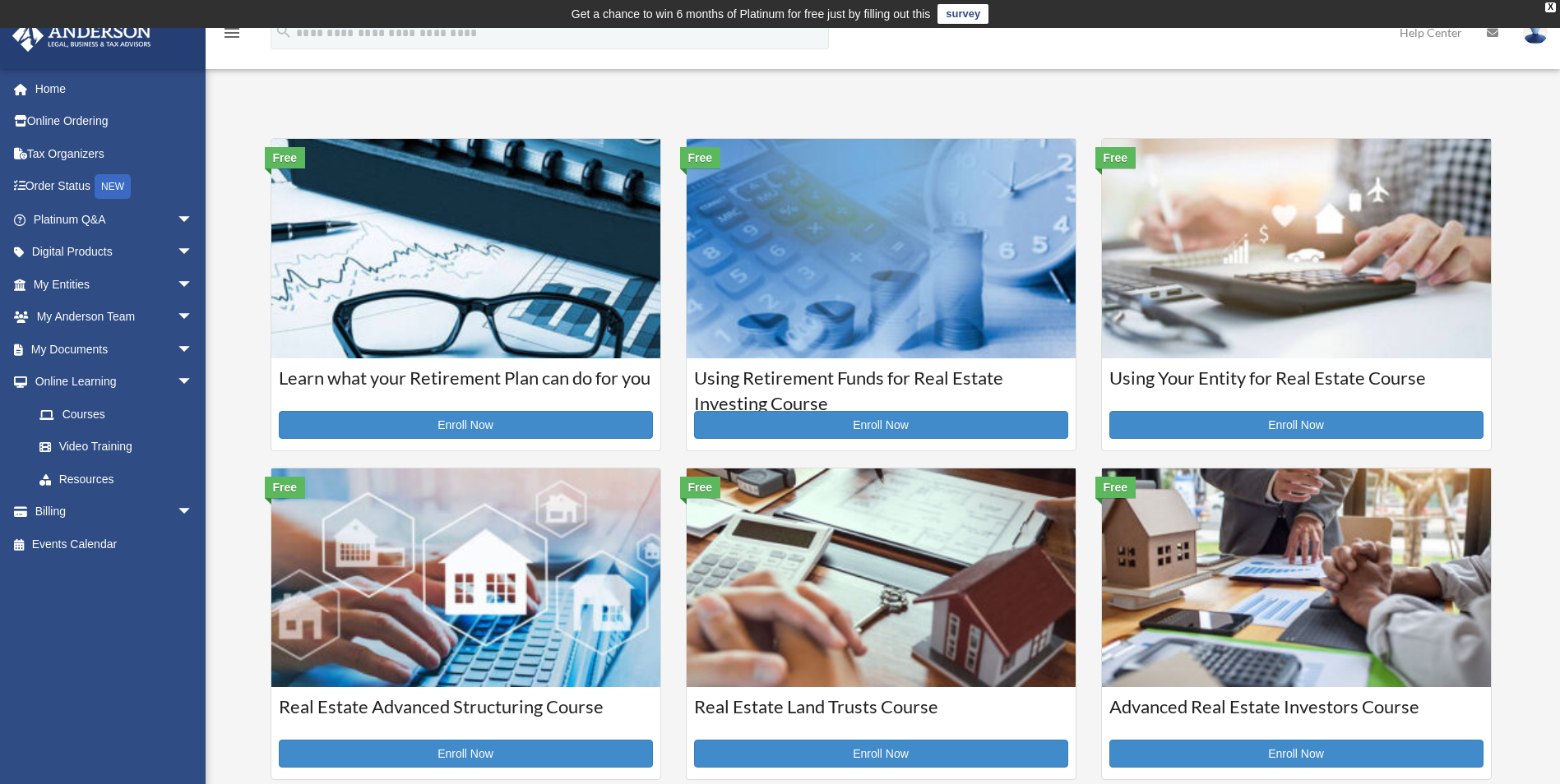
click at [570, 632] on img at bounding box center [466, 578] width 389 height 219
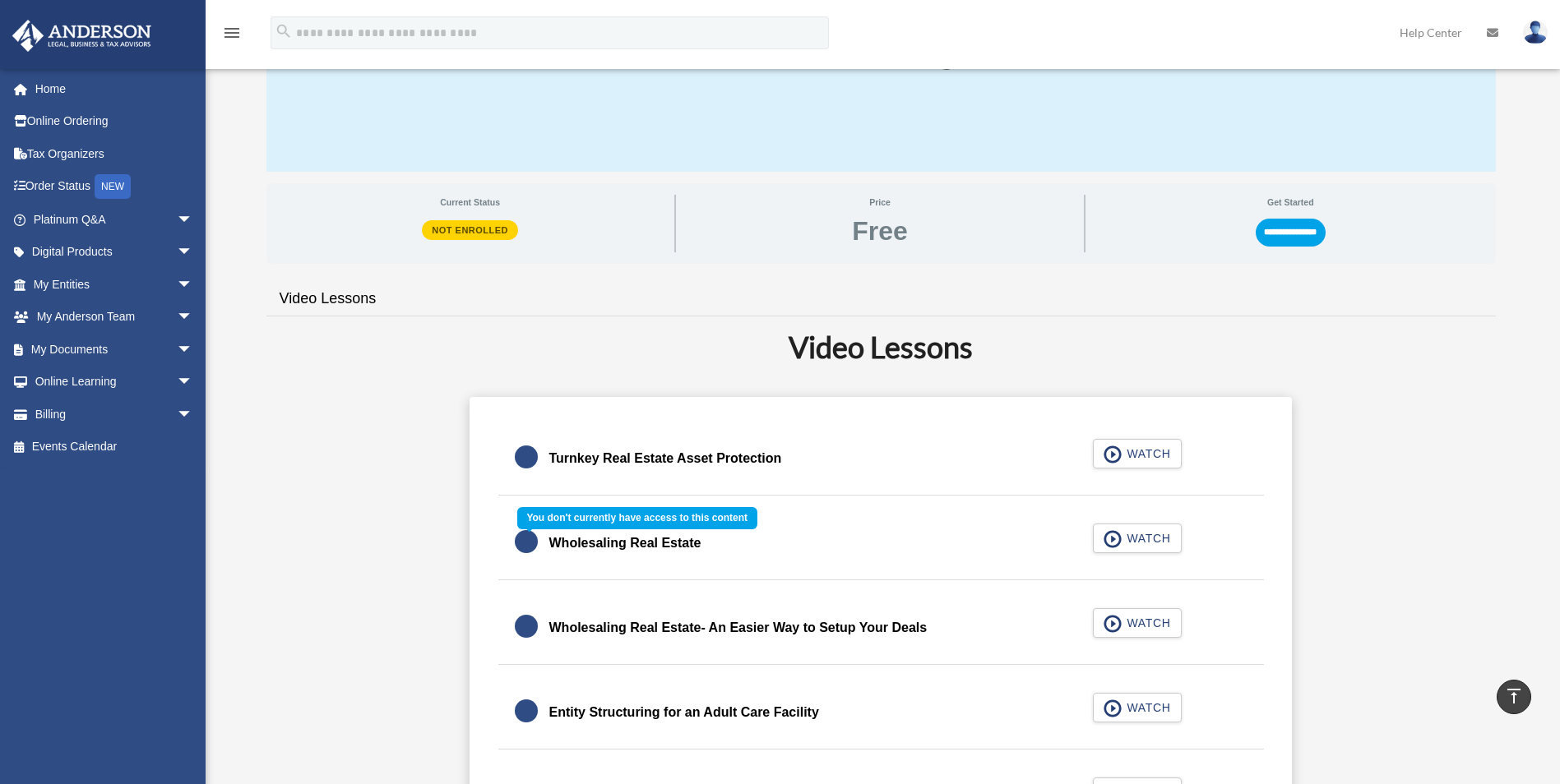
scroll to position [329, 0]
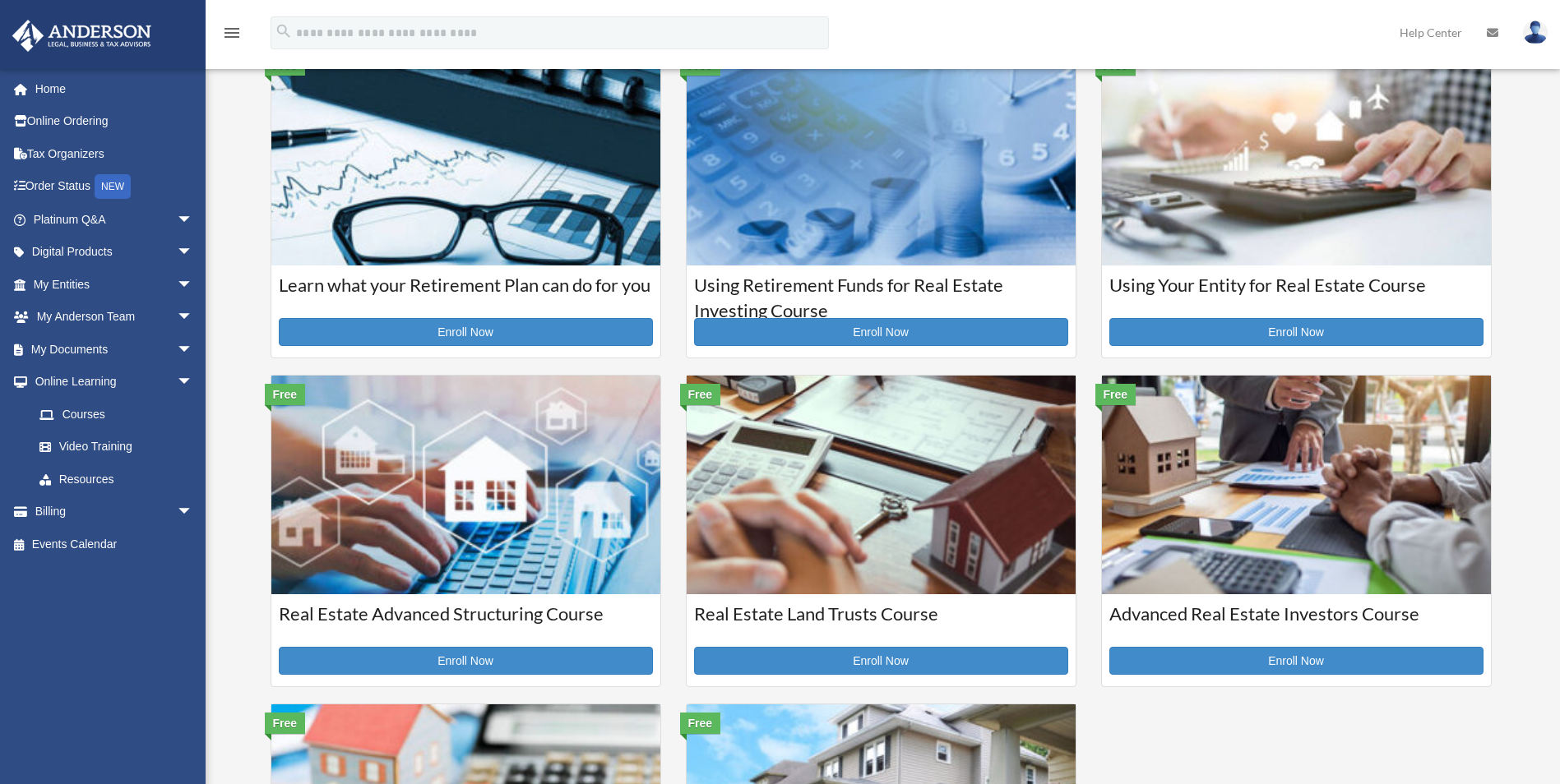
scroll to position [164, 0]
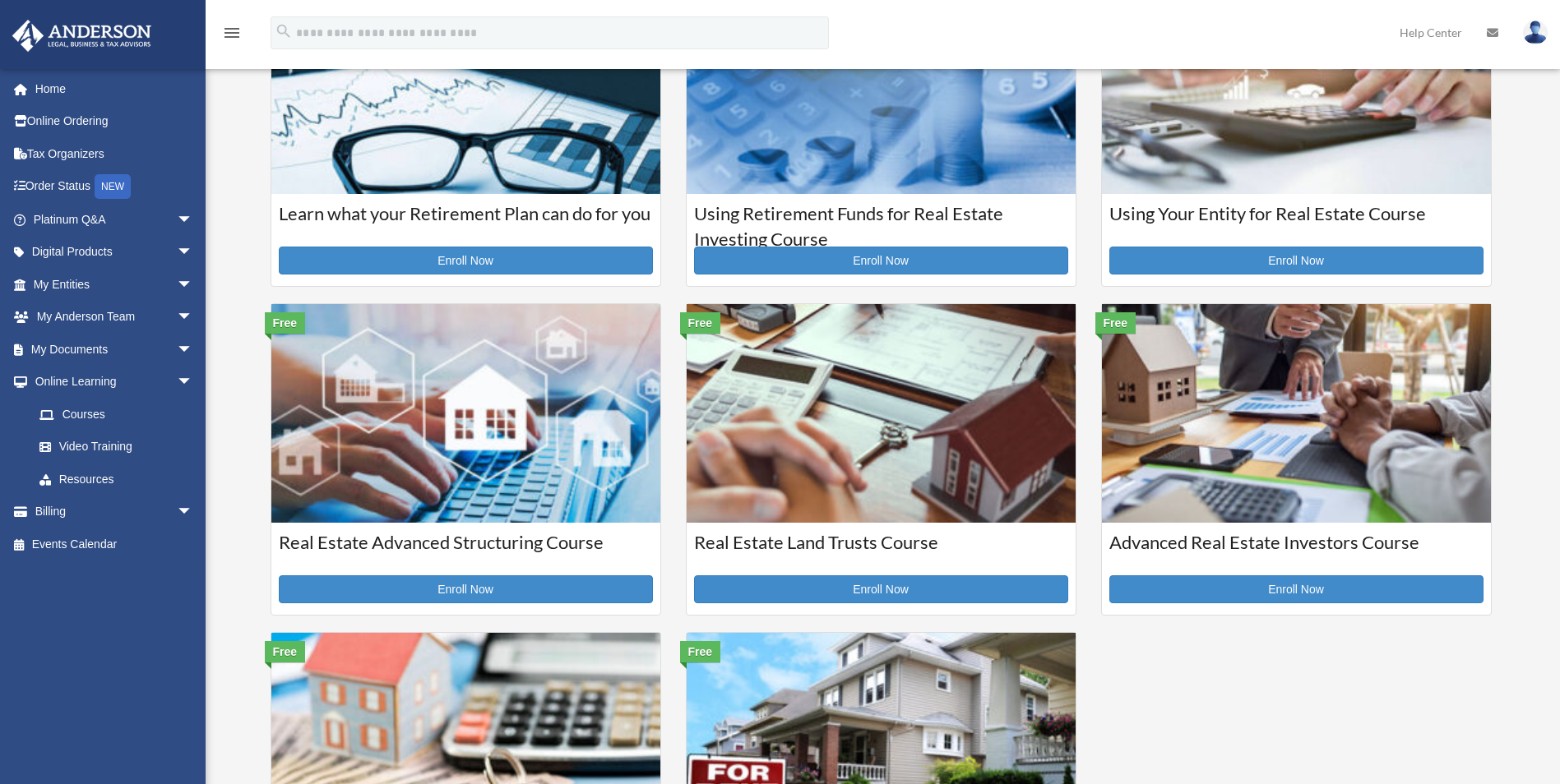
click at [1345, 384] on img at bounding box center [1297, 414] width 389 height 219
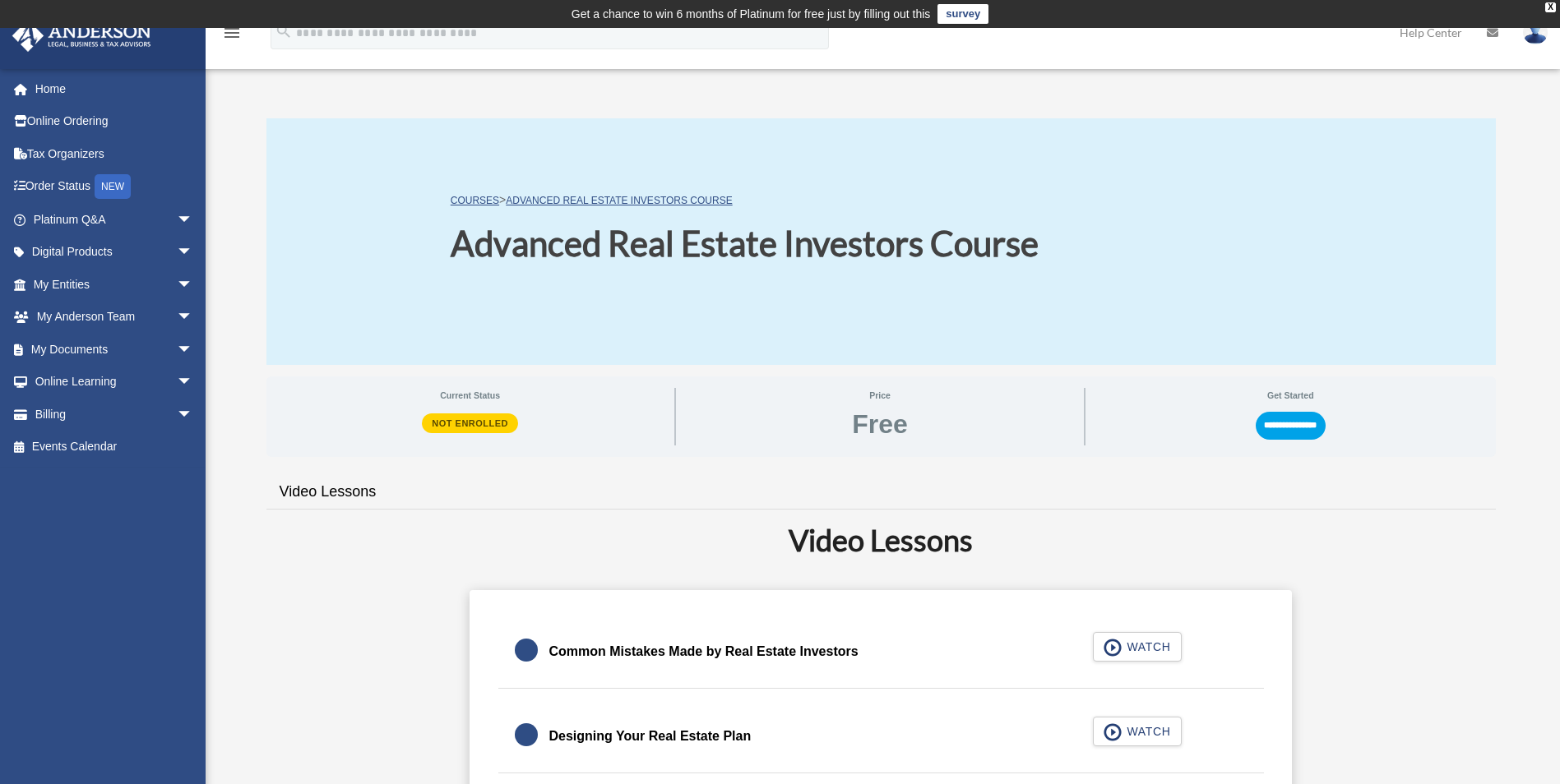
scroll to position [329, 0]
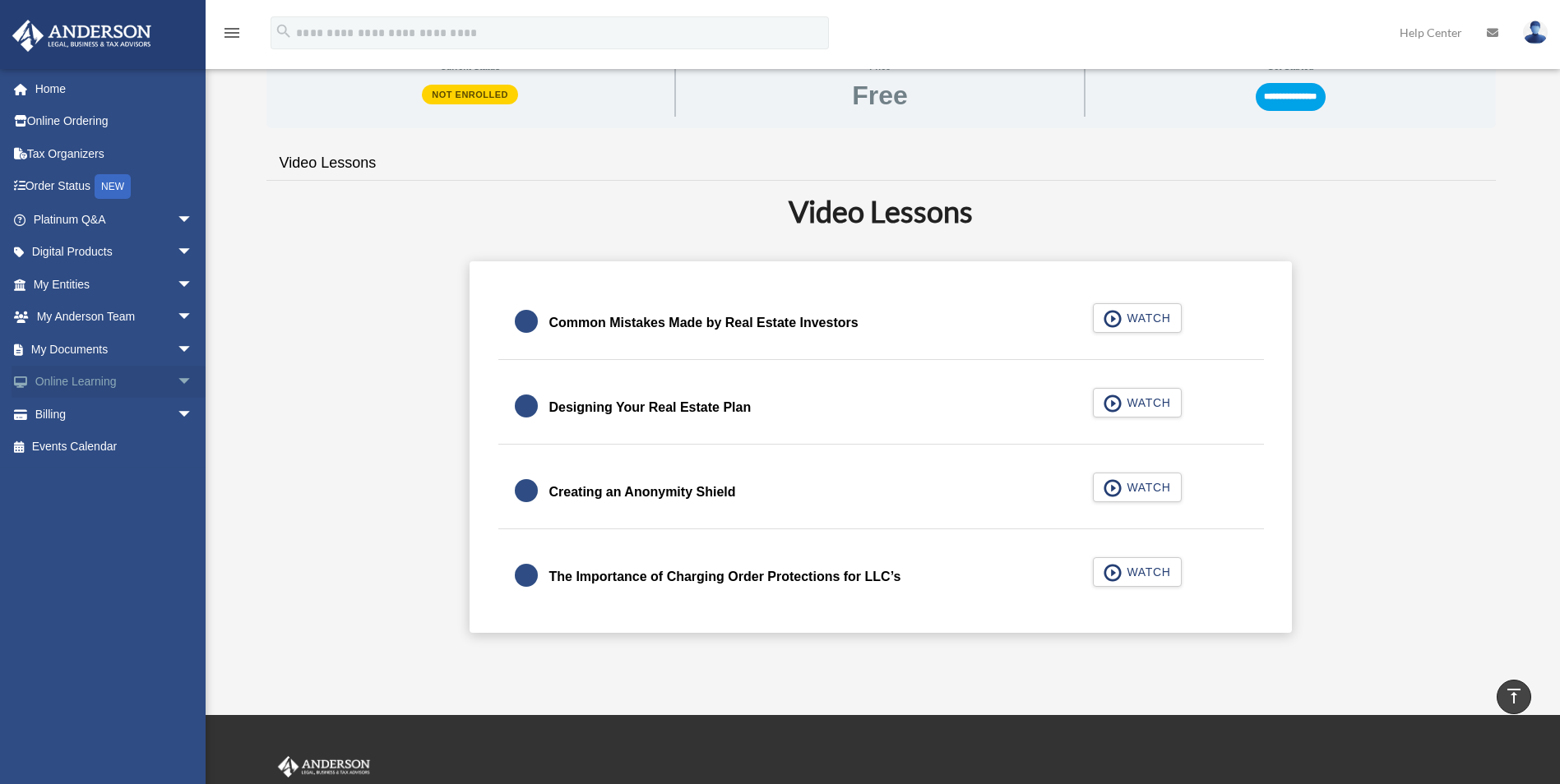
click at [177, 379] on span "arrow_drop_down" at bounding box center [193, 382] width 32 height 33
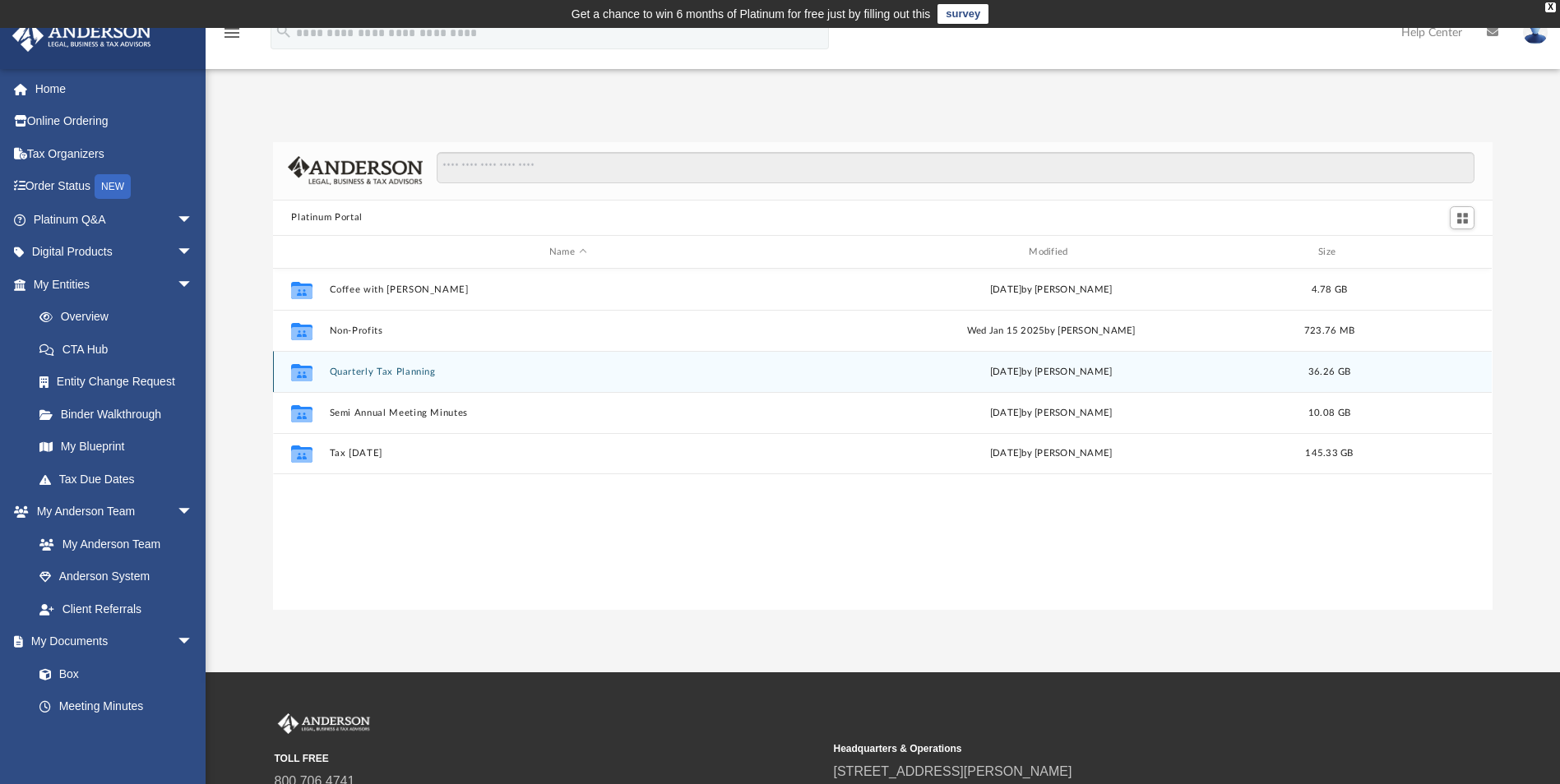
scroll to position [362, 1207]
click at [418, 379] on div "Collaborated Folder Quarterly Tax Planning Fri Jul 18 2025 by Matthew Moore 36.…" at bounding box center [883, 371] width 1219 height 41
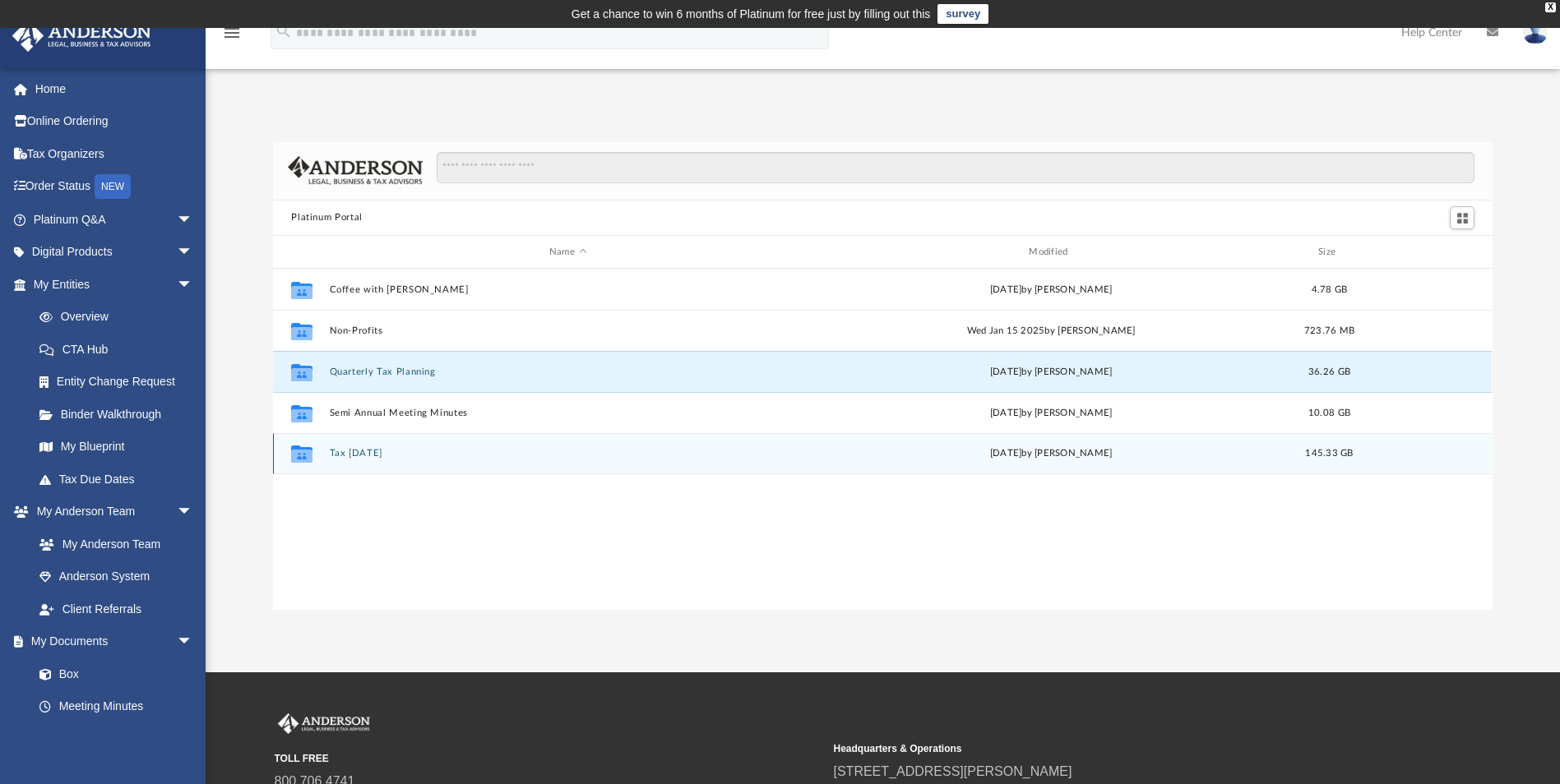
click at [370, 449] on button "Tax Tuesday" at bounding box center [567, 454] width 476 height 11
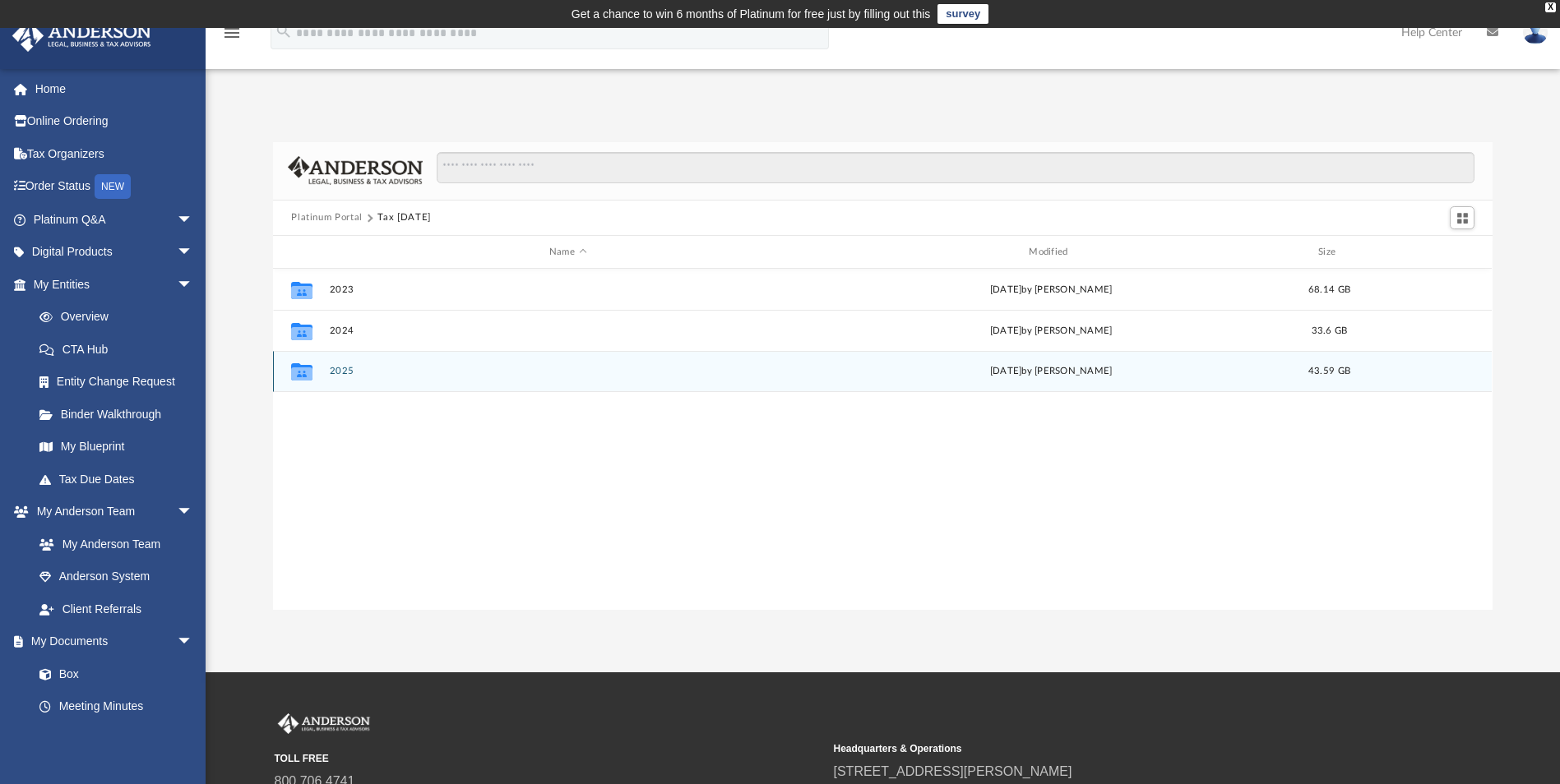
click at [338, 368] on button "2025" at bounding box center [567, 371] width 476 height 11
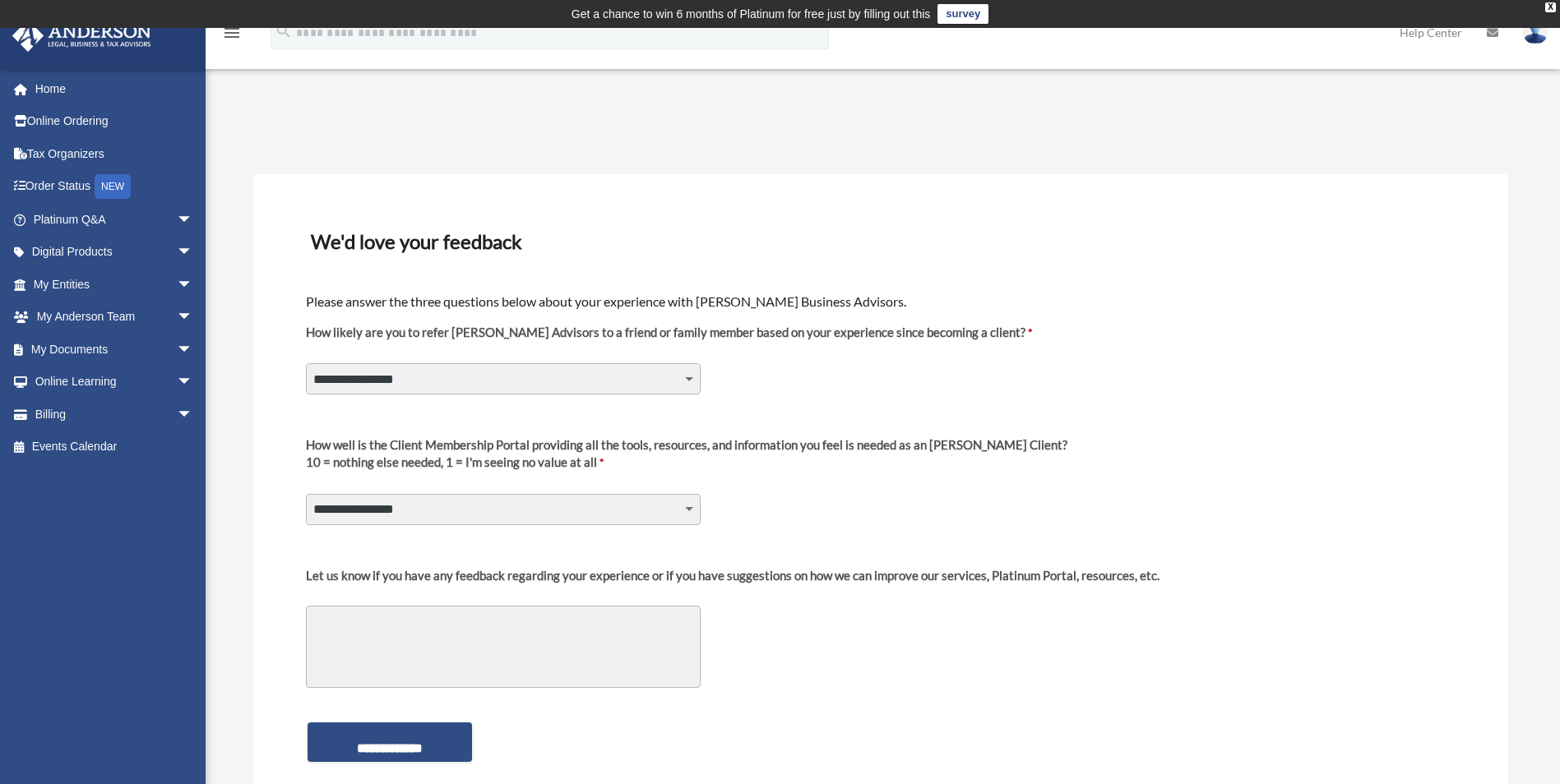
click at [878, 395] on div "**********" at bounding box center [882, 363] width 1154 height 100
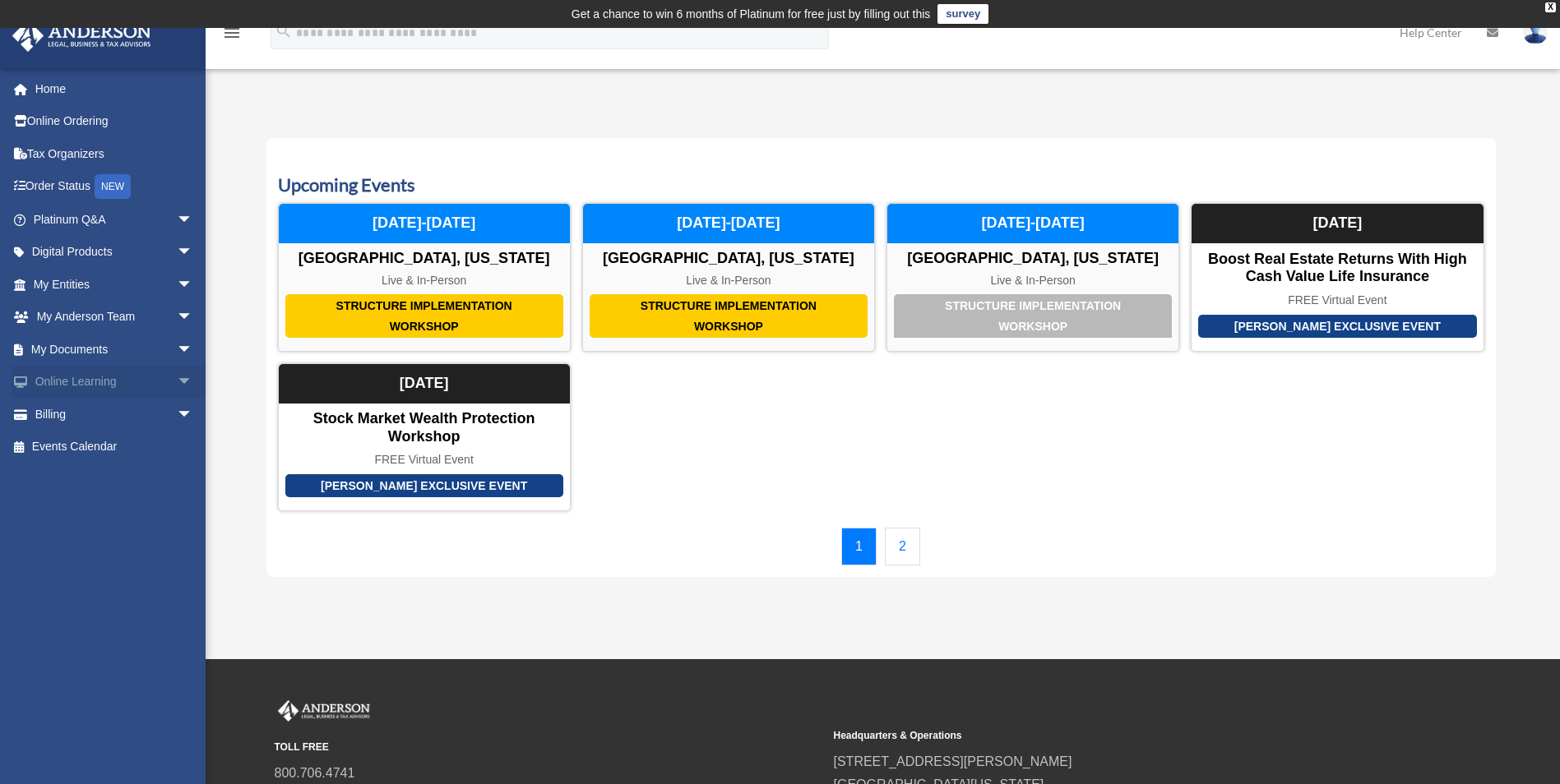
click at [100, 385] on link "Online Learning arrow_drop_down" at bounding box center [115, 381] width 206 height 32
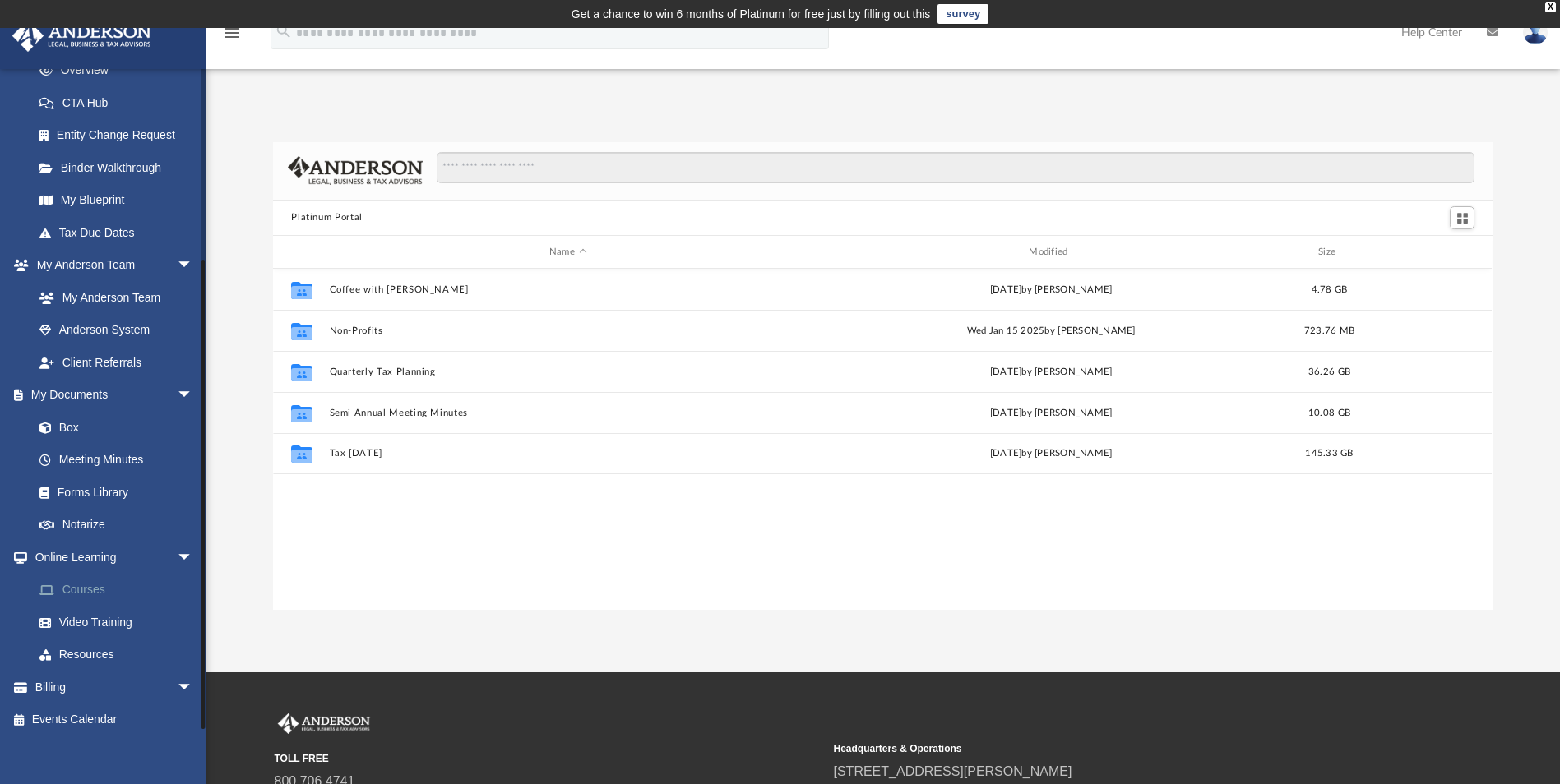
scroll to position [257, 0]
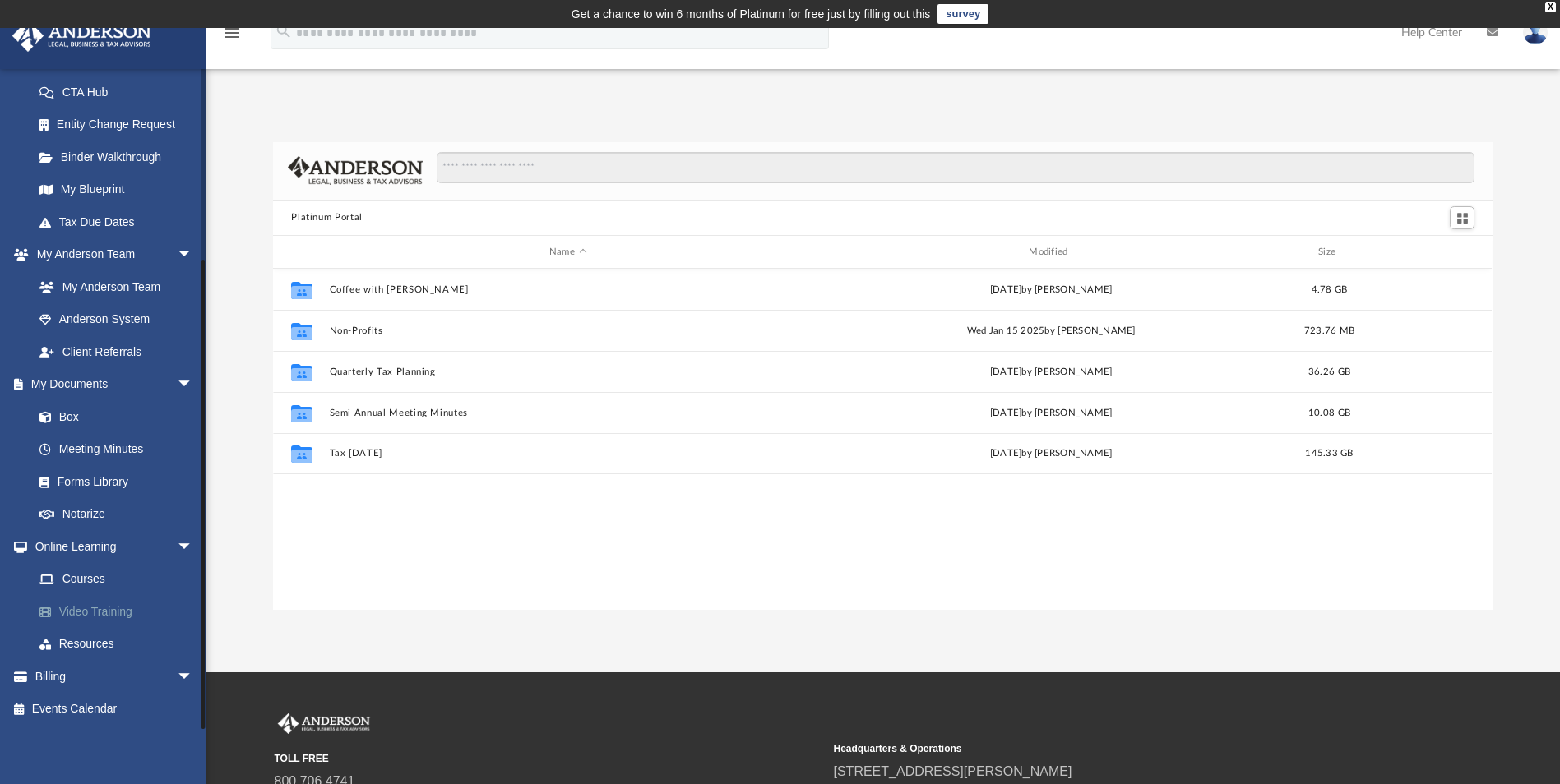
click at [106, 611] on link "Video Training" at bounding box center [120, 611] width 195 height 32
click at [130, 490] on link "Forms Library" at bounding box center [120, 481] width 195 height 32
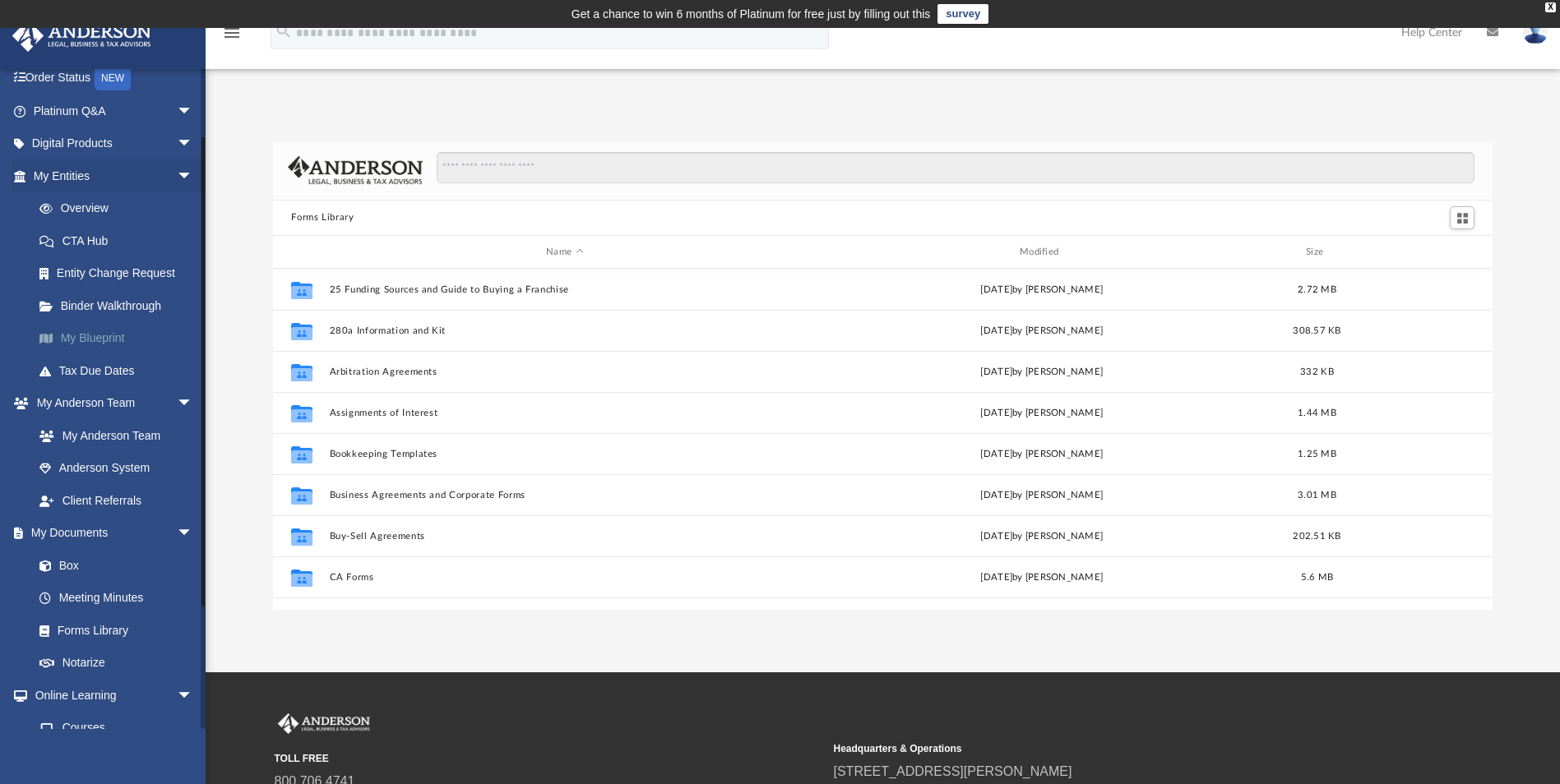
scroll to position [11, 0]
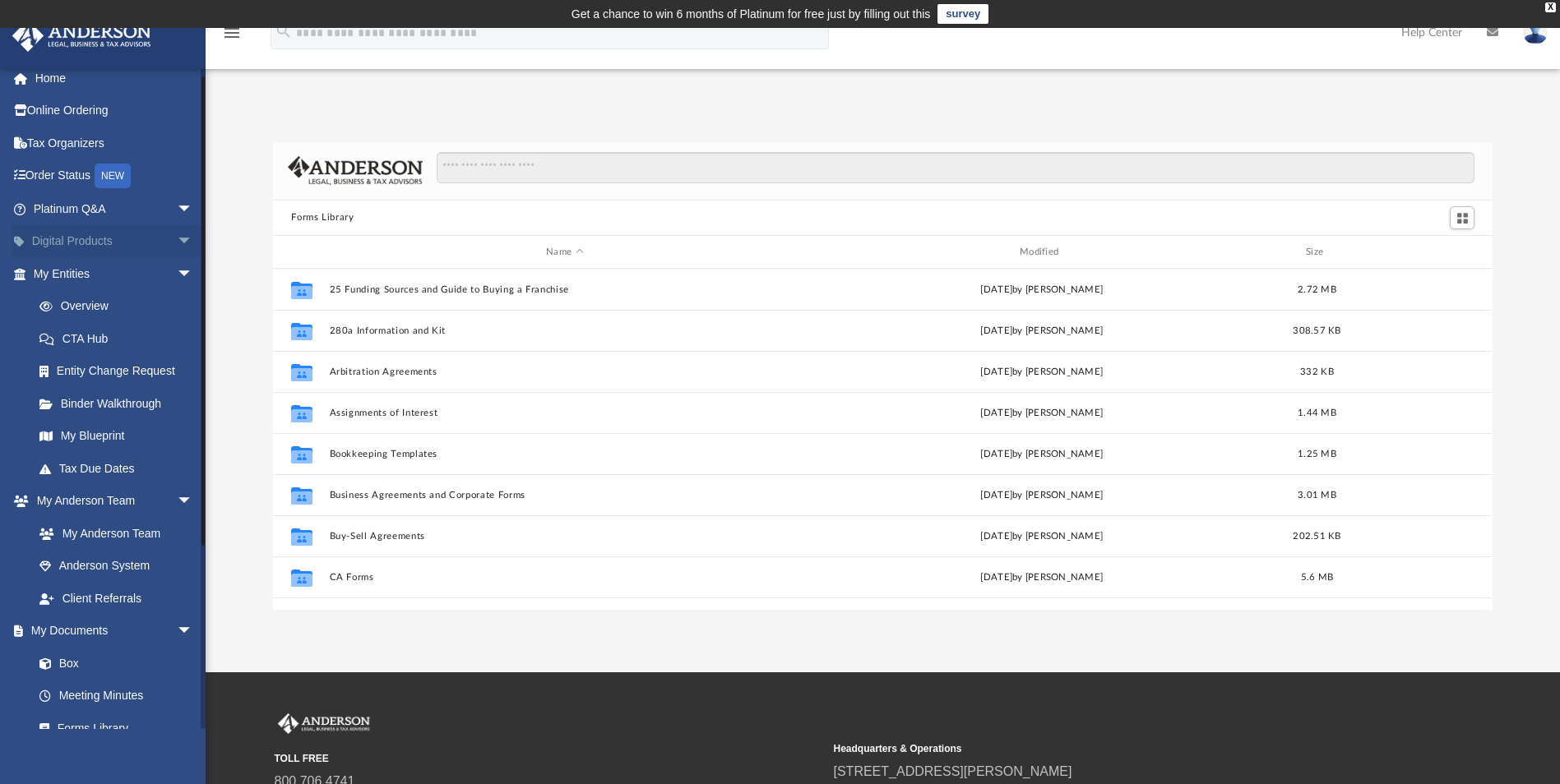
click at [177, 242] on span "arrow_drop_down" at bounding box center [193, 242] width 32 height 33
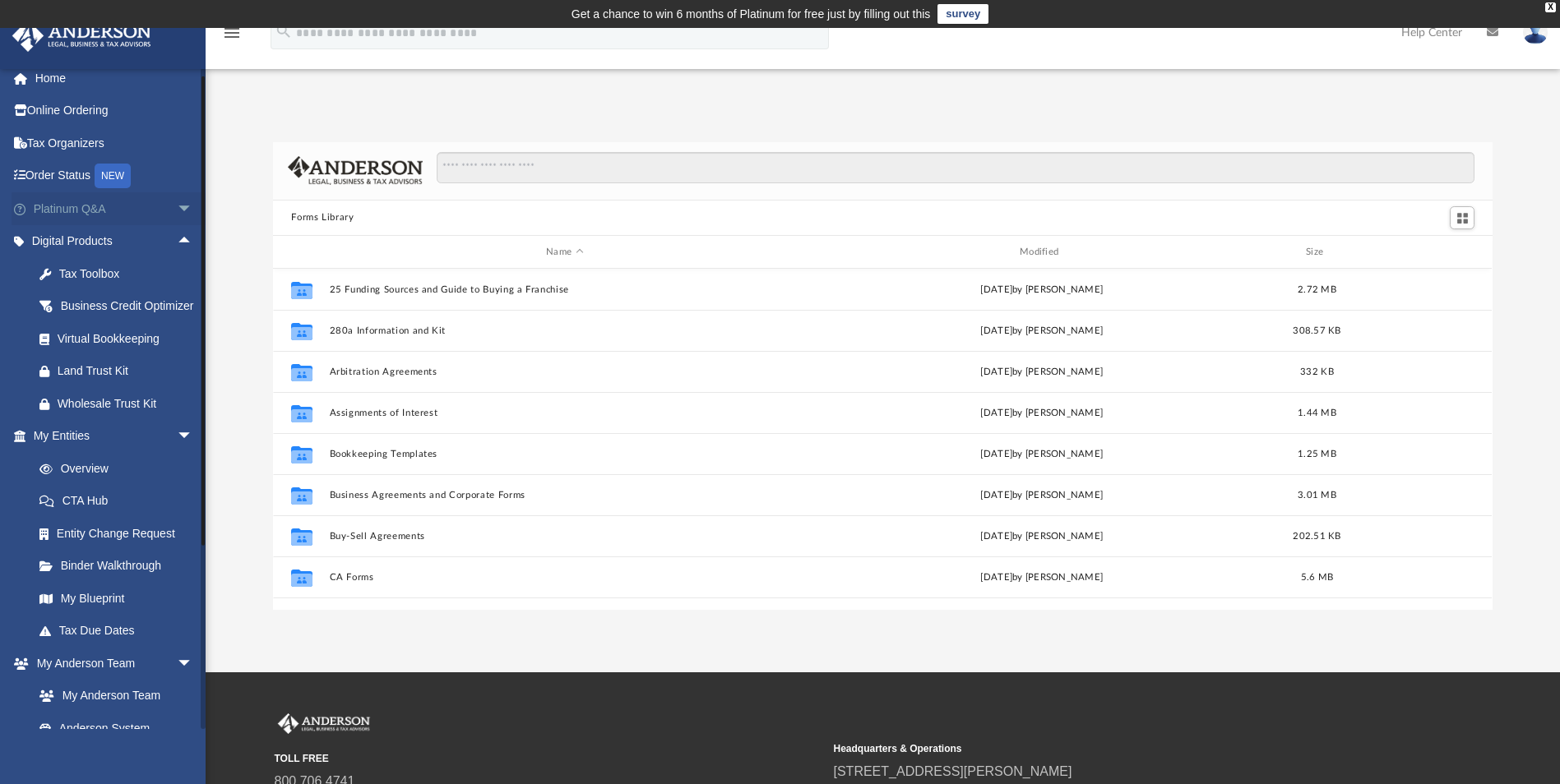
click at [177, 204] on span "arrow_drop_down" at bounding box center [193, 209] width 32 height 33
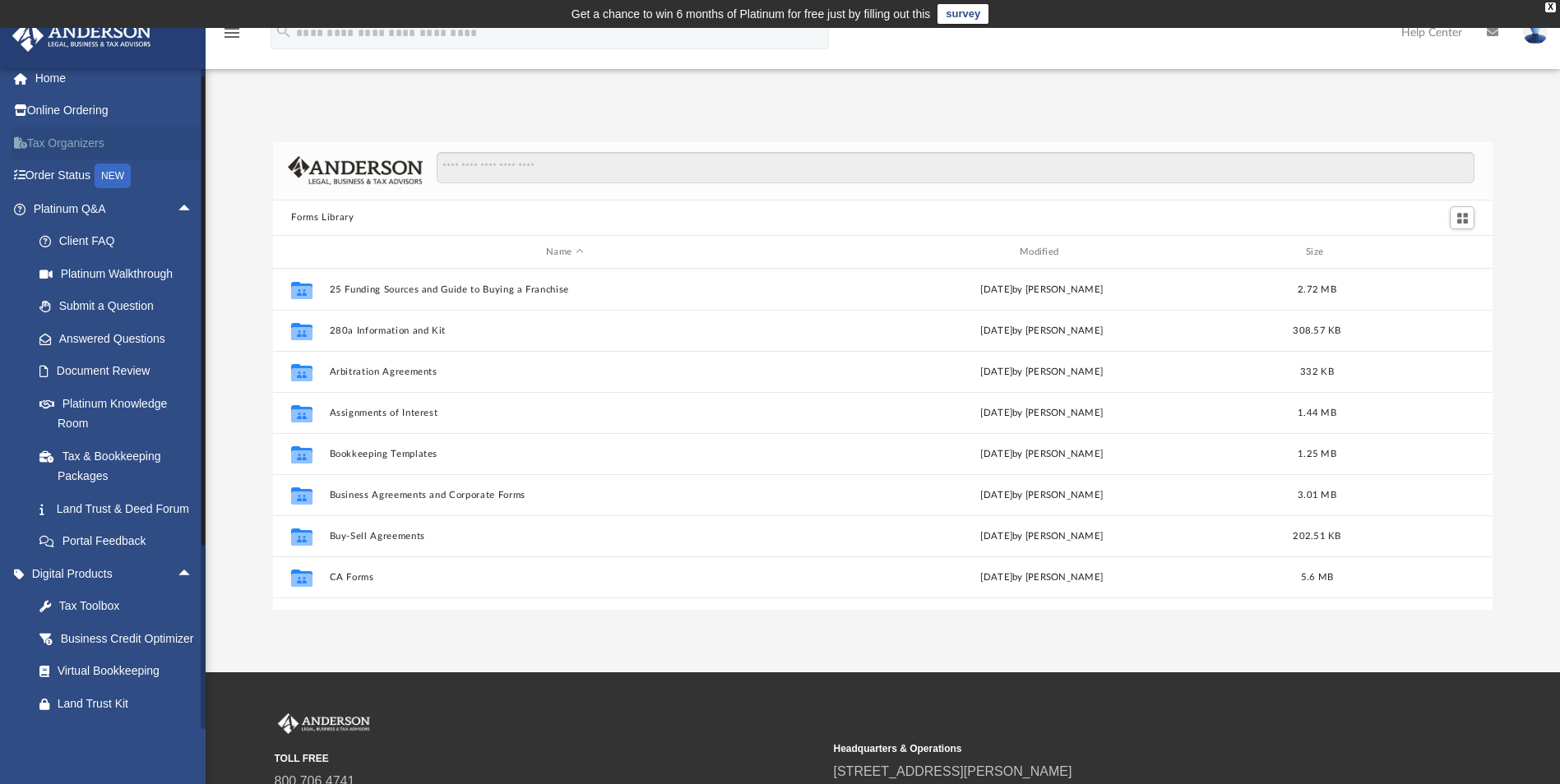
click at [49, 134] on link "Tax Organizers" at bounding box center [115, 142] width 206 height 32
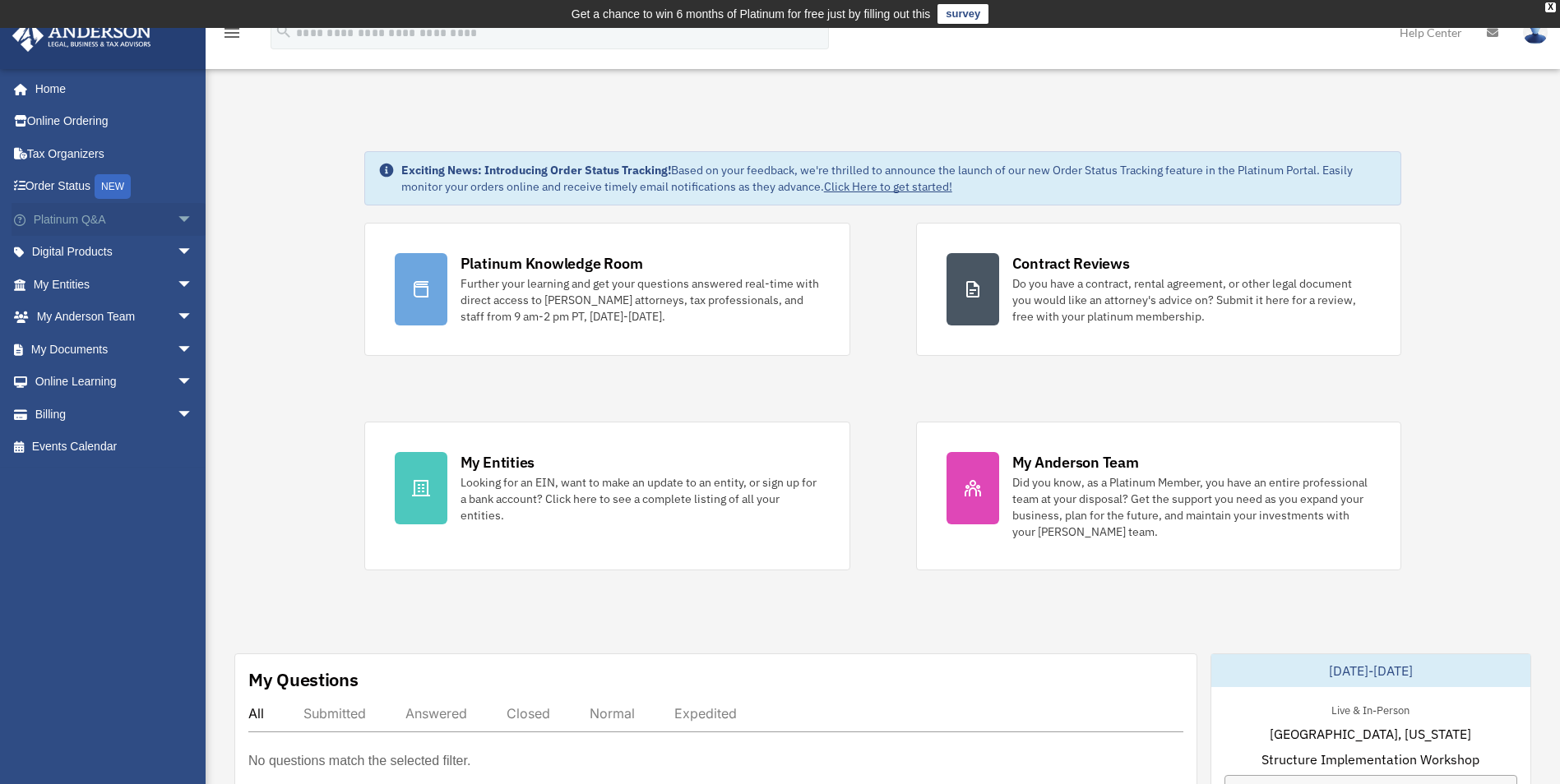
click at [177, 217] on span "arrow_drop_down" at bounding box center [193, 220] width 32 height 33
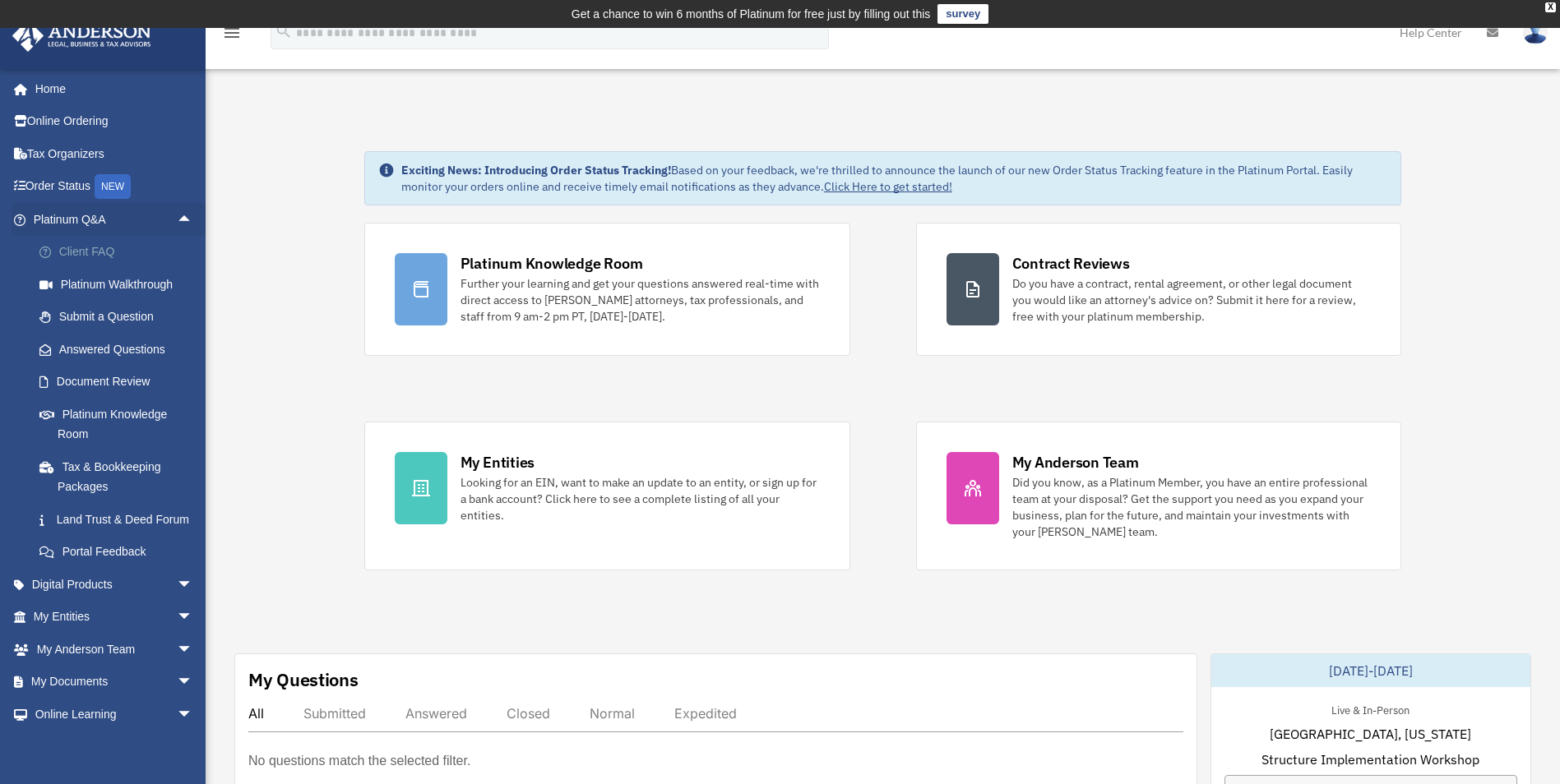
click at [107, 250] on link "Client FAQ" at bounding box center [120, 252] width 195 height 32
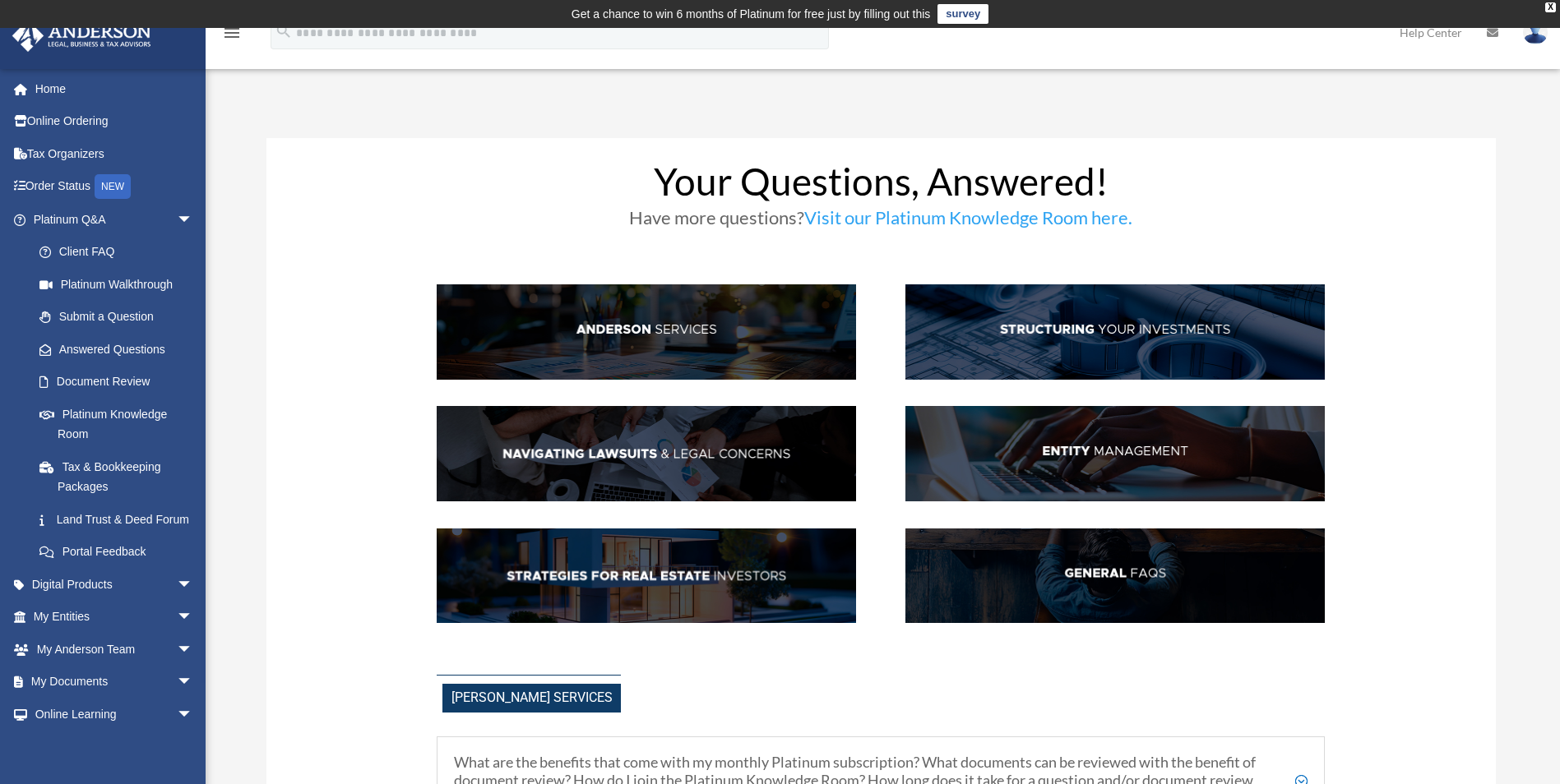
click at [824, 360] on img at bounding box center [646, 331] width 420 height 95
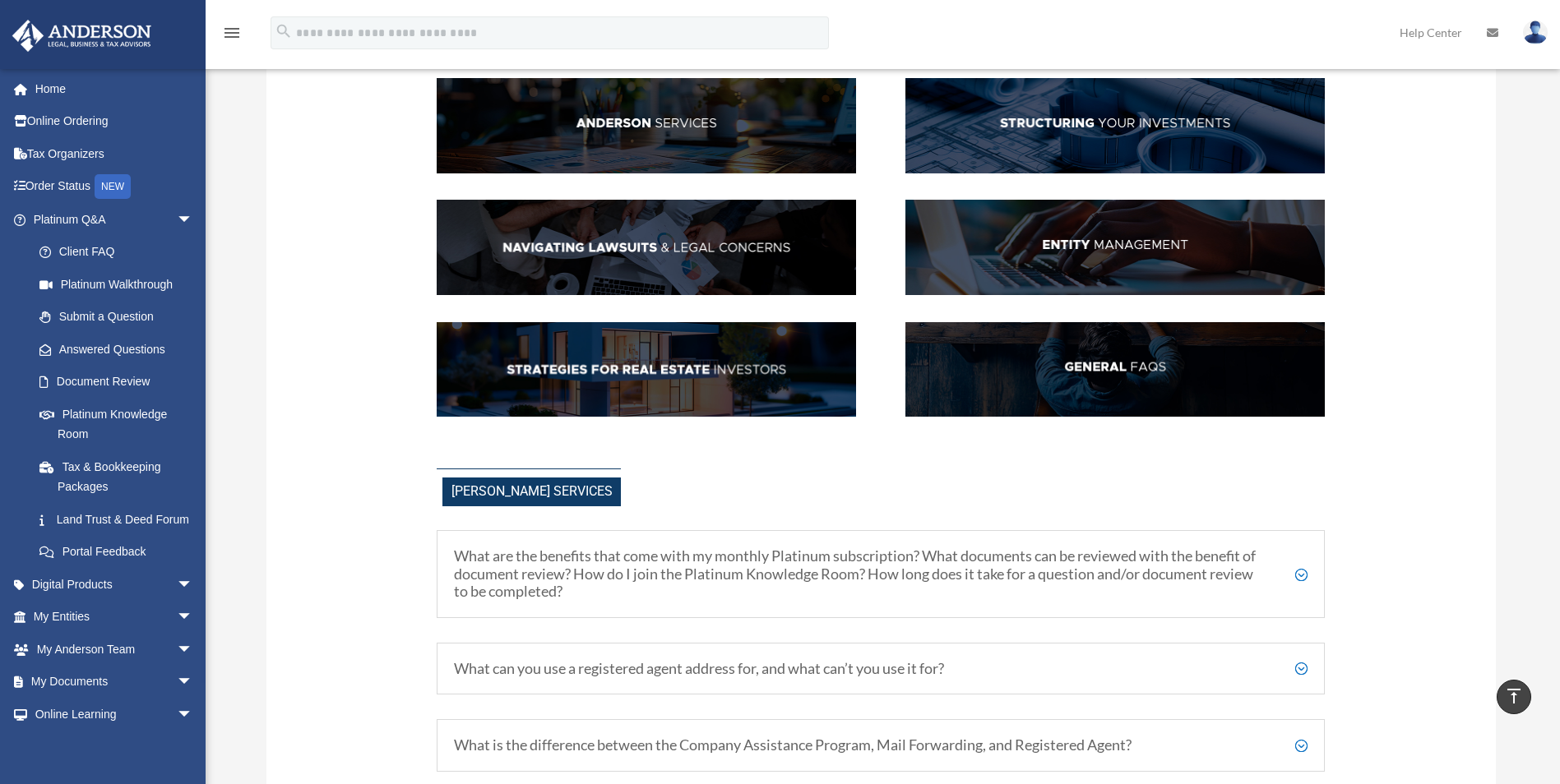
scroll to position [576, 0]
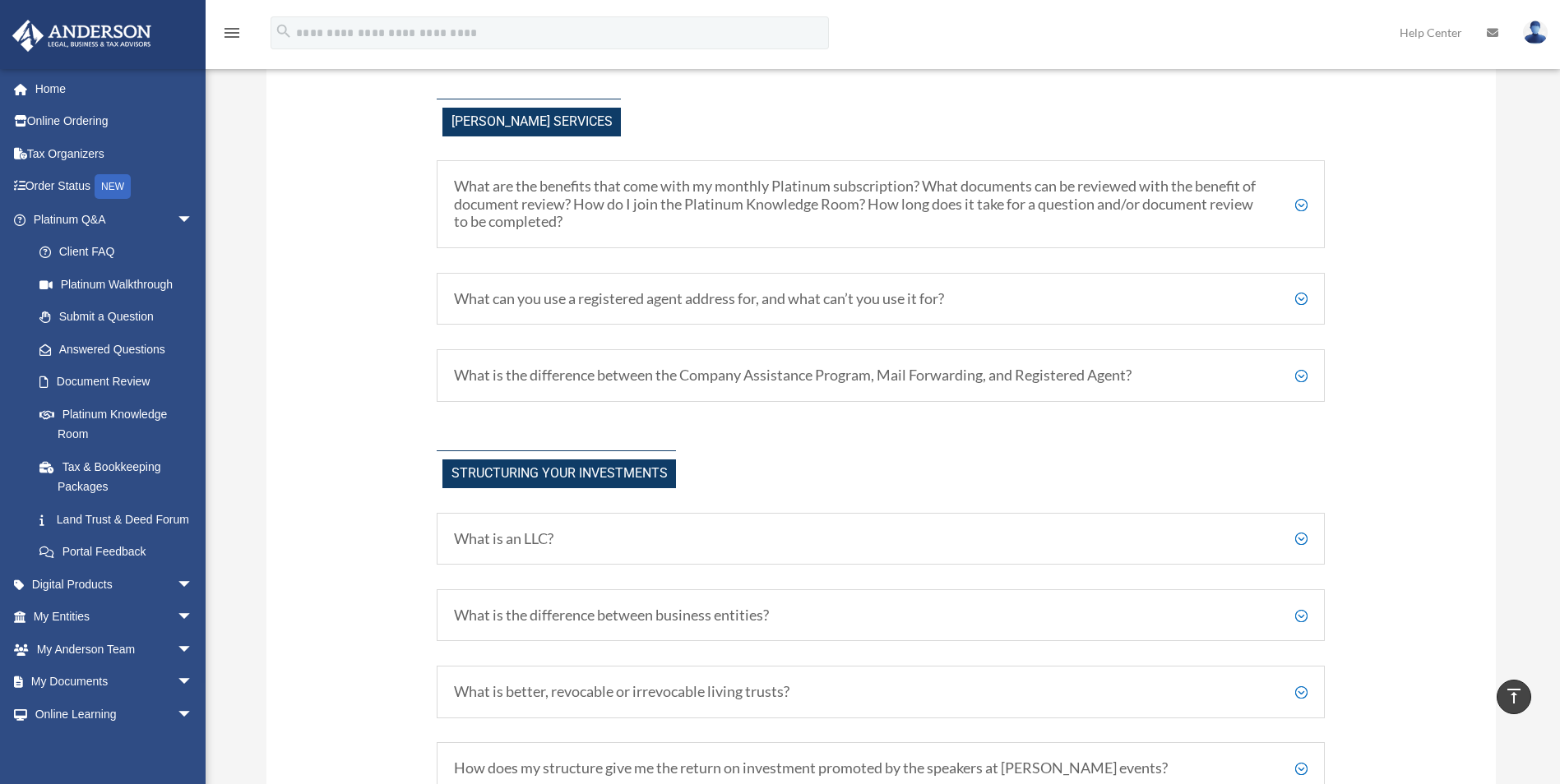
click at [863, 299] on h5 "What can you use a registered agent address for, and what can’t you use it for?" at bounding box center [881, 299] width 853 height 18
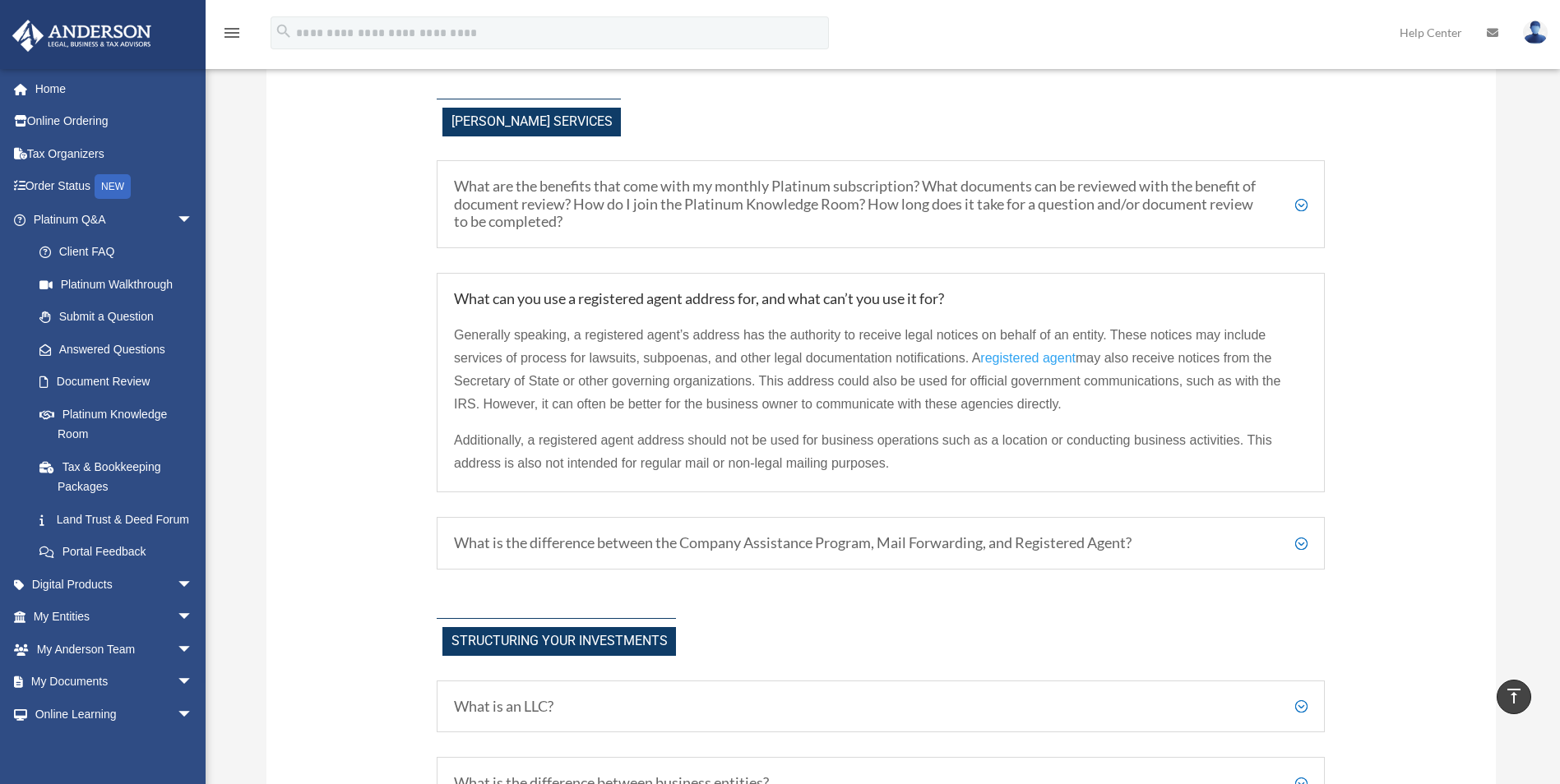
click at [884, 195] on h5 "What are the benefits that come with my monthly Platinum subscription? What doc…" at bounding box center [881, 204] width 853 height 53
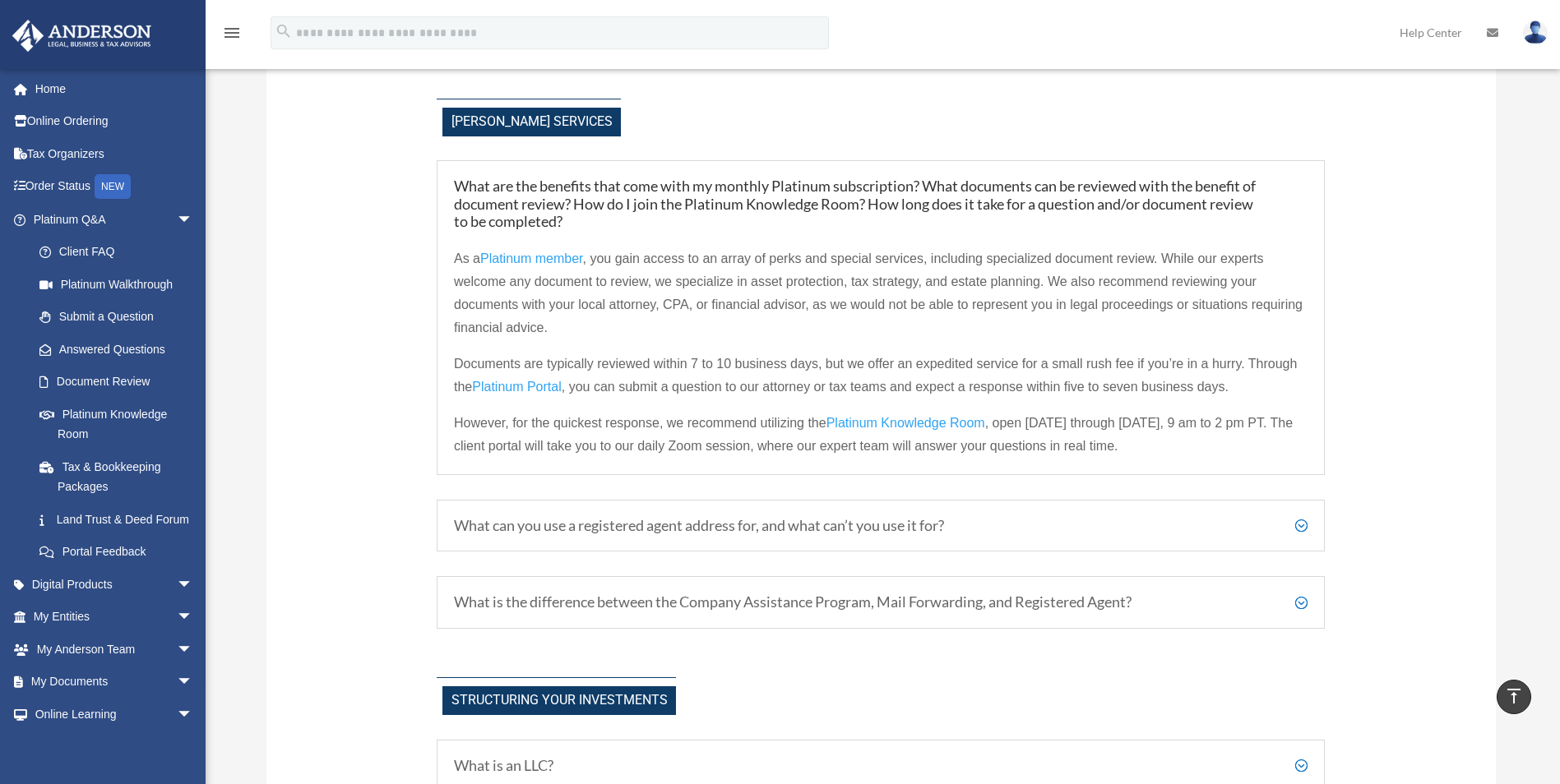
click at [804, 323] on p "As a Platinum member , you gain access to an array of perks and special service…" at bounding box center [881, 300] width 853 height 105
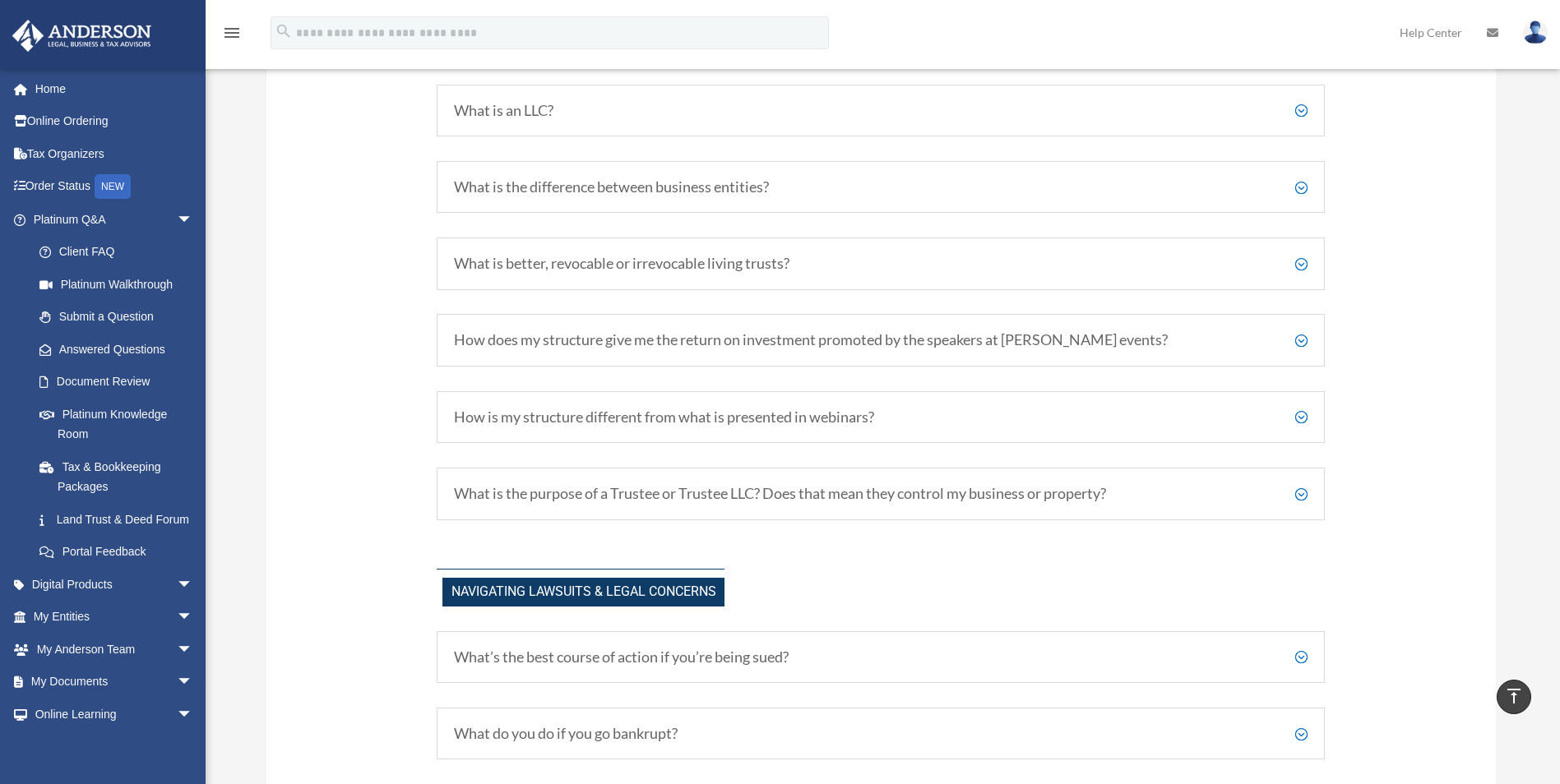
scroll to position [1234, 0]
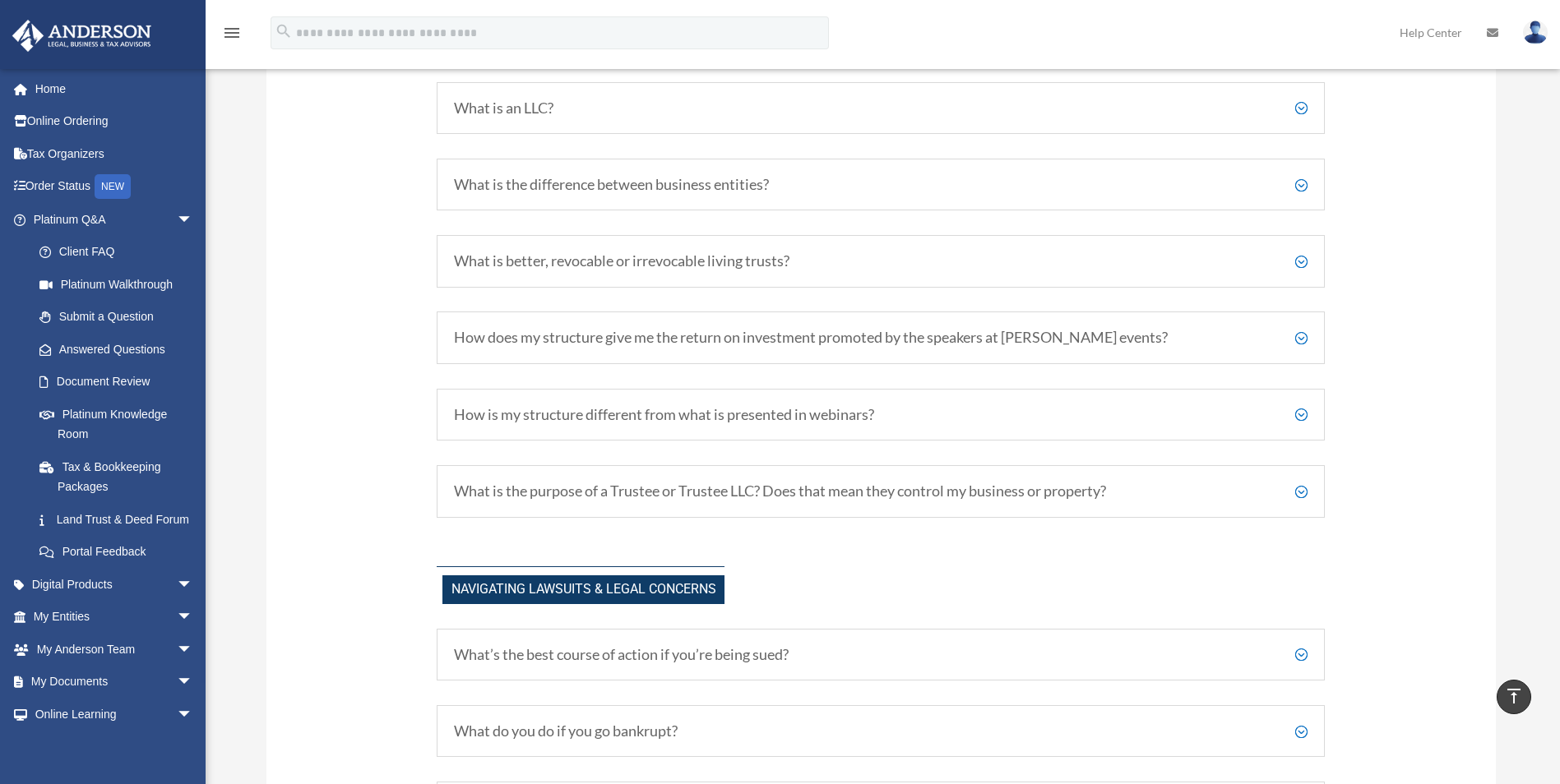
click at [793, 343] on h5 "How does my structure give me the return on investment promoted by the speakers…" at bounding box center [881, 338] width 853 height 18
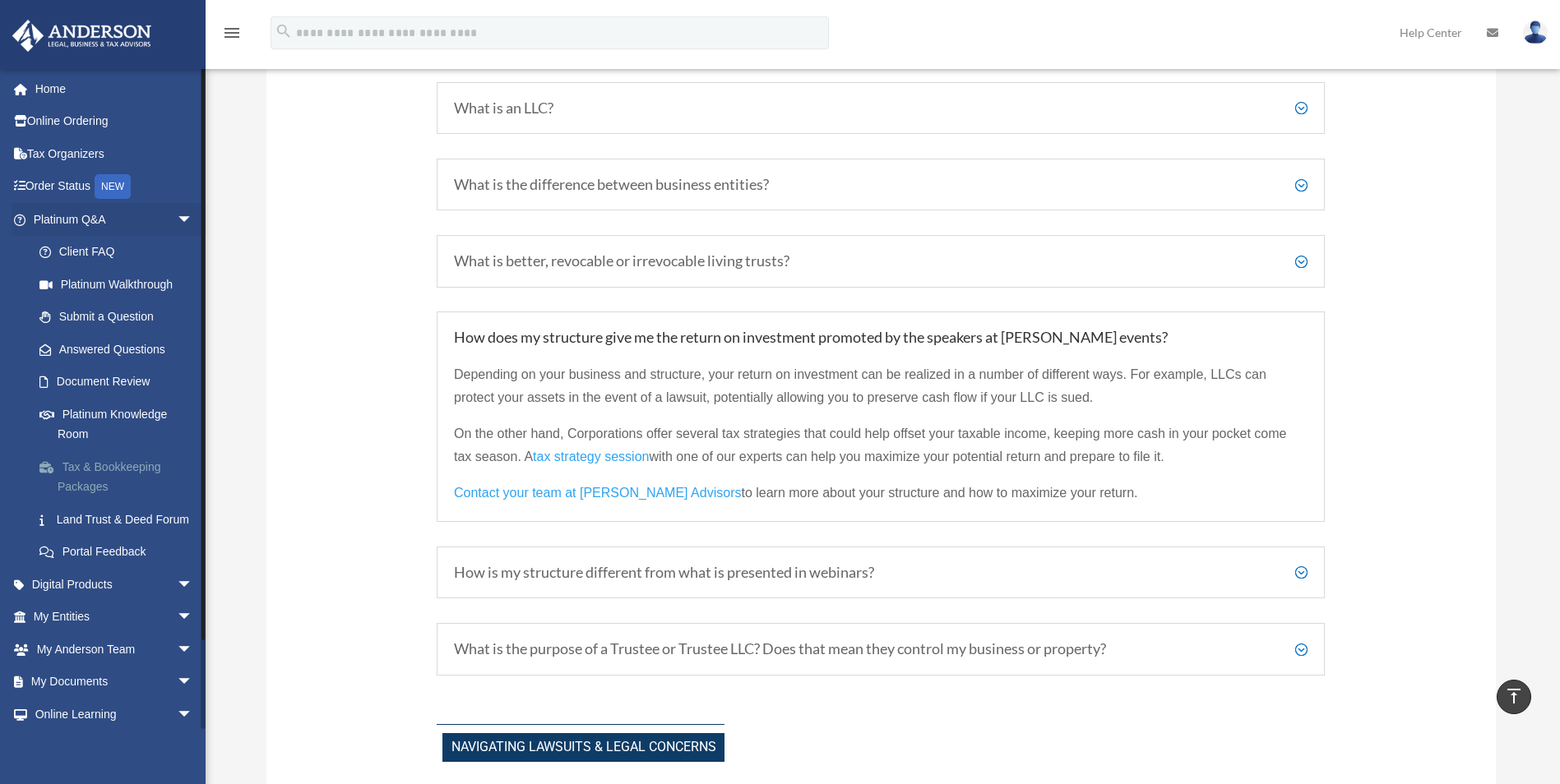
click at [140, 467] on link "Tax & Bookkeeping Packages" at bounding box center [120, 476] width 195 height 53
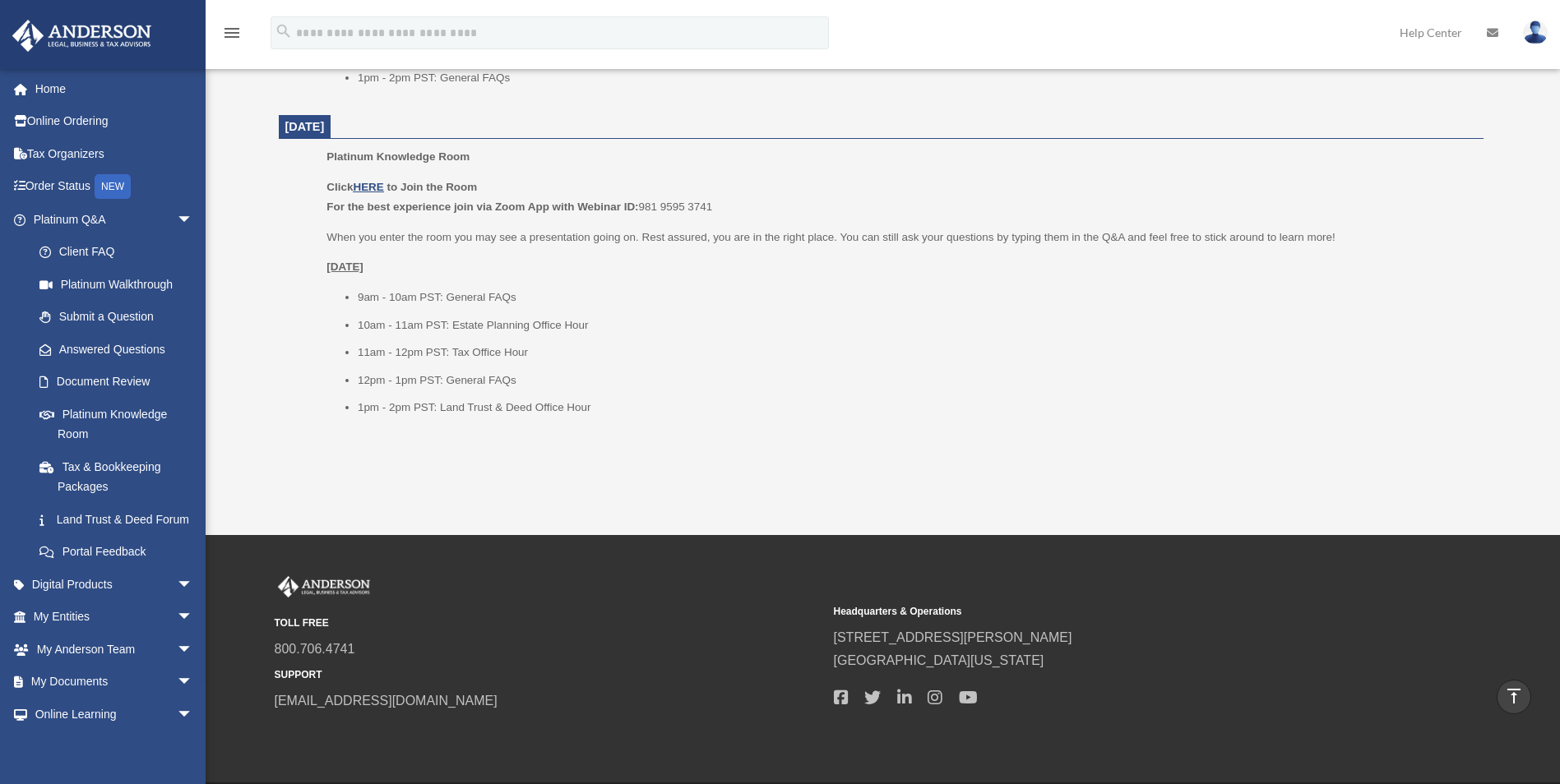
scroll to position [1397, 0]
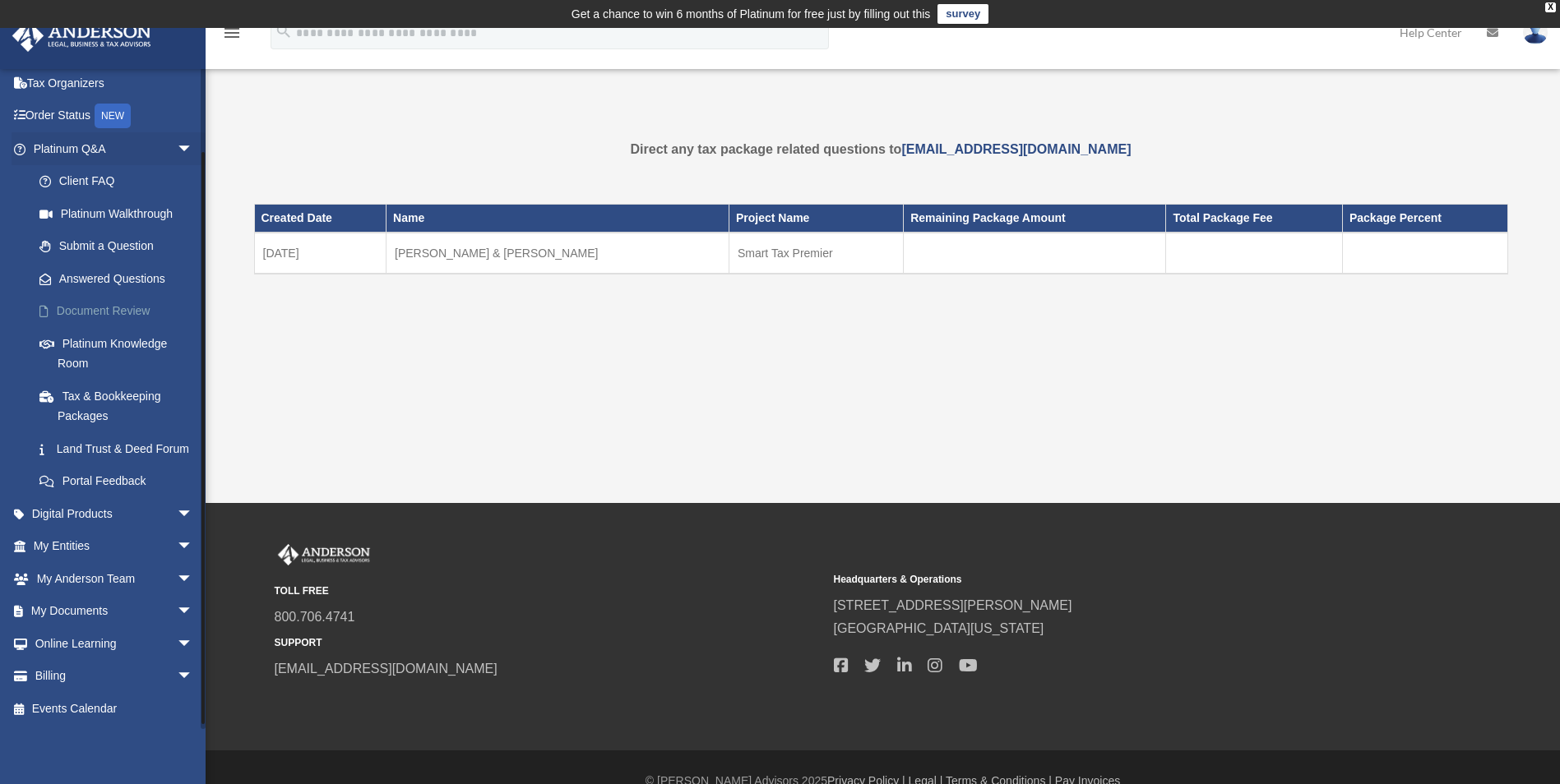
scroll to position [90, 0]
click at [87, 432] on link "Land Trust & Deed Forum" at bounding box center [120, 448] width 195 height 32
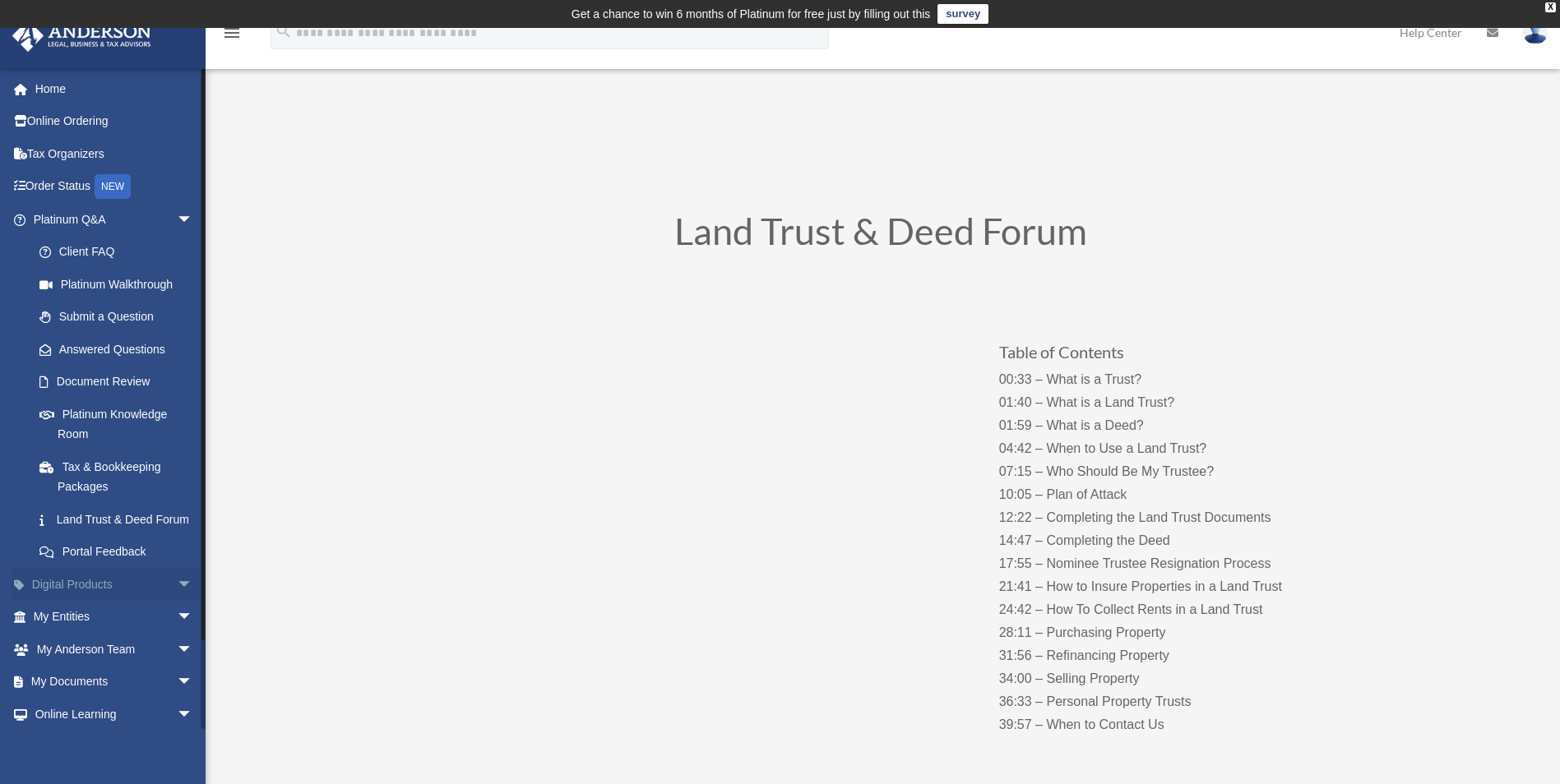
click at [51, 595] on link "Digital Products arrow_drop_down" at bounding box center [115, 584] width 206 height 32
click at [177, 601] on span "arrow_drop_down" at bounding box center [193, 585] width 32 height 33
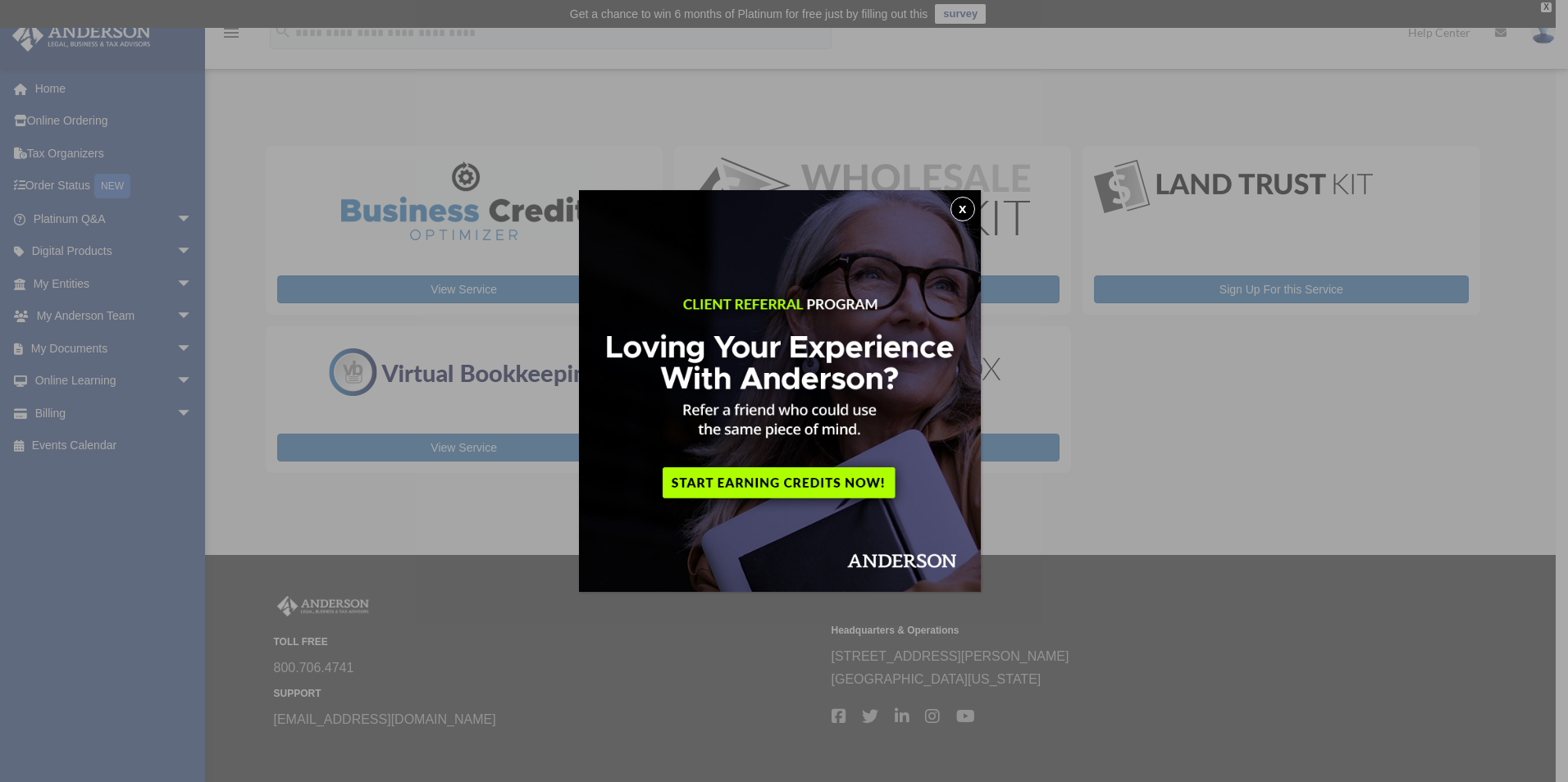
click at [971, 209] on button "x" at bounding box center [962, 209] width 24 height 24
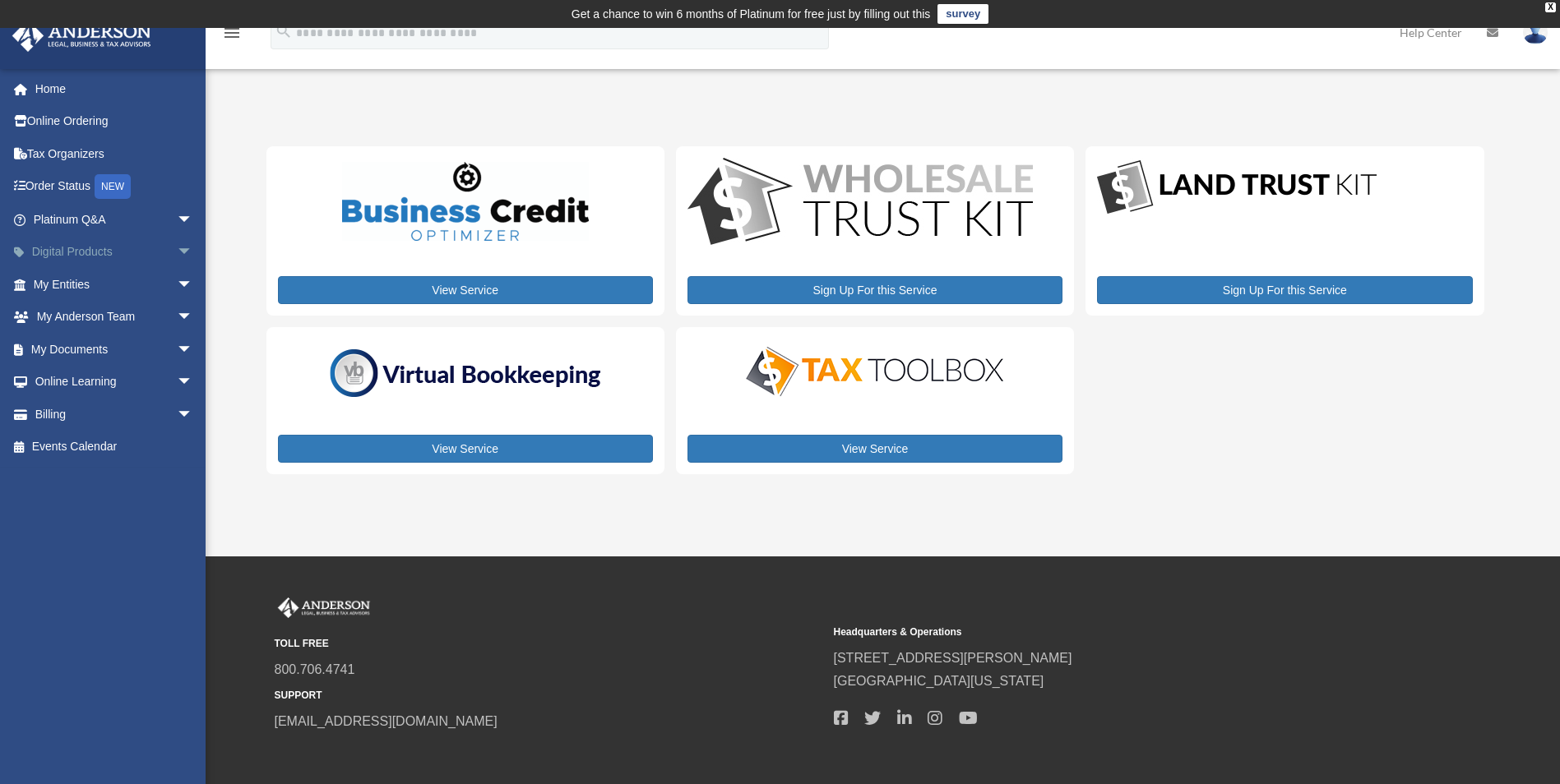
click at [177, 252] on span "arrow_drop_down" at bounding box center [193, 252] width 32 height 33
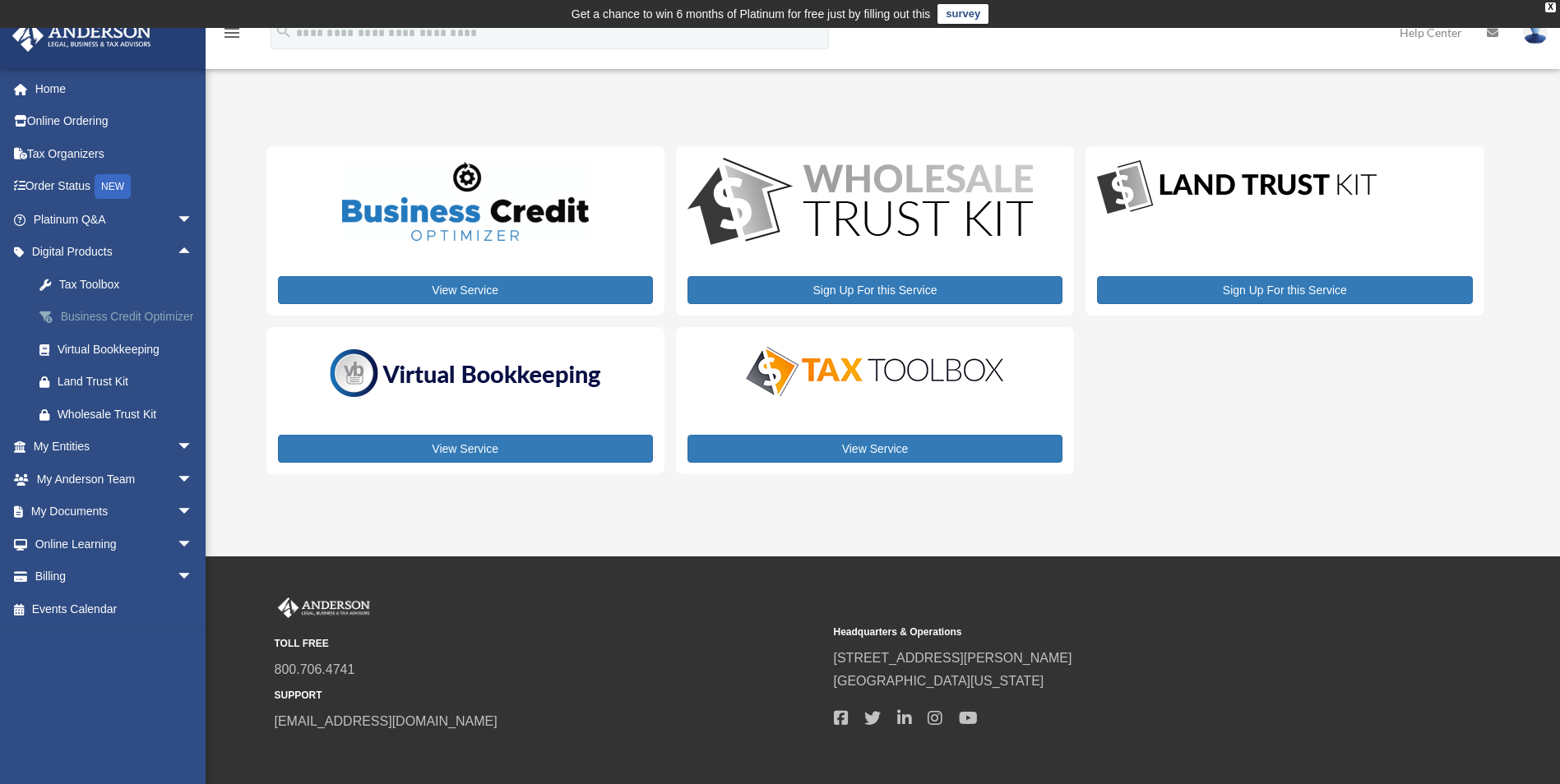
click at [119, 318] on div "Business Credit Optimizer" at bounding box center [128, 316] width 140 height 21
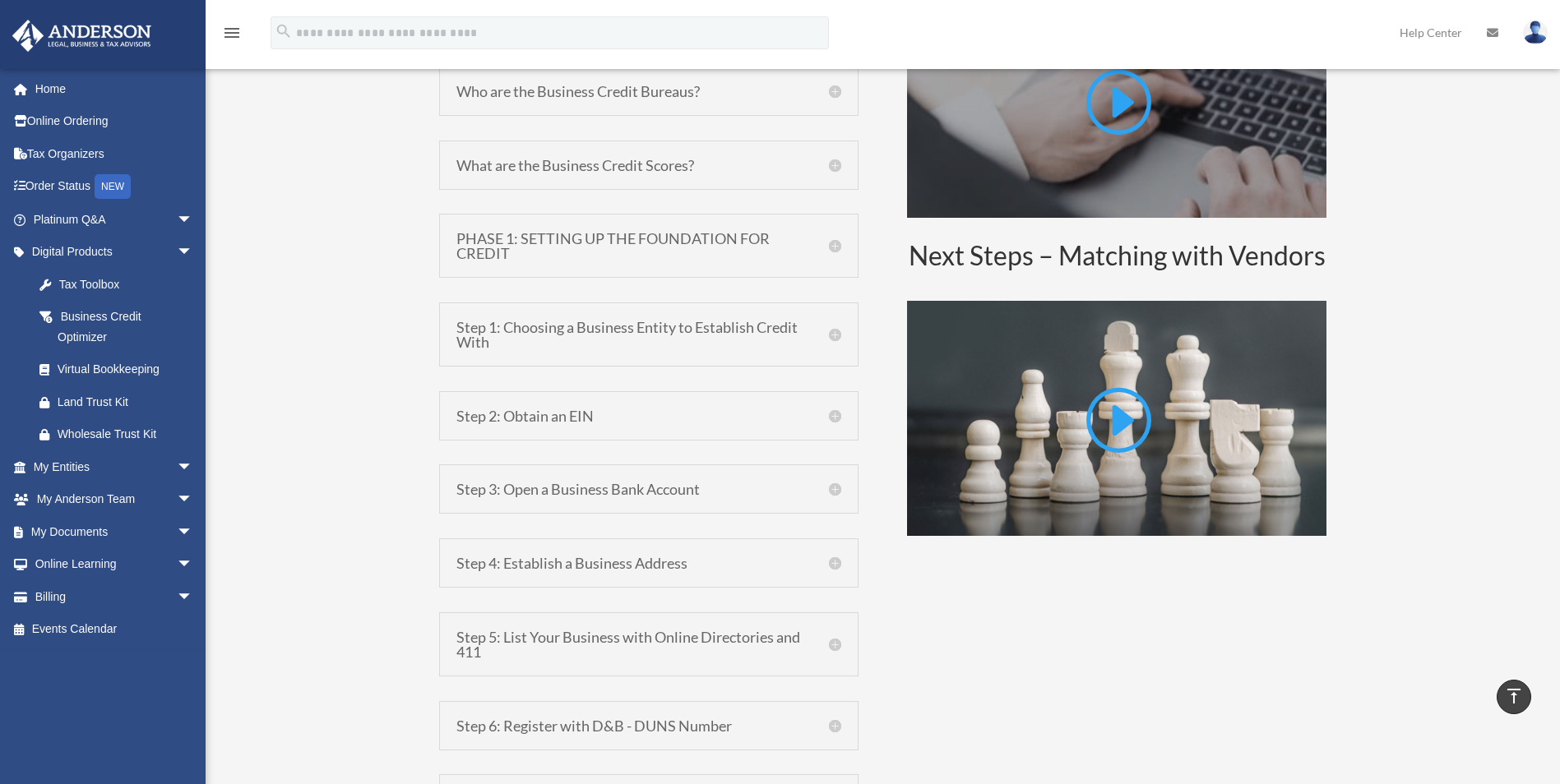
scroll to position [576, 0]
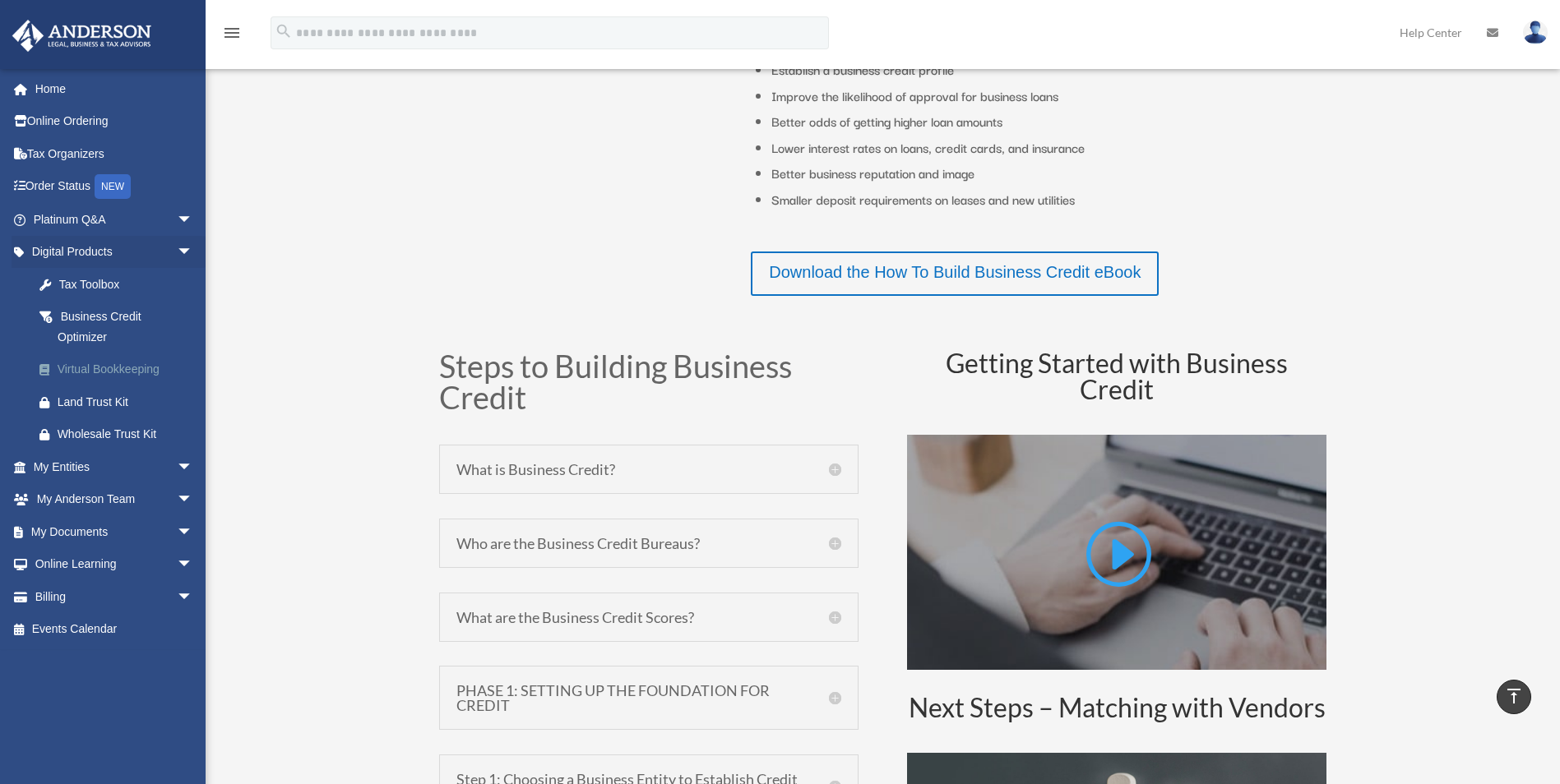
click at [77, 365] on div "Virtual Bookkeeping" at bounding box center [128, 369] width 140 height 21
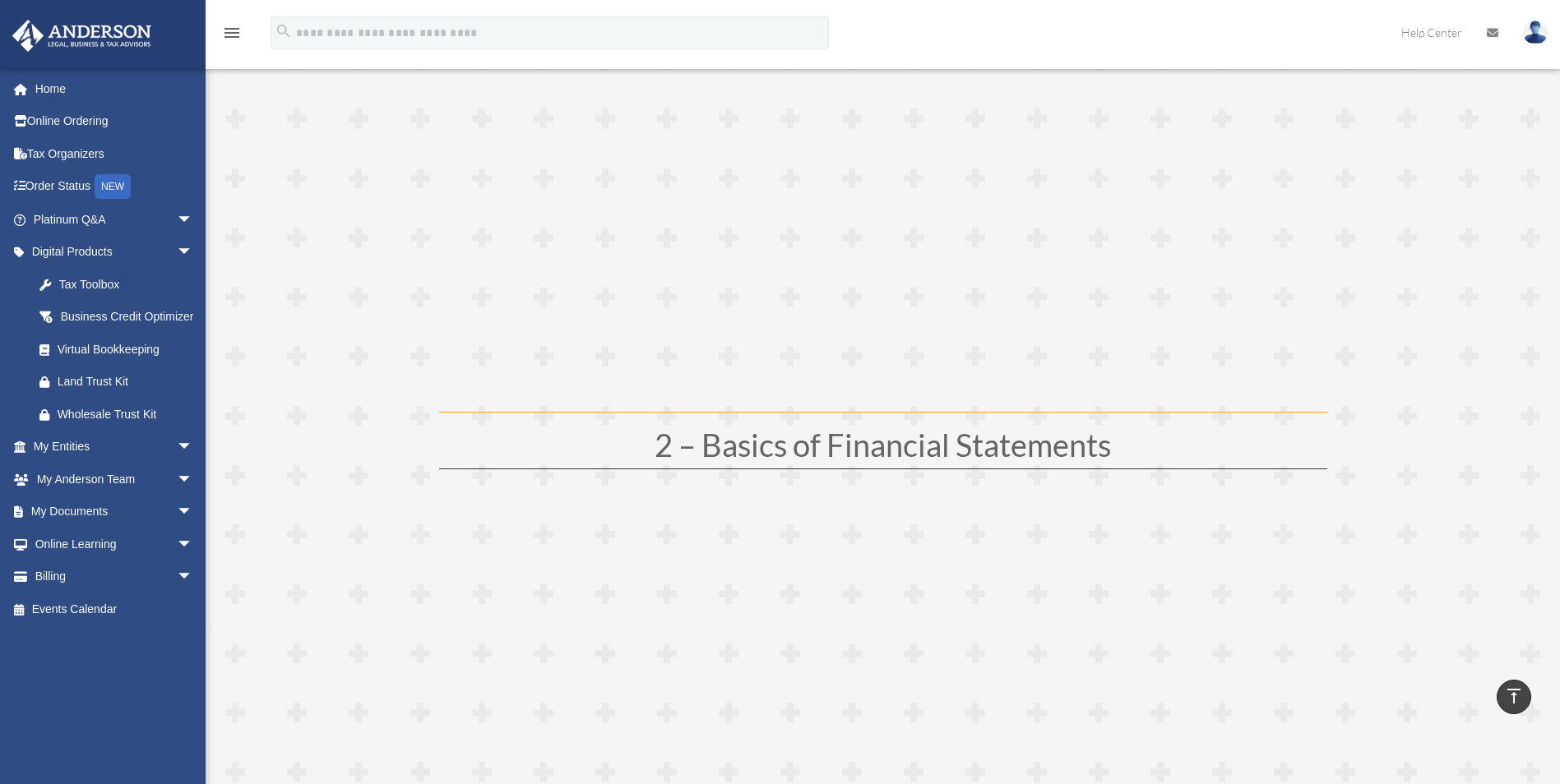
scroll to position [986, 0]
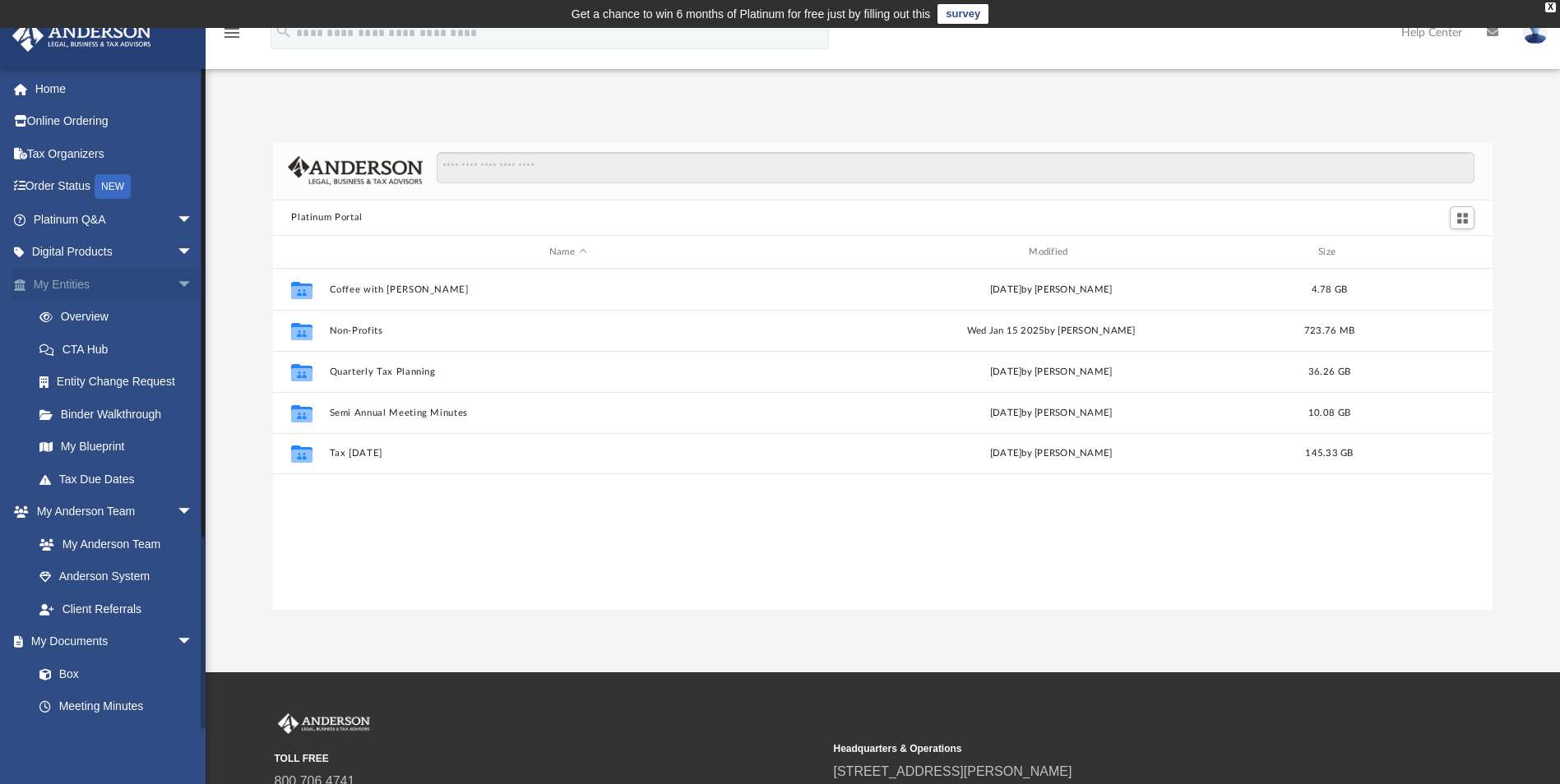
scroll to position [13, 13]
click at [121, 440] on link "My Blueprint" at bounding box center [120, 446] width 195 height 32
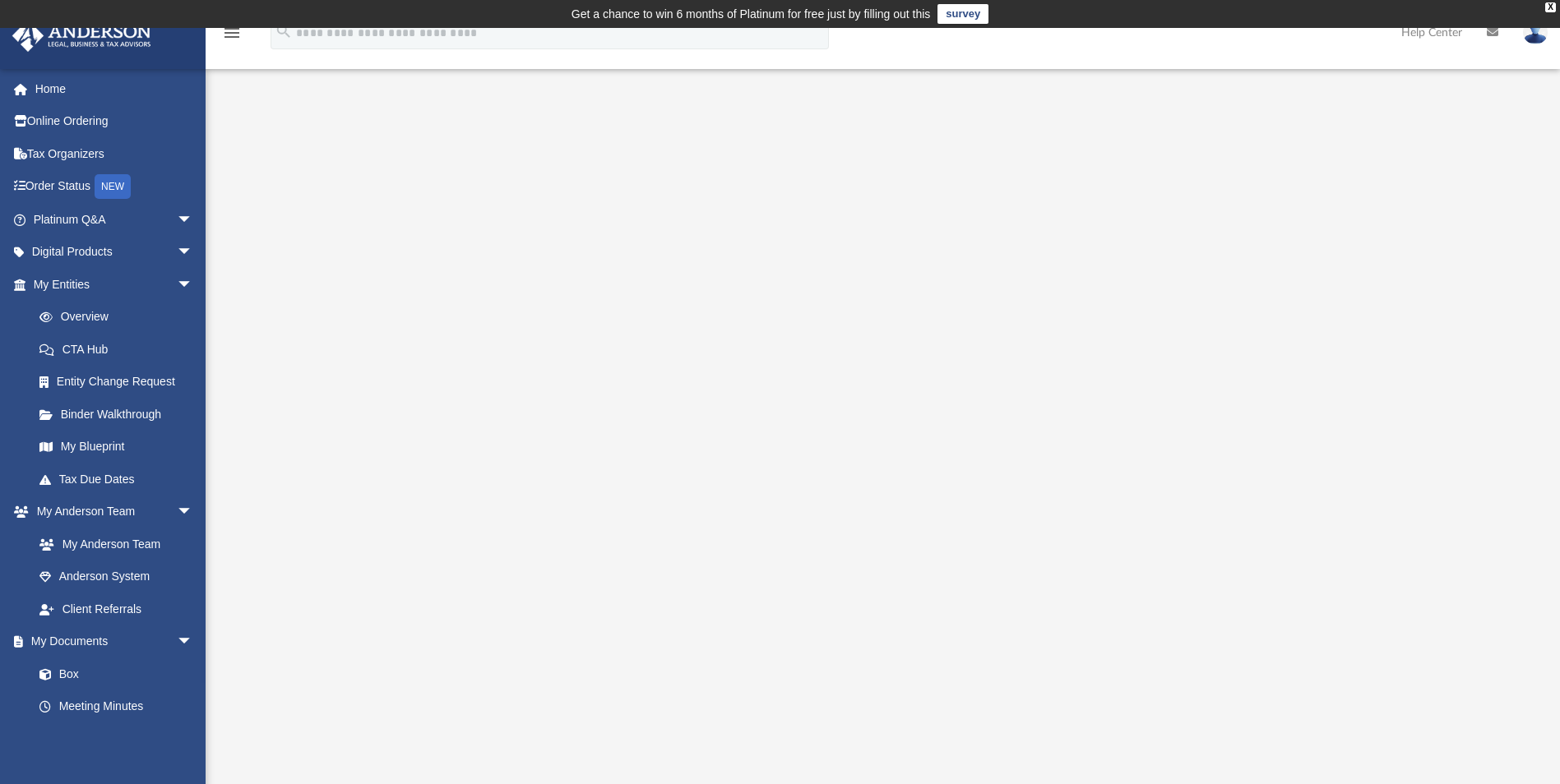
click at [1398, 227] on div at bounding box center [883, 471] width 1219 height 657
click at [106, 471] on link "Tax Due Dates" at bounding box center [120, 478] width 195 height 32
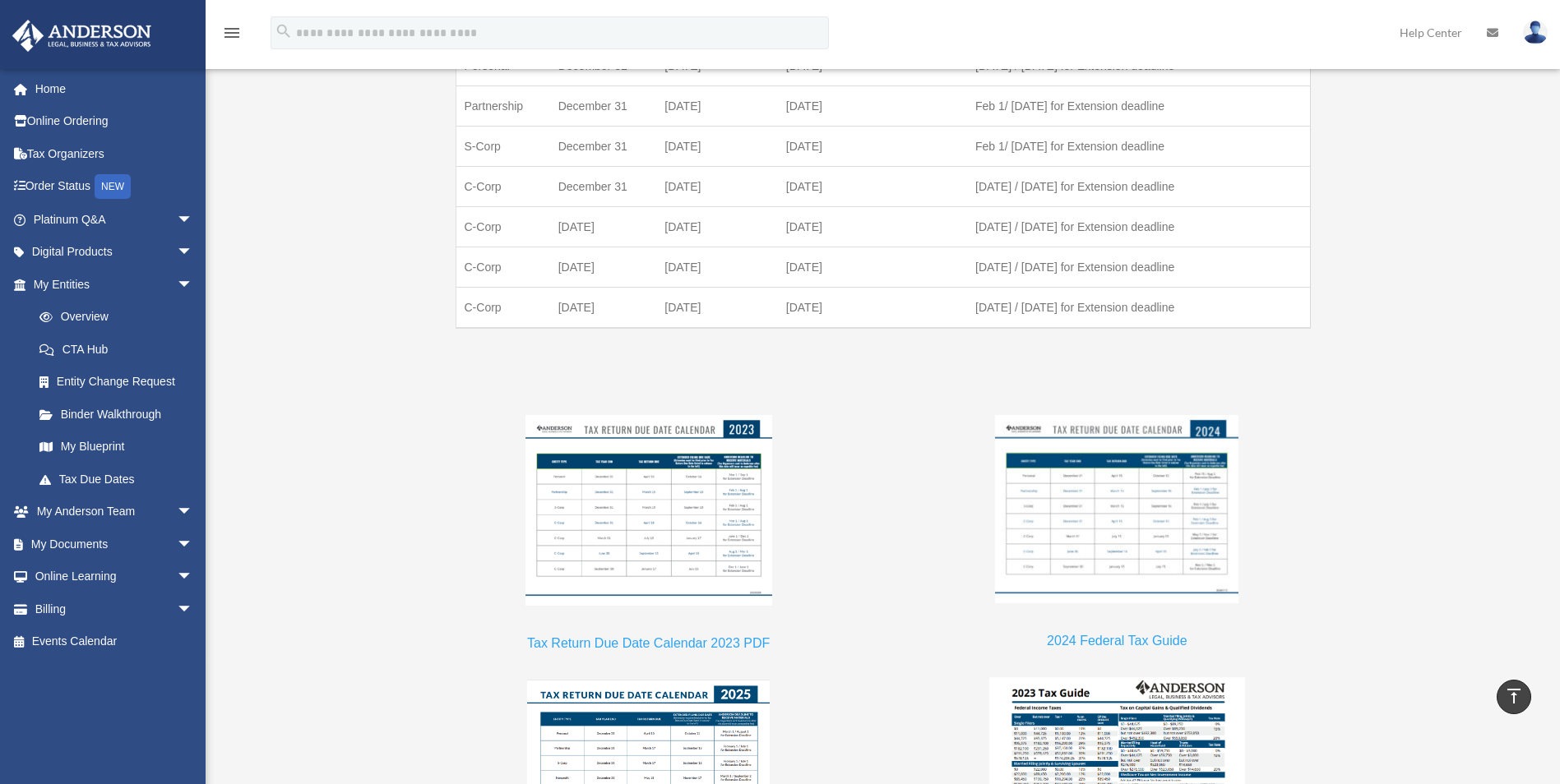
scroll to position [1397, 0]
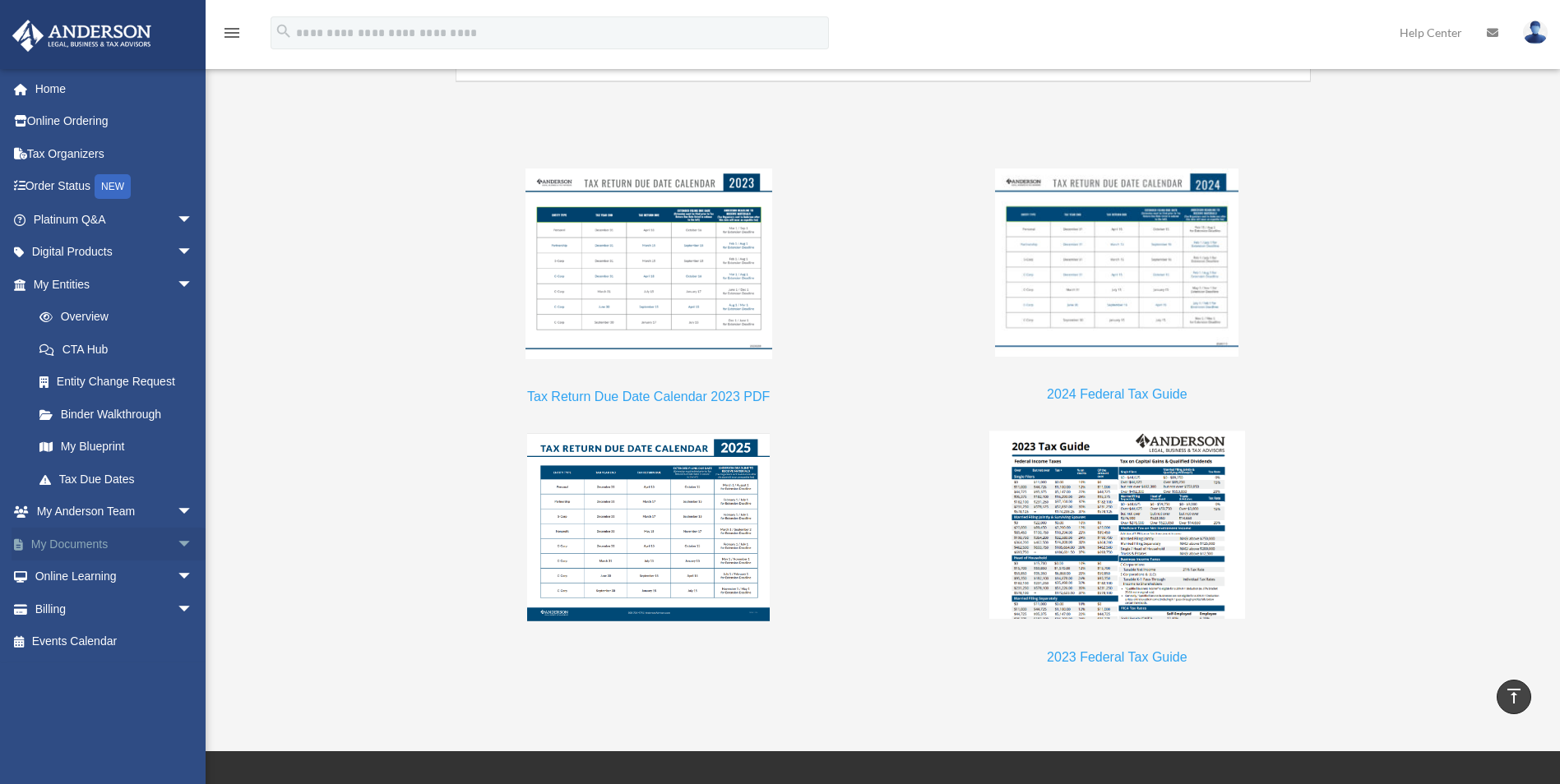
click at [39, 543] on link "My Documents arrow_drop_down" at bounding box center [115, 543] width 206 height 32
click at [177, 245] on span "arrow_drop_down" at bounding box center [193, 252] width 32 height 33
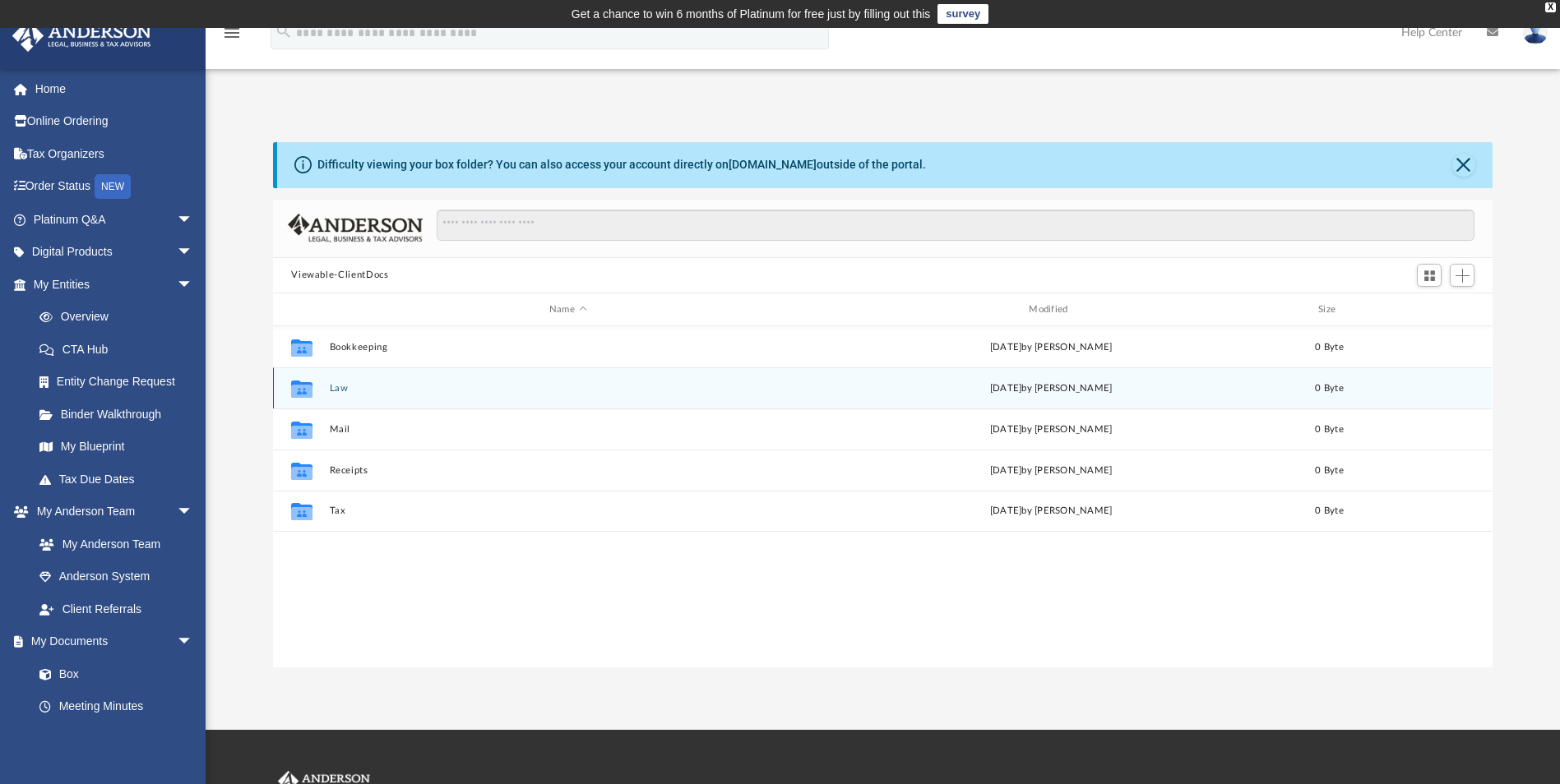
scroll to position [362, 1207]
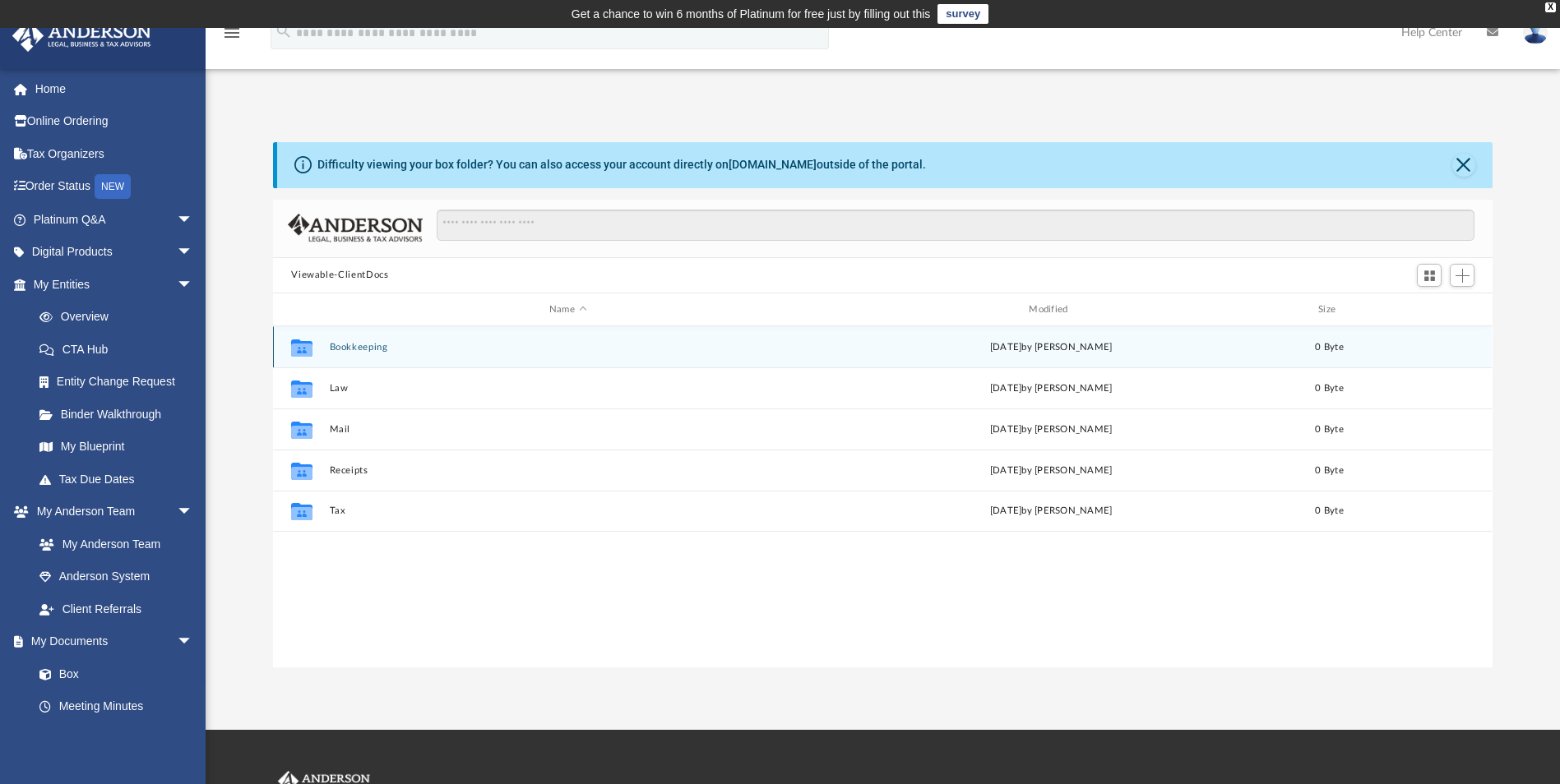
click at [342, 350] on button "Bookkeeping" at bounding box center [567, 347] width 476 height 11
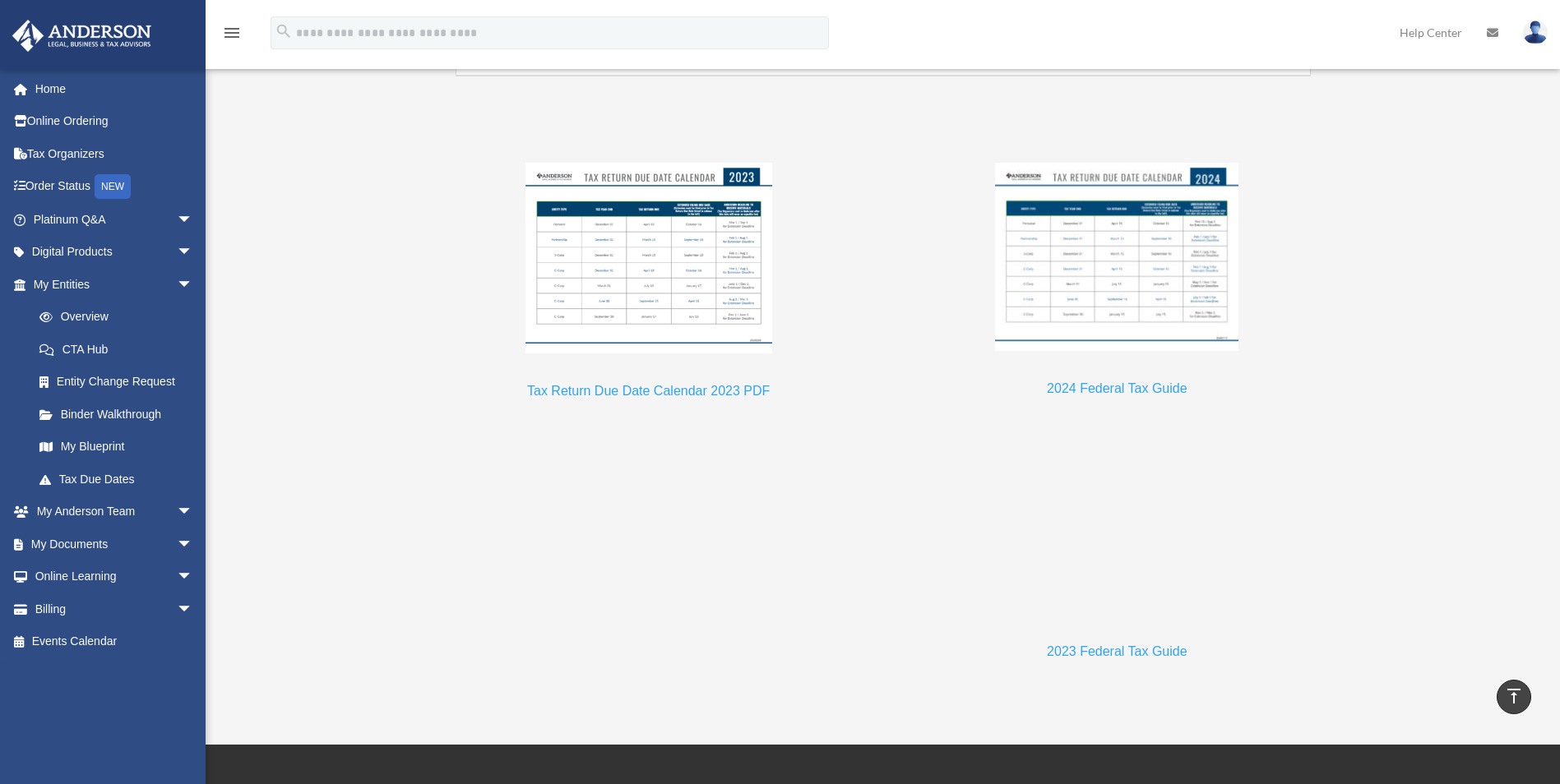
scroll to position [1426, 0]
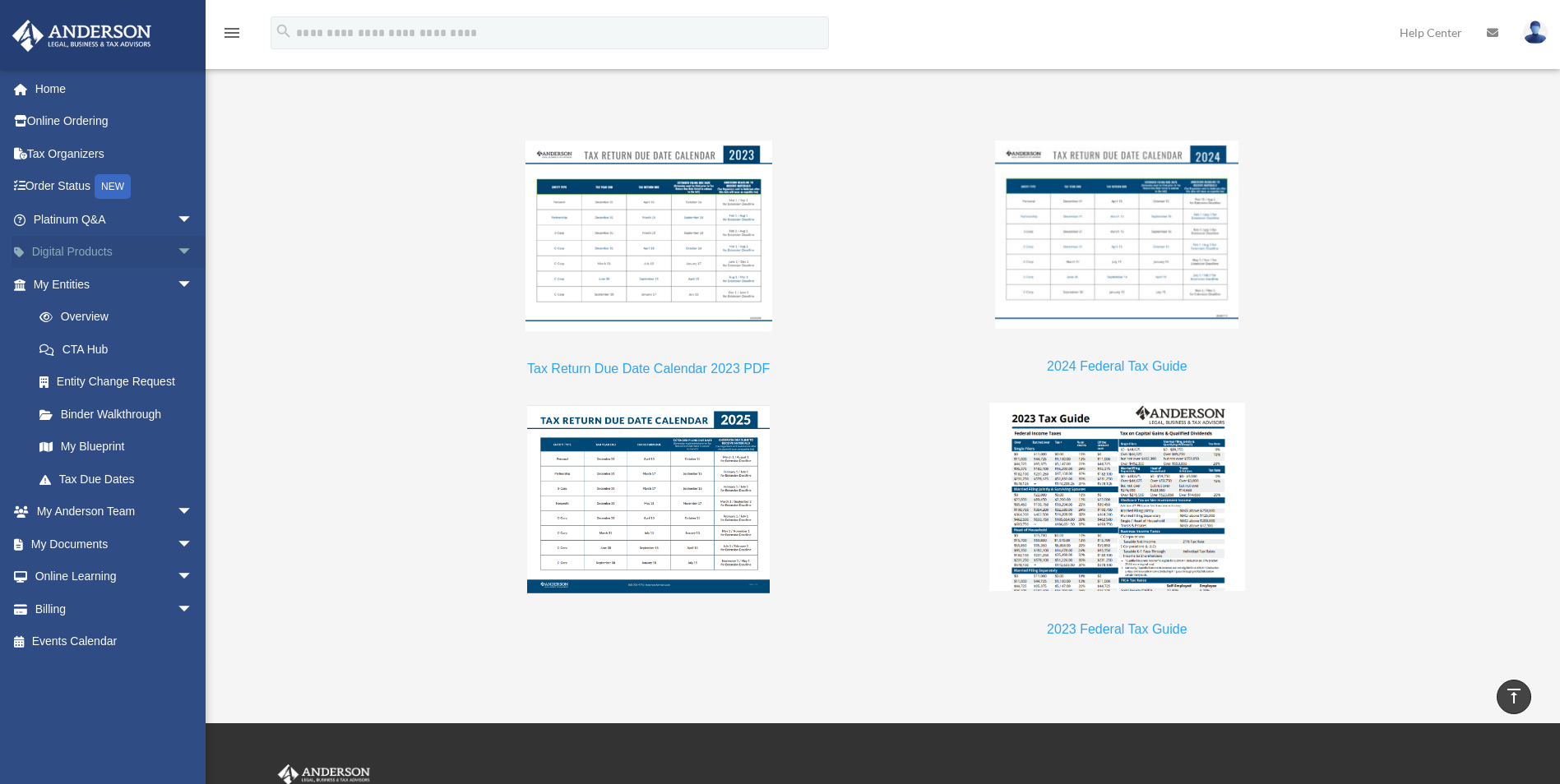
click at [178, 254] on span "arrow_drop_down" at bounding box center [193, 252] width 32 height 33
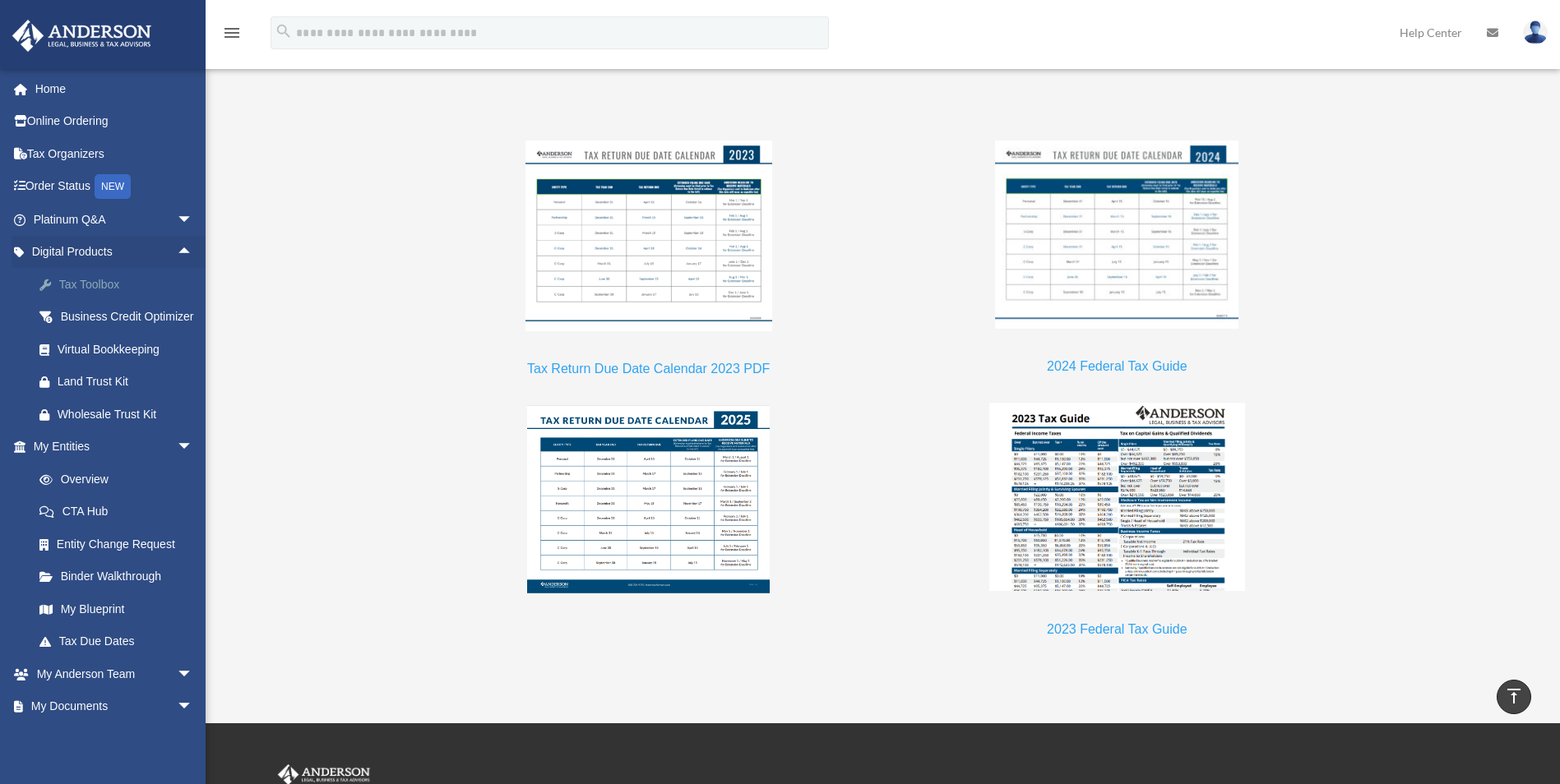
click at [88, 281] on div "Tax Toolbox" at bounding box center [128, 284] width 140 height 21
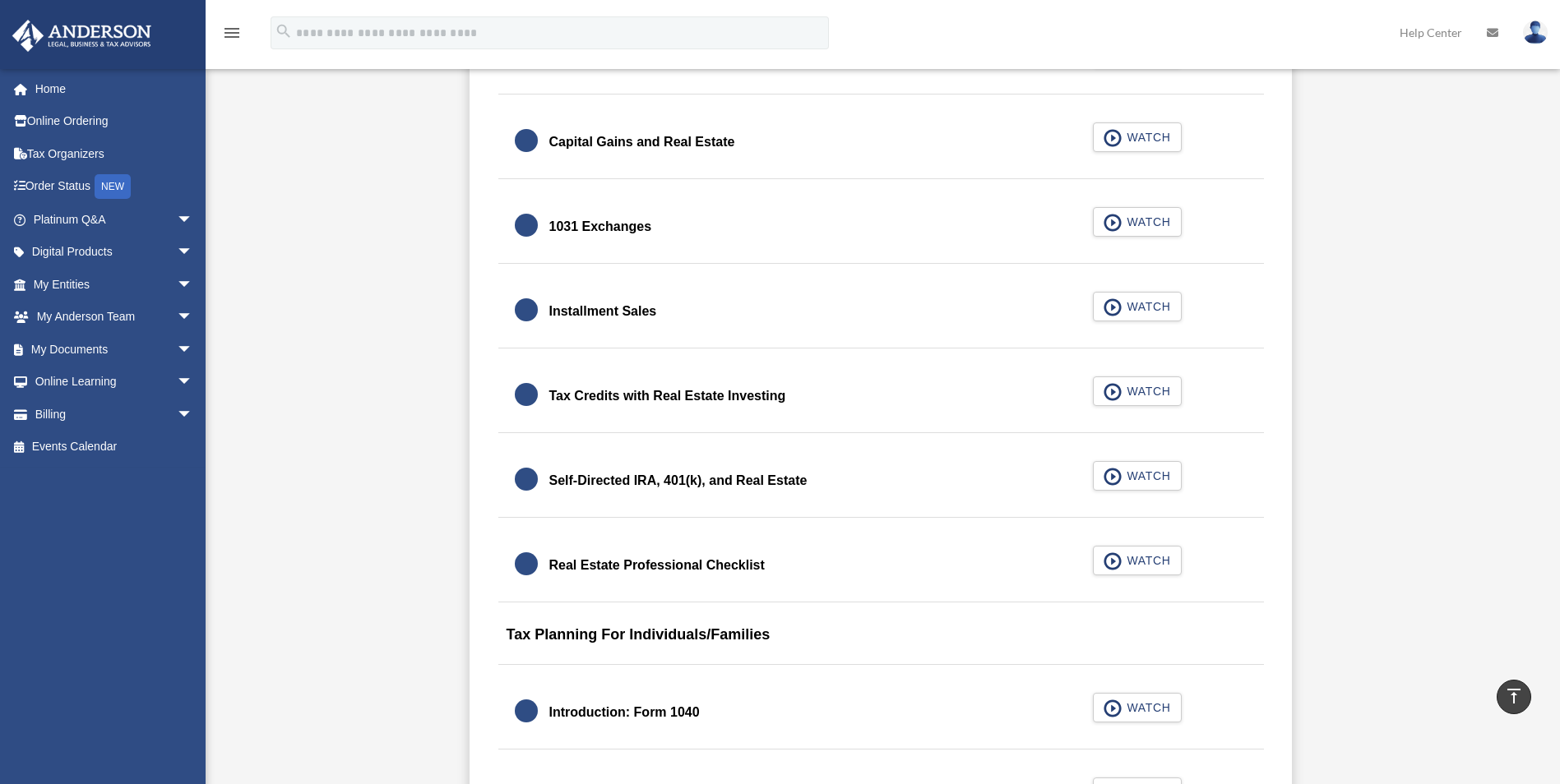
scroll to position [2302, 0]
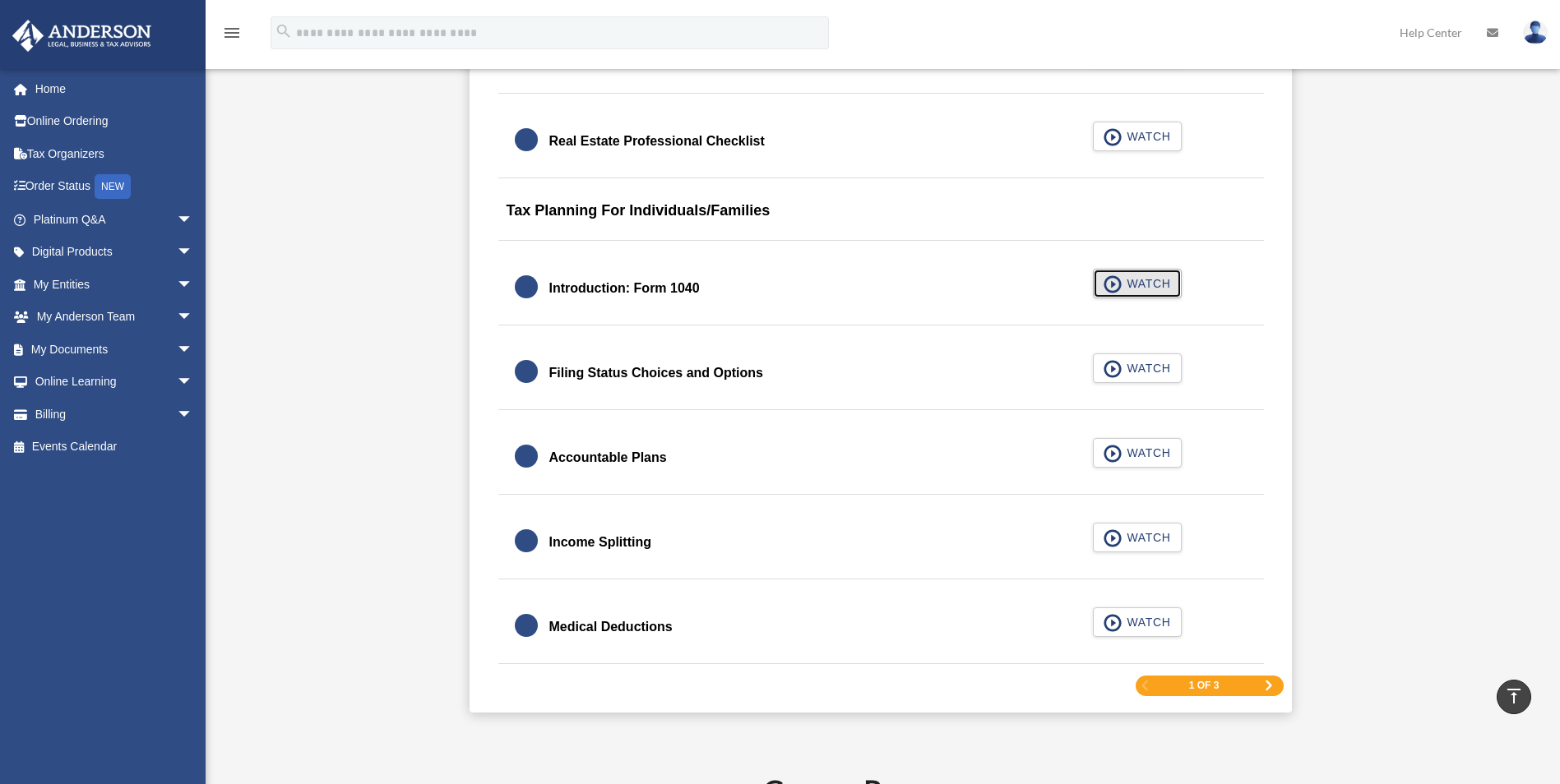
click at [1156, 290] on span "WATCH" at bounding box center [1145, 283] width 48 height 17
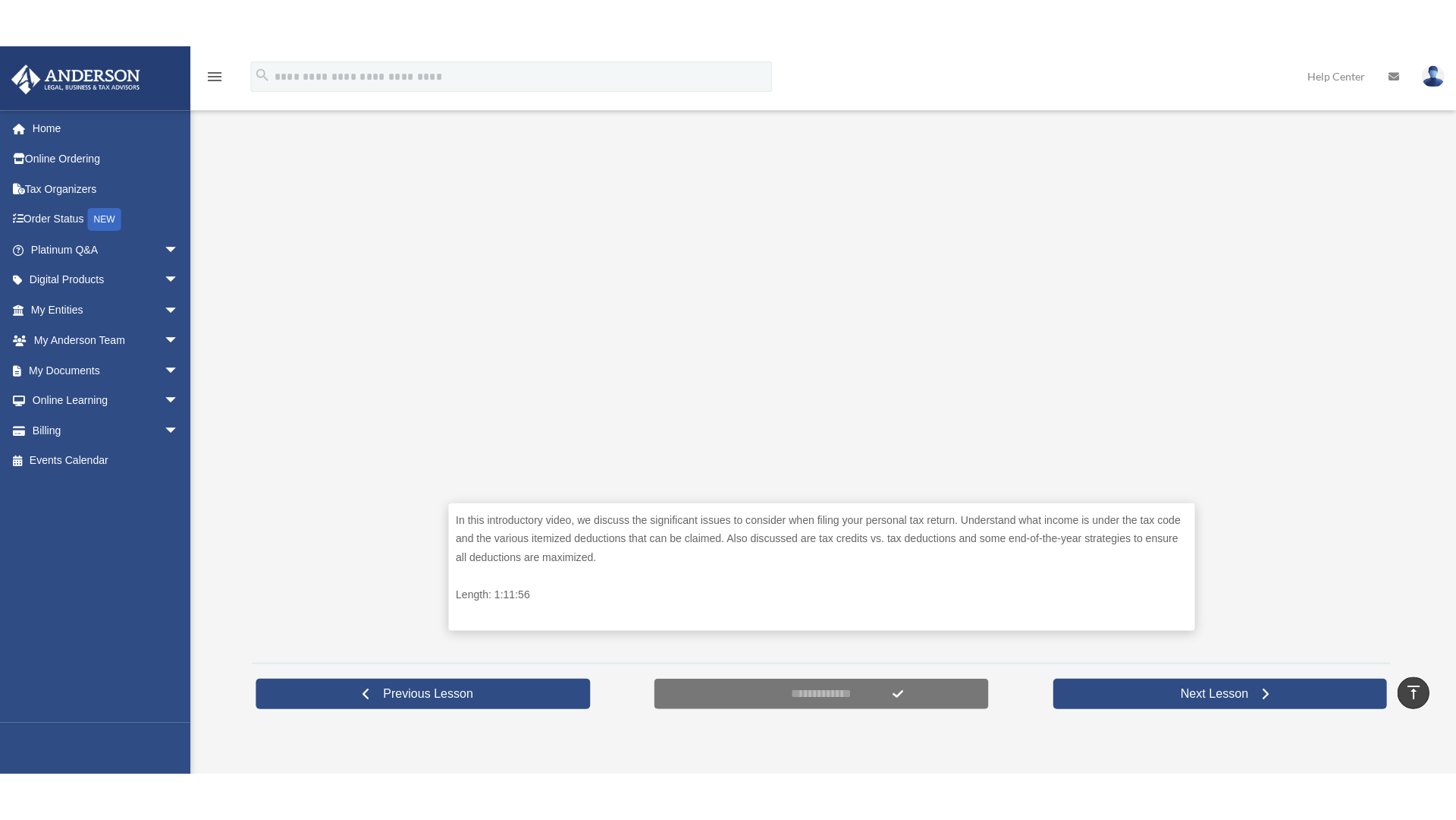
scroll to position [401, 0]
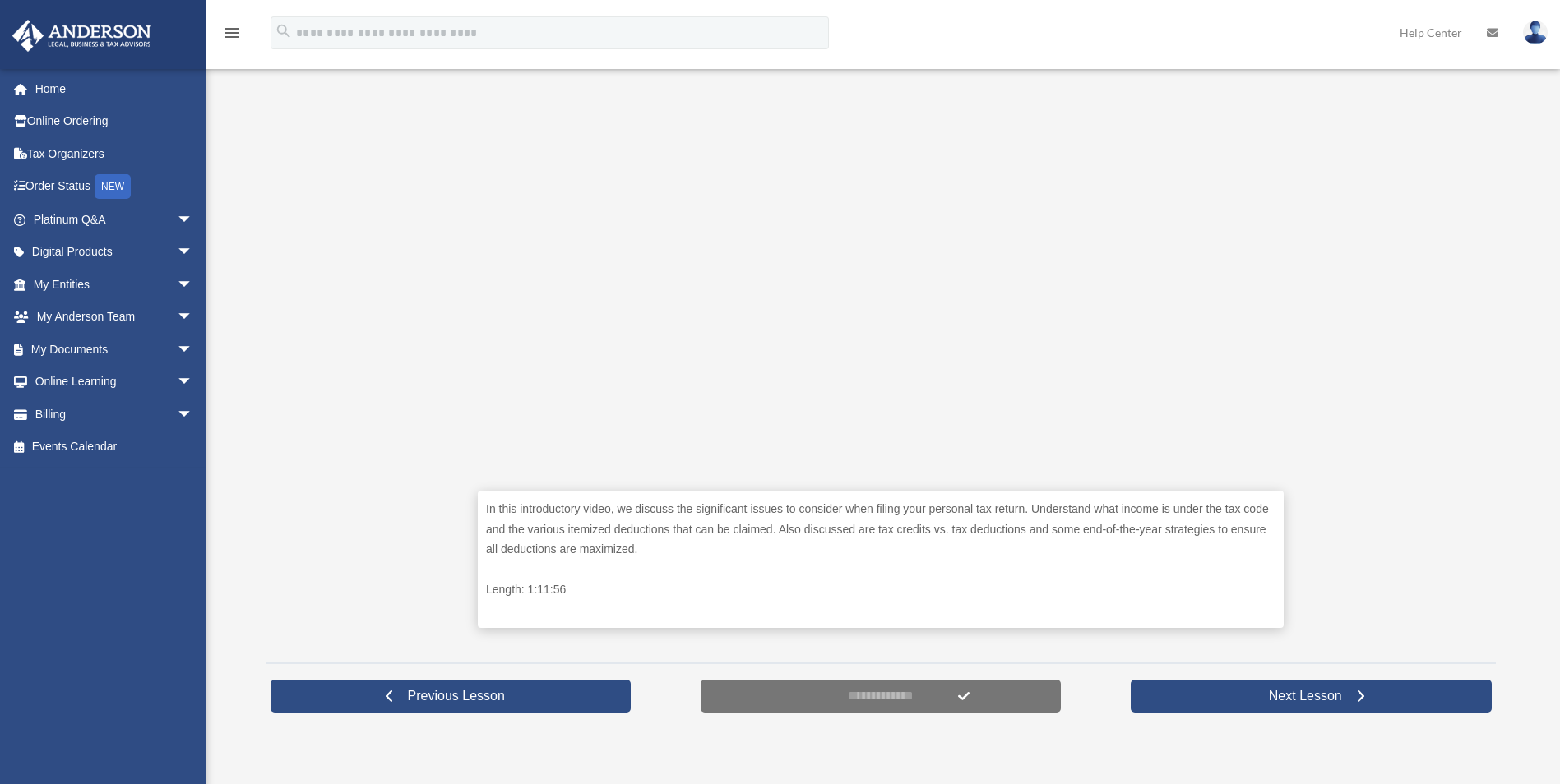
scroll to position [434, 0]
click at [1387, 364] on div "In this introductory video, we discuss the significant issues to consider when …" at bounding box center [881, 329] width 1230 height 644
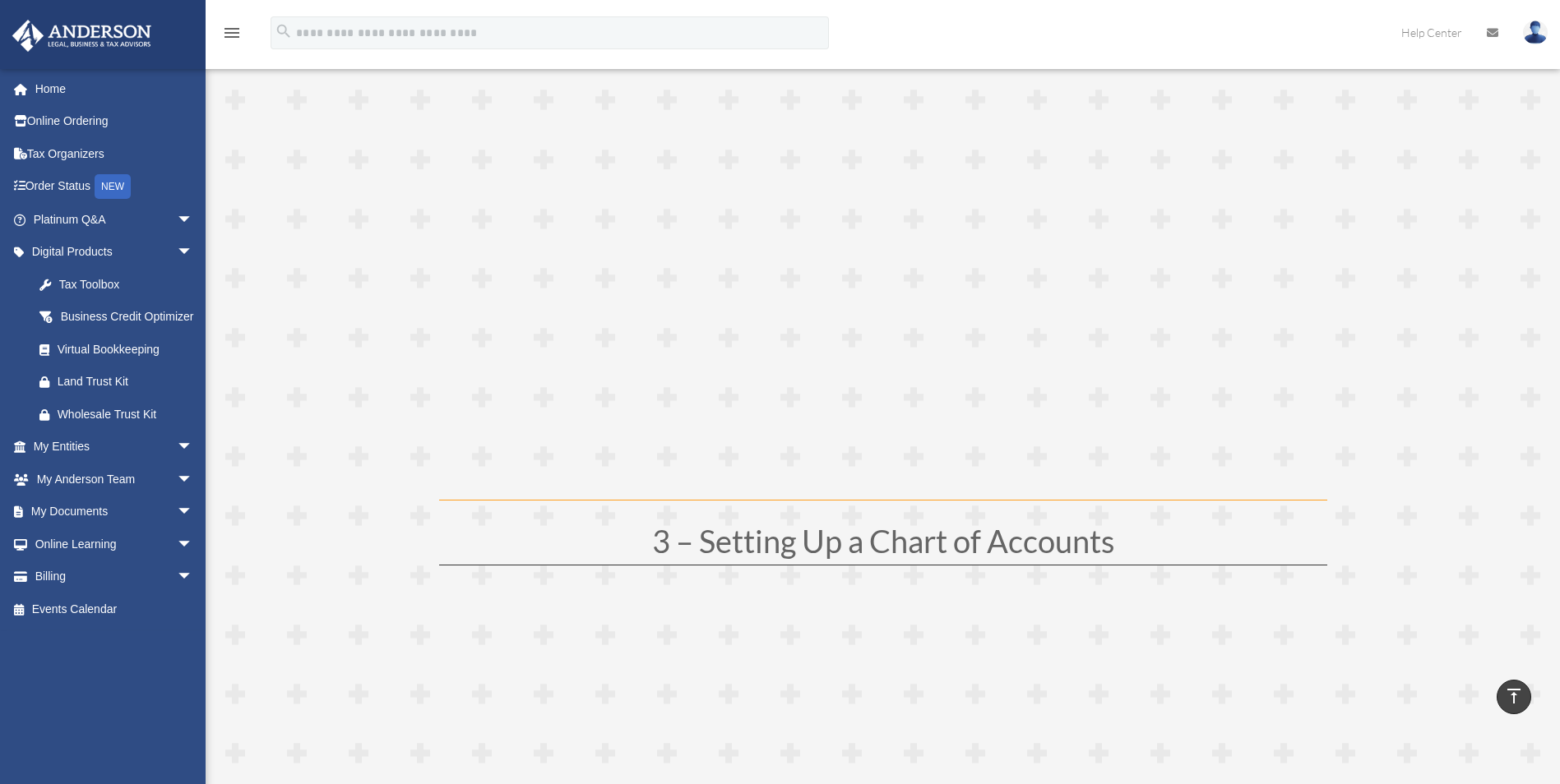
scroll to position [987, 0]
